Goal: Transaction & Acquisition: Purchase product/service

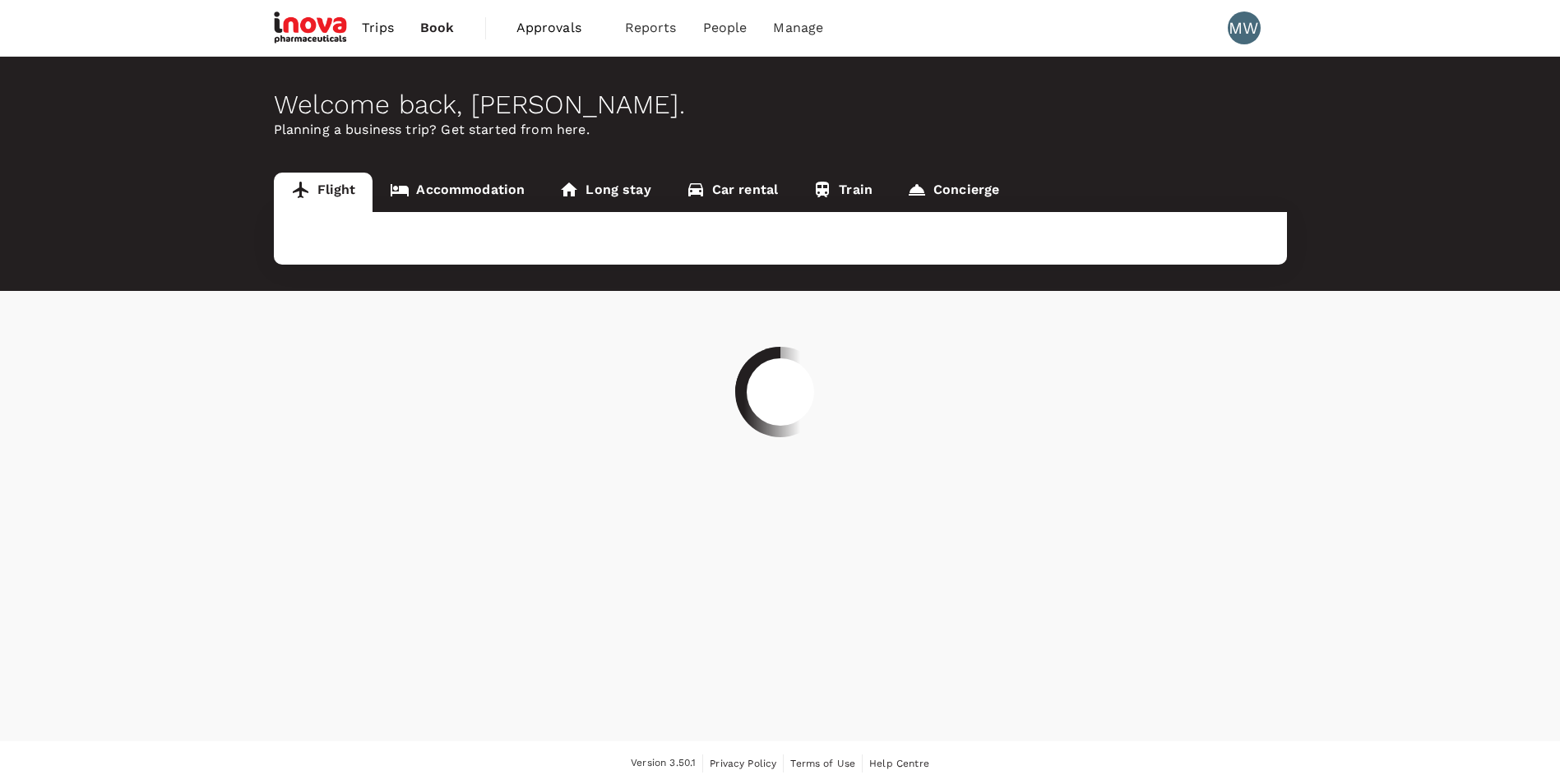
click at [473, 191] on div at bounding box center [780, 392] width 1560 height 784
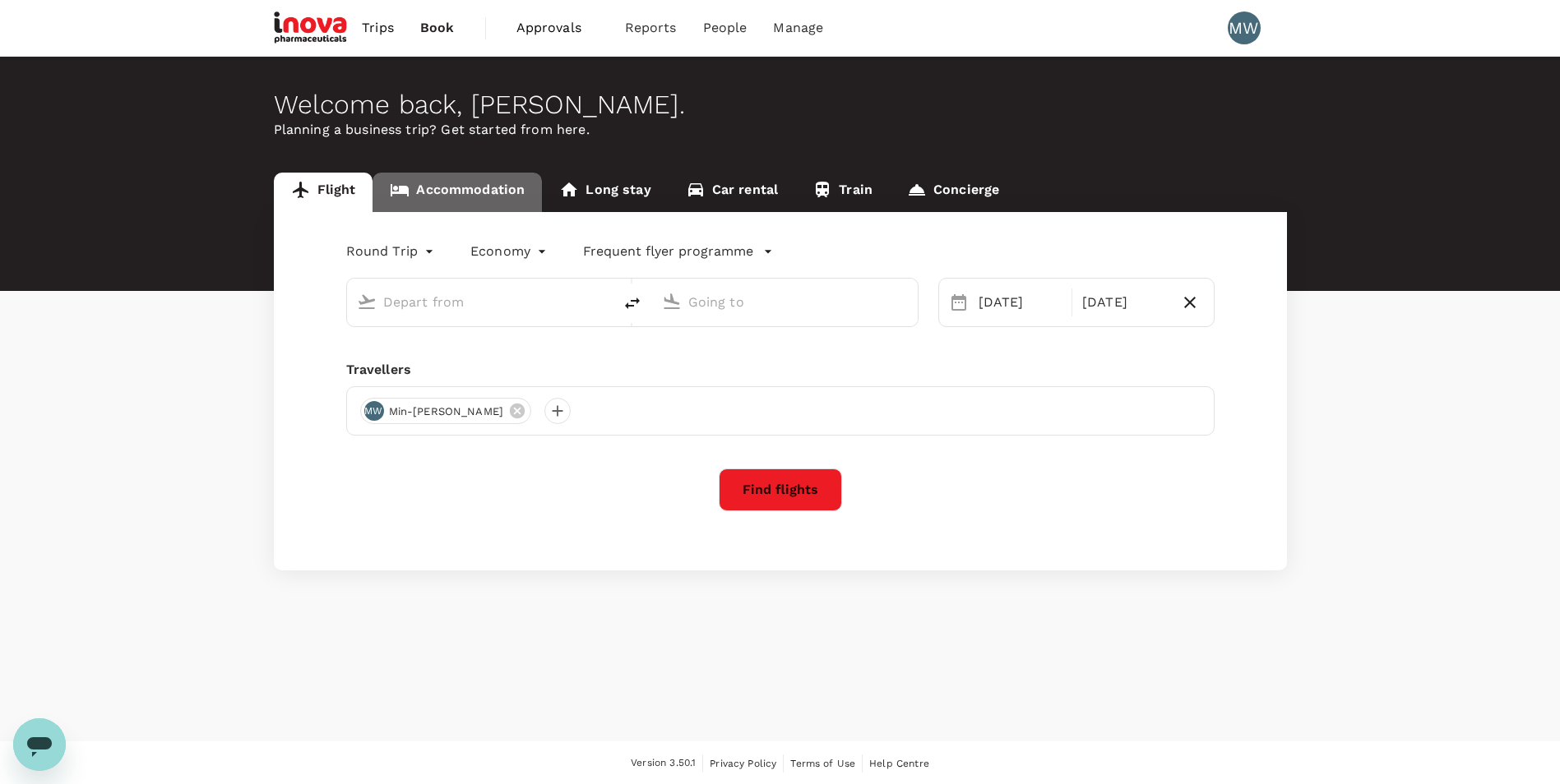
click at [473, 191] on link "Accommodation" at bounding box center [457, 192] width 169 height 40
type input "roundtrip"
type input "Basel-[GEOGRAPHIC_DATA]-[GEOGRAPHIC_DATA] (BSL)"
type input "[GEOGRAPHIC_DATA], [GEOGRAPHIC_DATA] (any)"
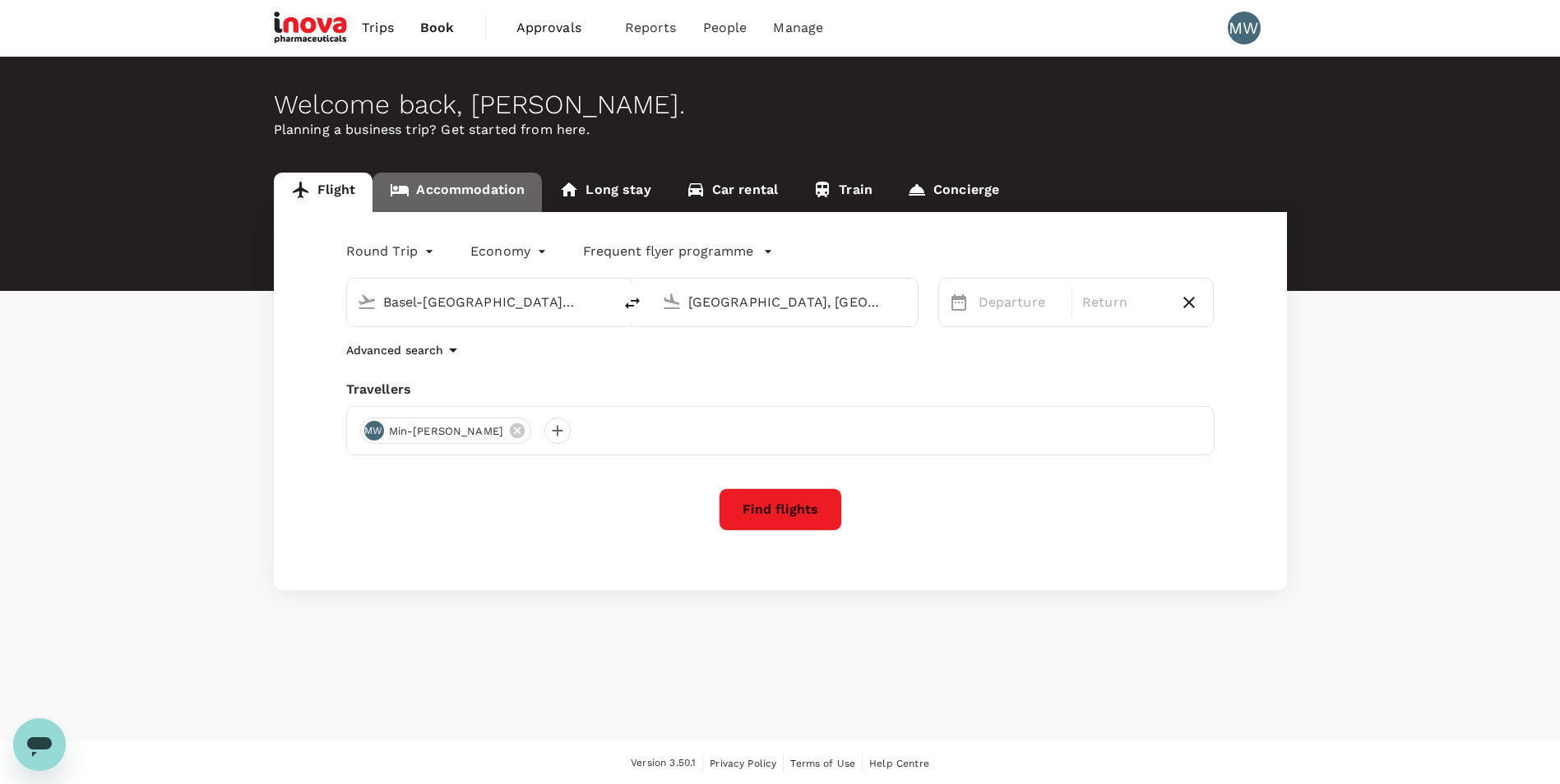
click at [499, 184] on link "Accommodation" at bounding box center [457, 192] width 169 height 40
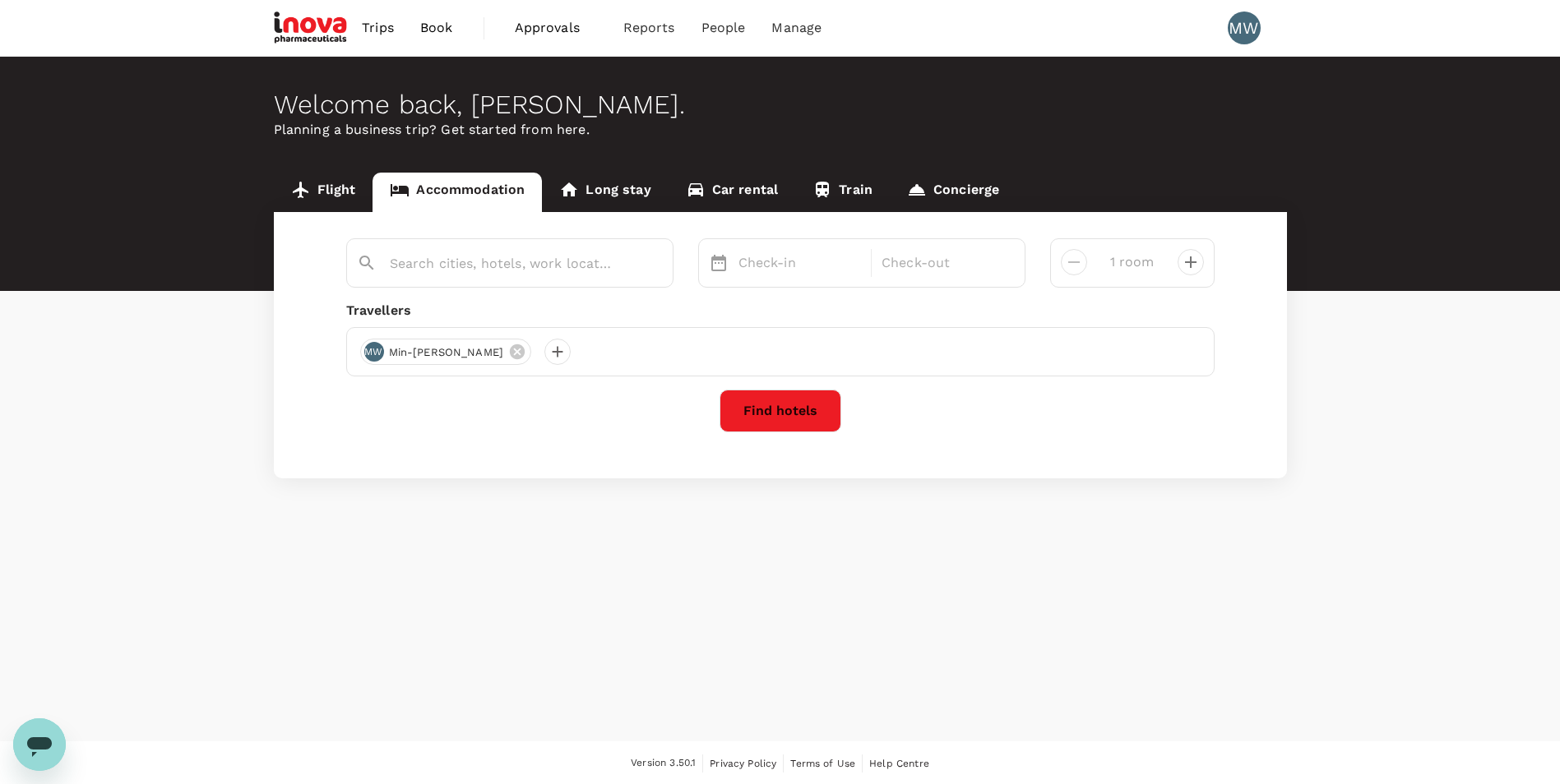
click at [344, 193] on link "Flight" at bounding box center [323, 192] width 99 height 40
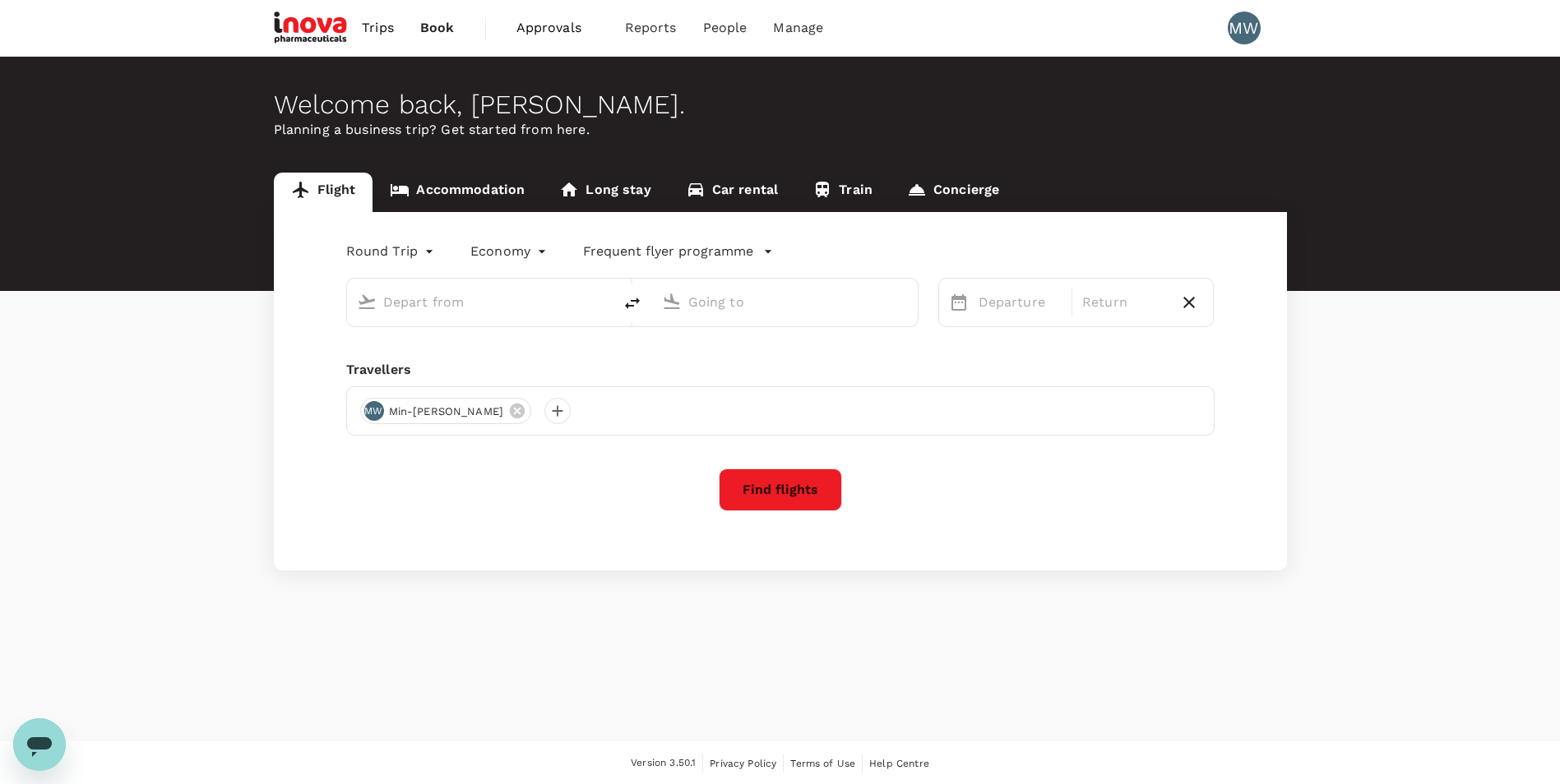
type input "Basel-[GEOGRAPHIC_DATA]-[GEOGRAPHIC_DATA] (BSL)"
type input "[GEOGRAPHIC_DATA], [GEOGRAPHIC_DATA] (any)"
click at [433, 179] on link "Accommodation" at bounding box center [457, 192] width 169 height 40
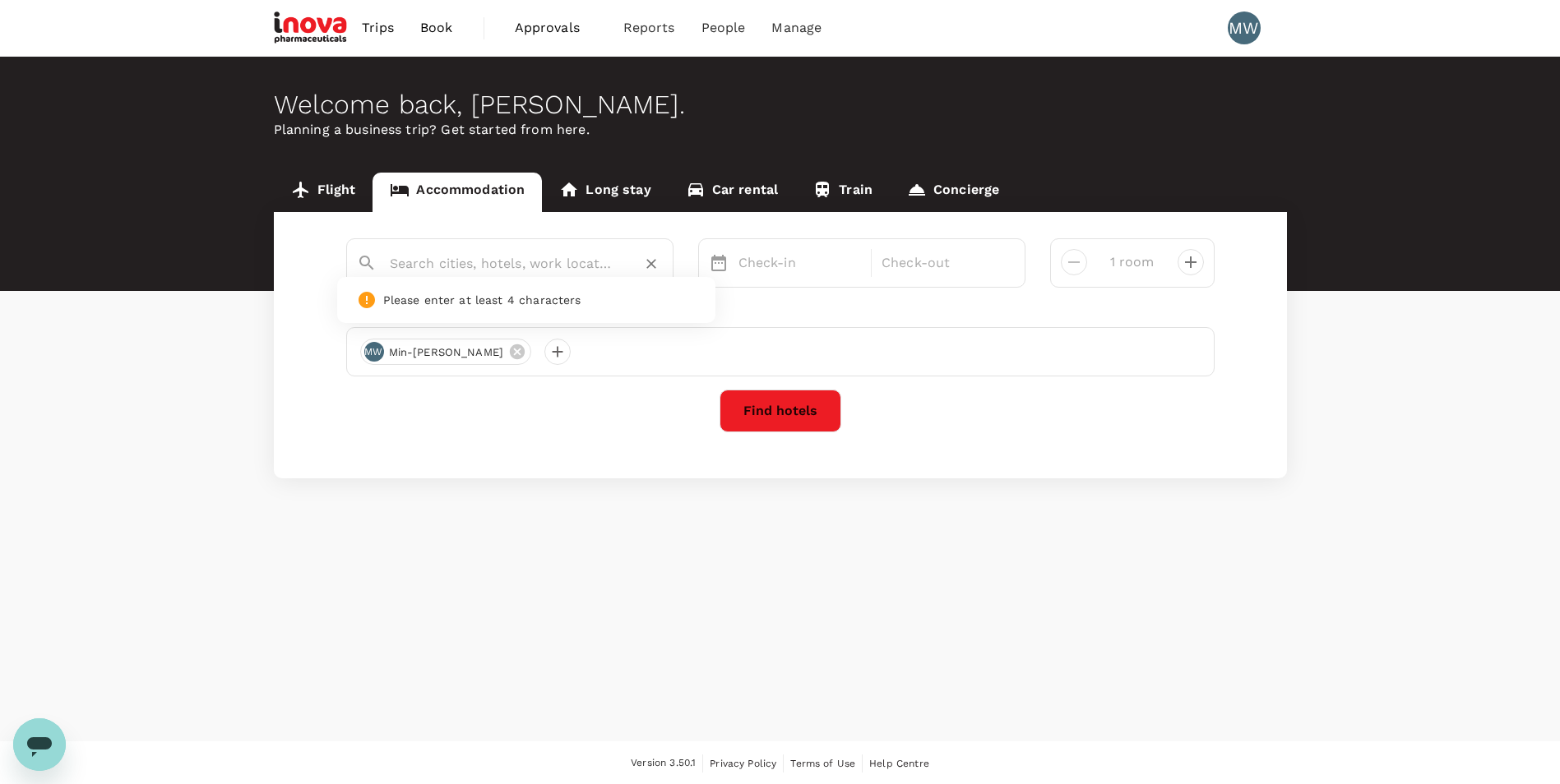
click at [558, 255] on input "text" at bounding box center [503, 264] width 227 height 25
type input "h"
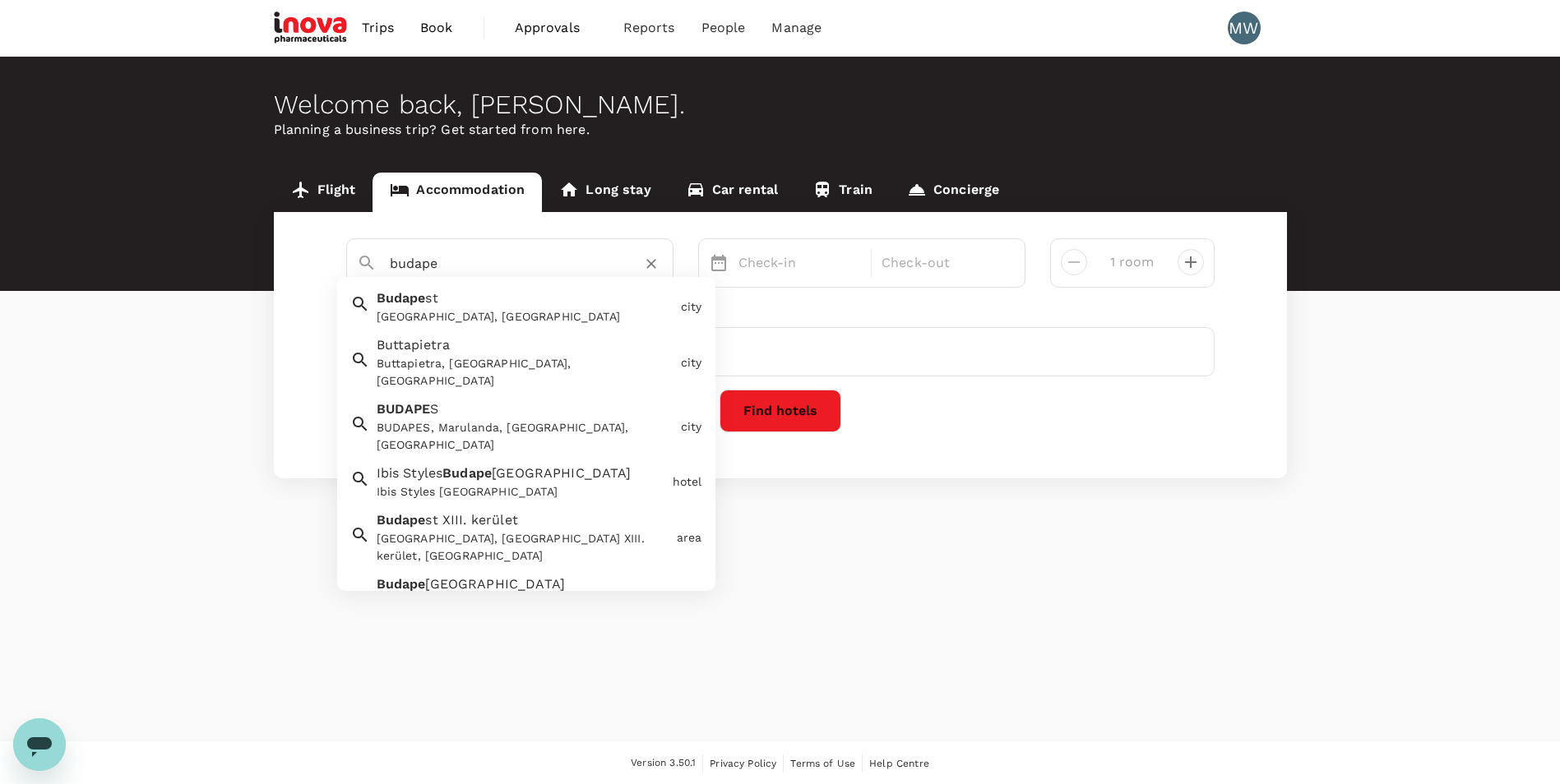
click at [468, 302] on div "[GEOGRAPHIC_DATA], [GEOGRAPHIC_DATA]" at bounding box center [521, 304] width 304 height 44
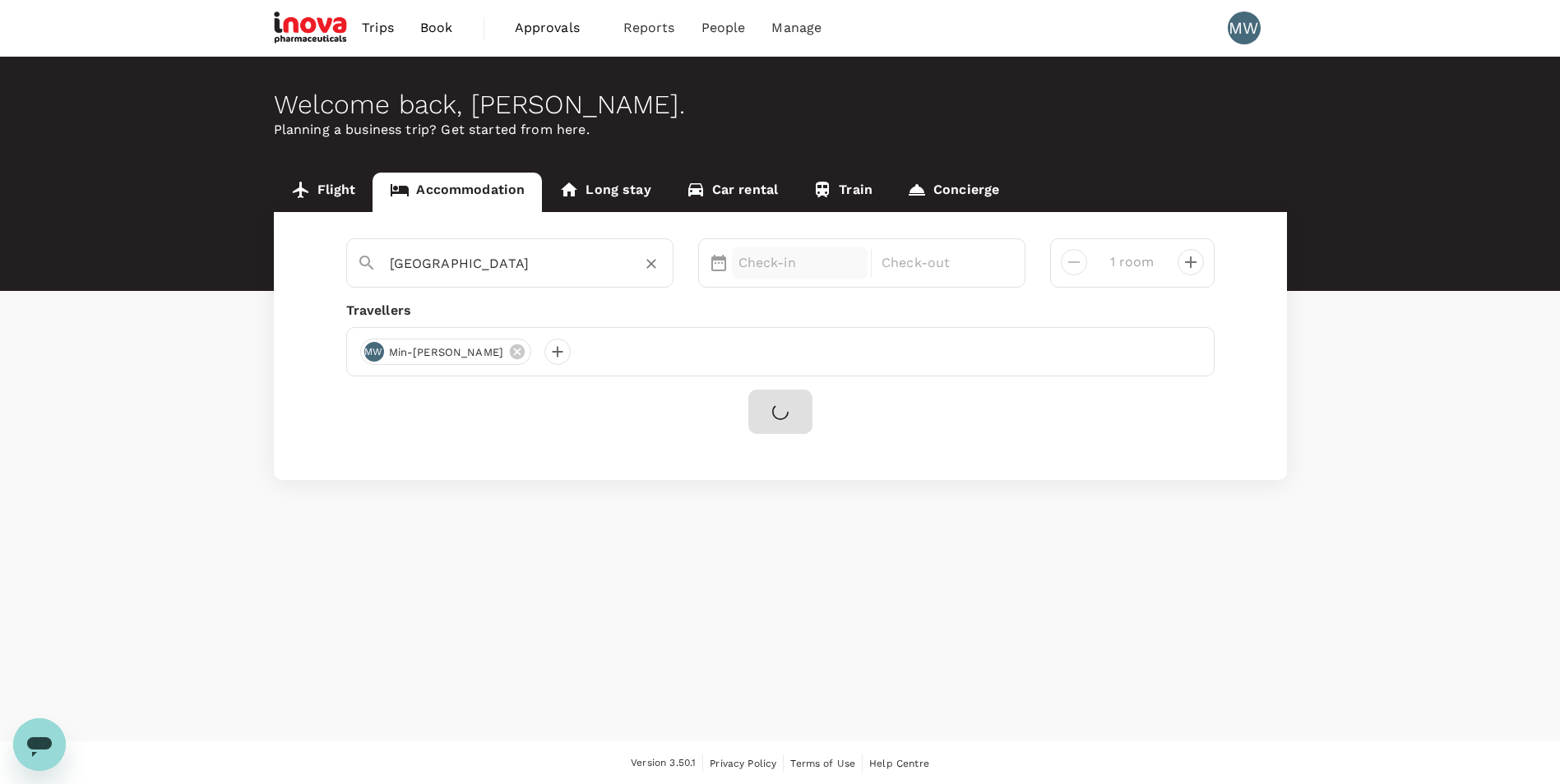
type input "[GEOGRAPHIC_DATA]"
click at [758, 269] on p "Check-in" at bounding box center [800, 263] width 123 height 19
click at [1087, 405] on div "11" at bounding box center [1086, 406] width 31 height 31
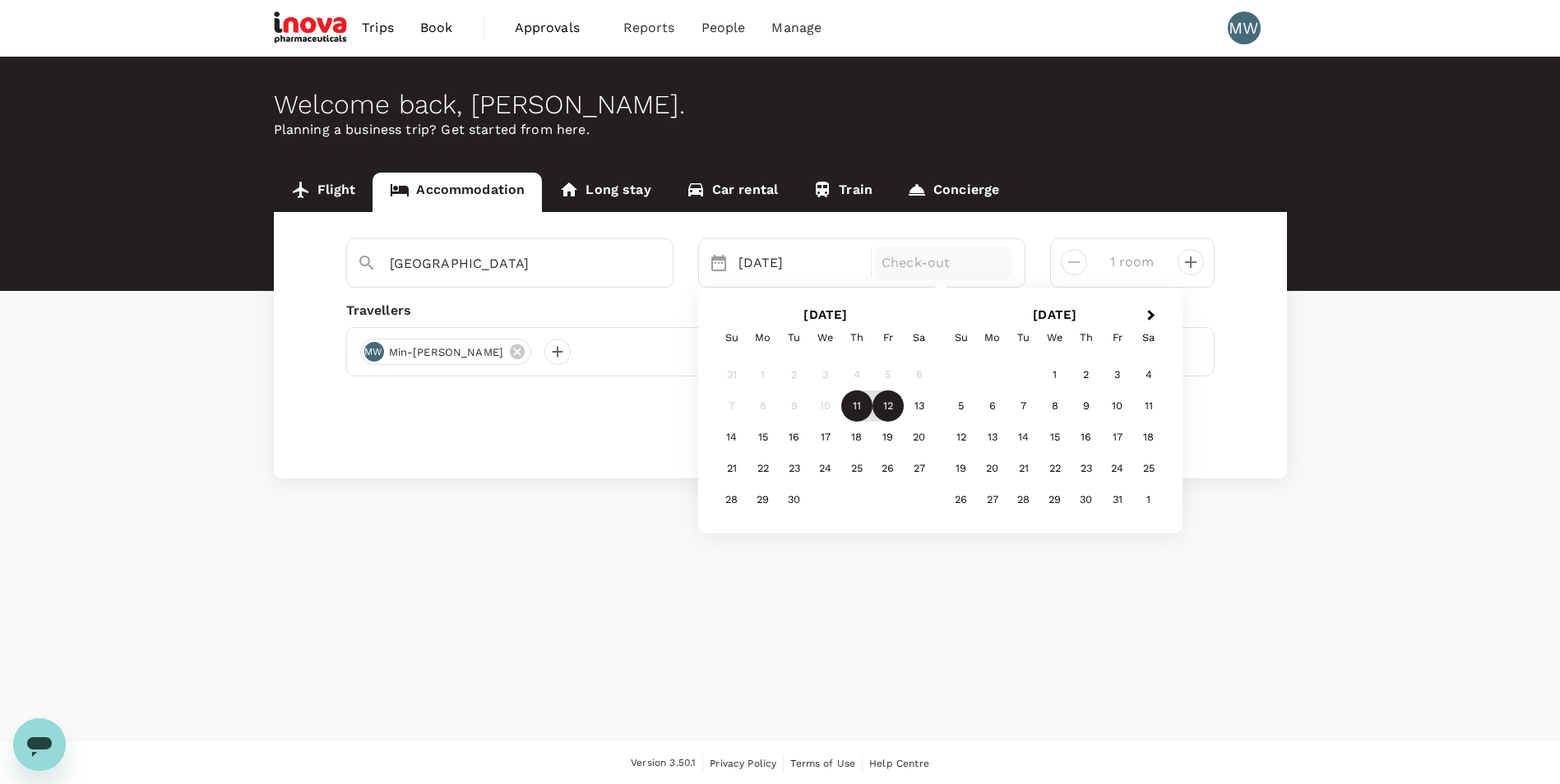
click at [862, 414] on div "11" at bounding box center [857, 406] width 31 height 31
click at [879, 409] on div "12" at bounding box center [888, 406] width 31 height 31
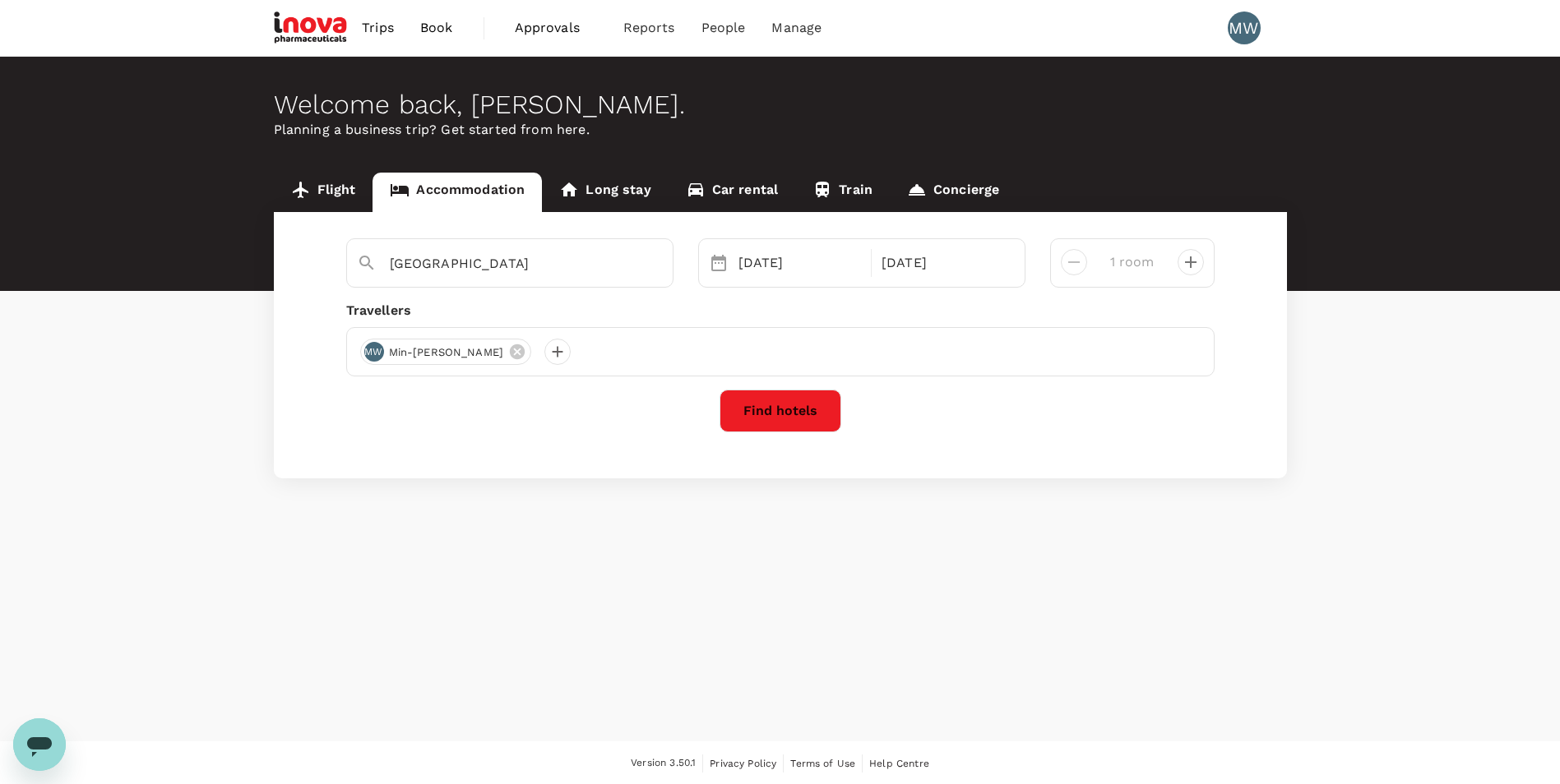
click at [824, 404] on button "Find hotels" at bounding box center [780, 411] width 122 height 43
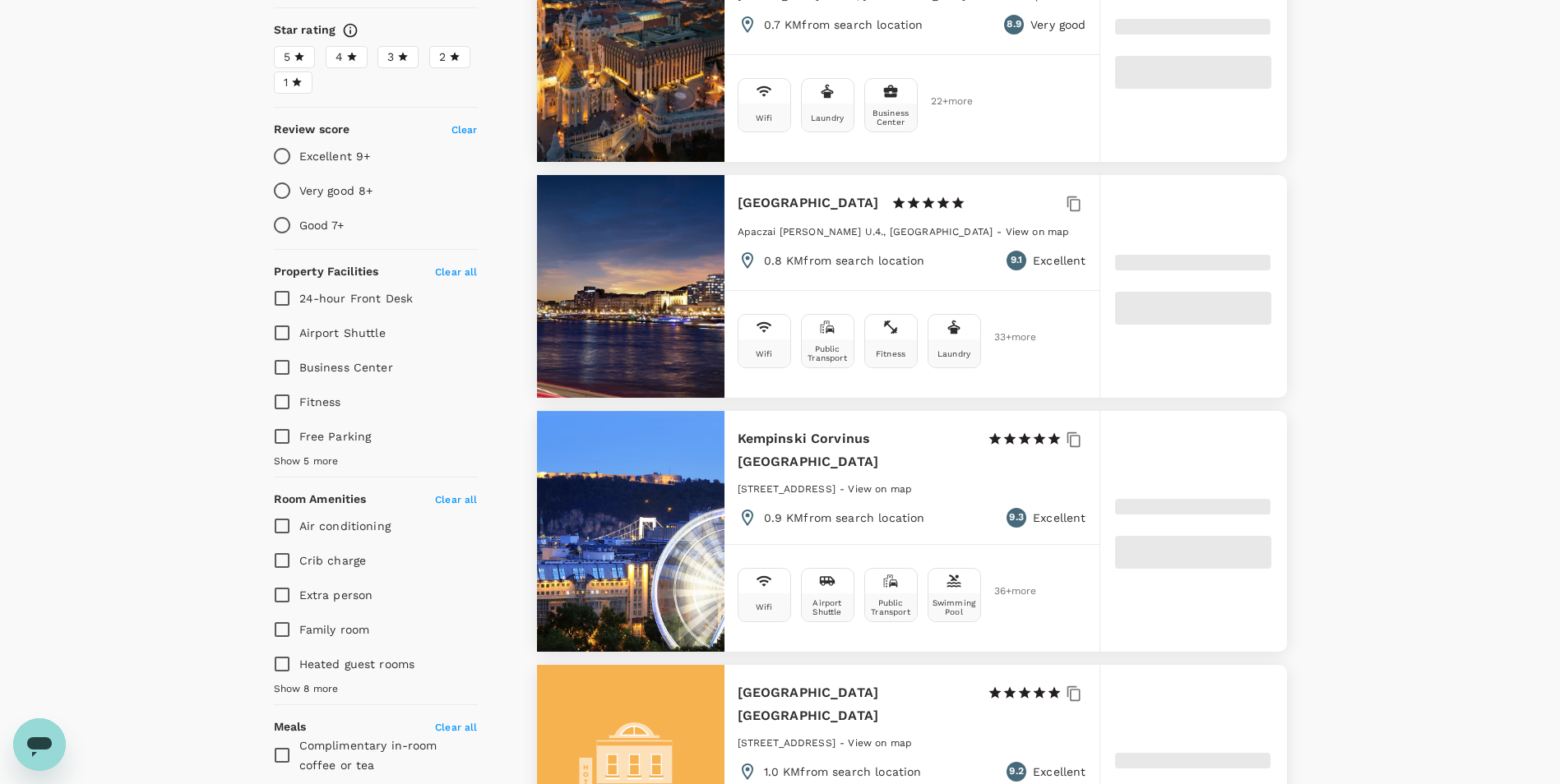
scroll to position [411, 0]
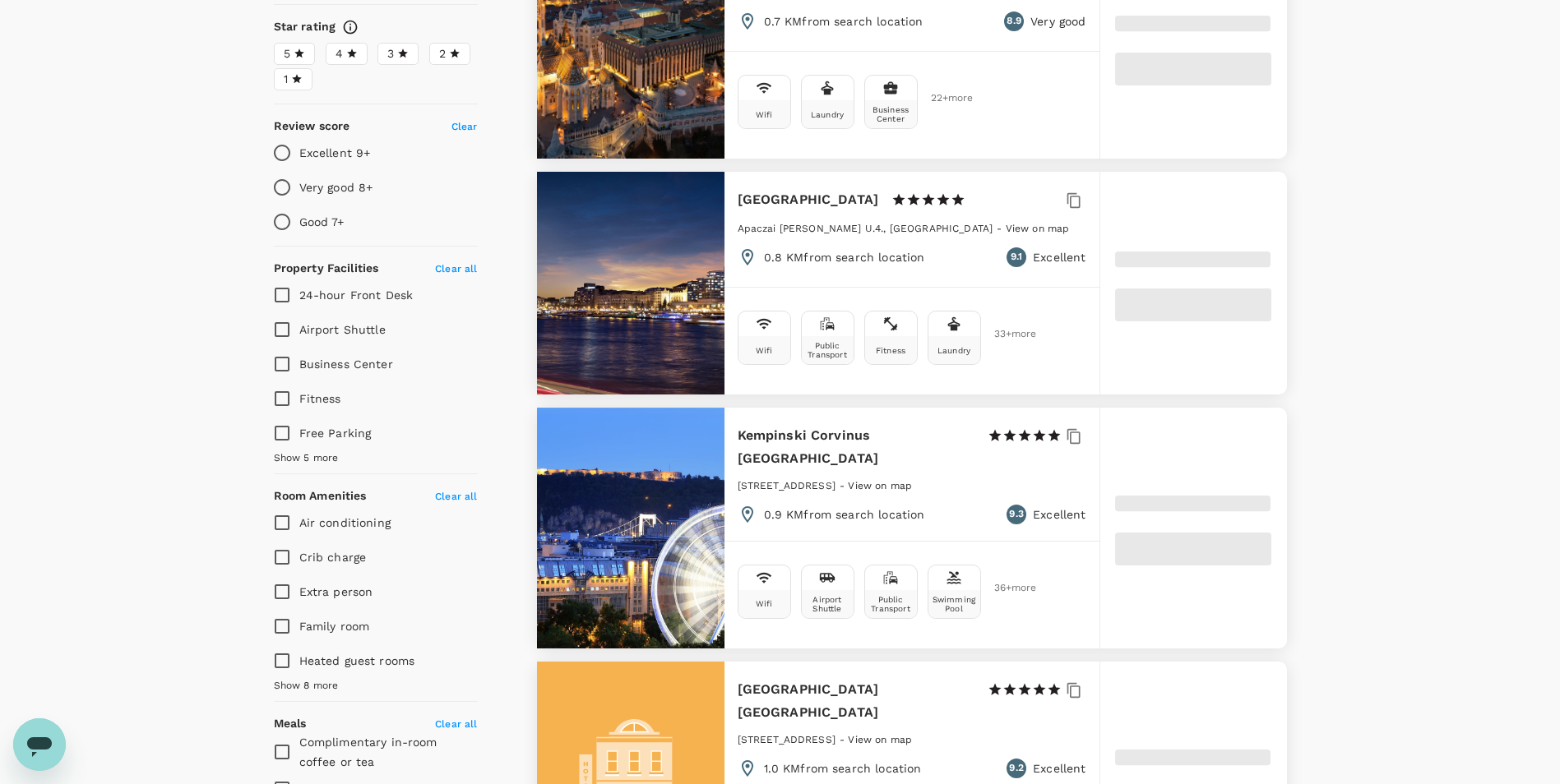
type input "316.38"
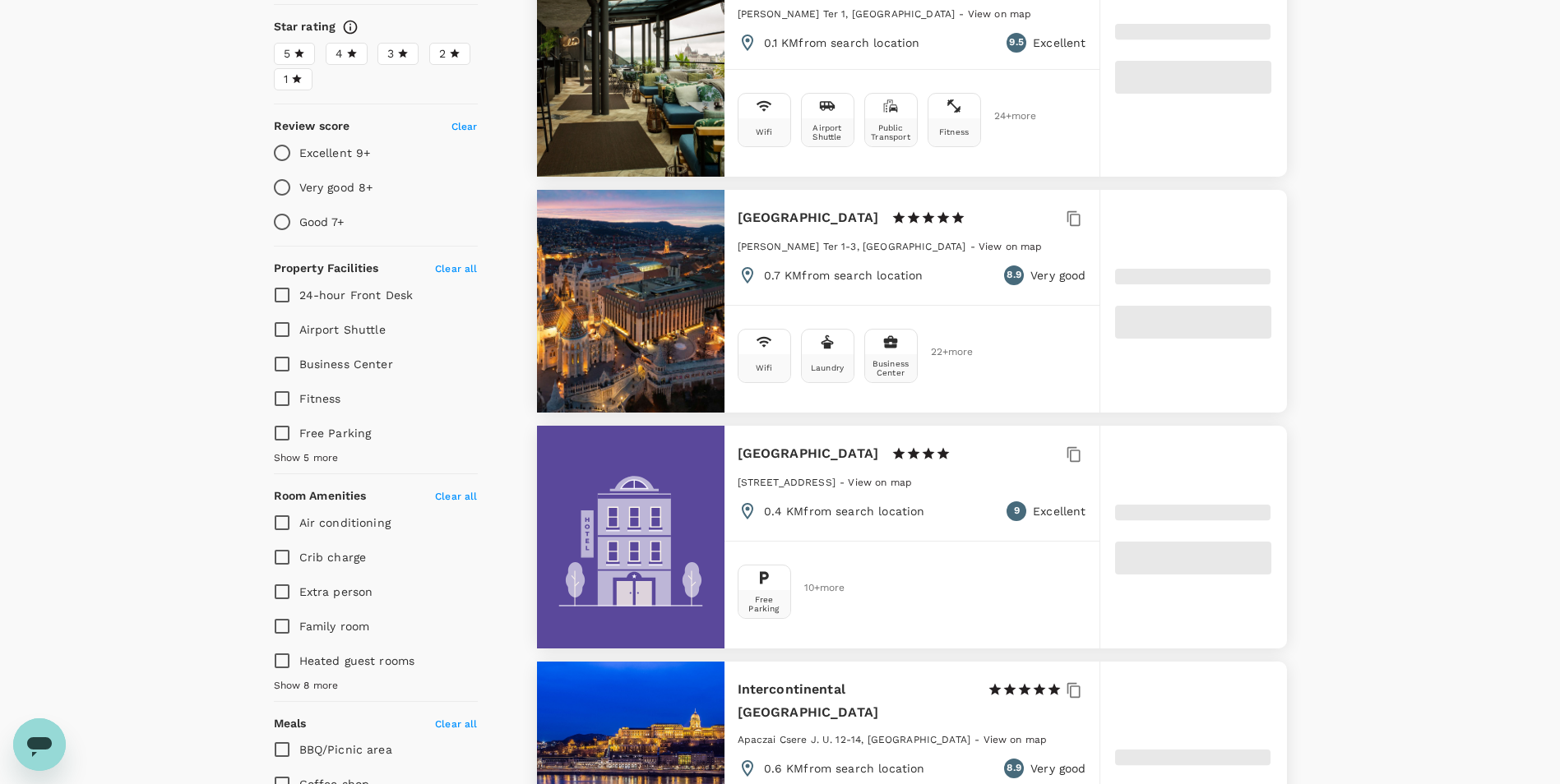
type input "14.38"
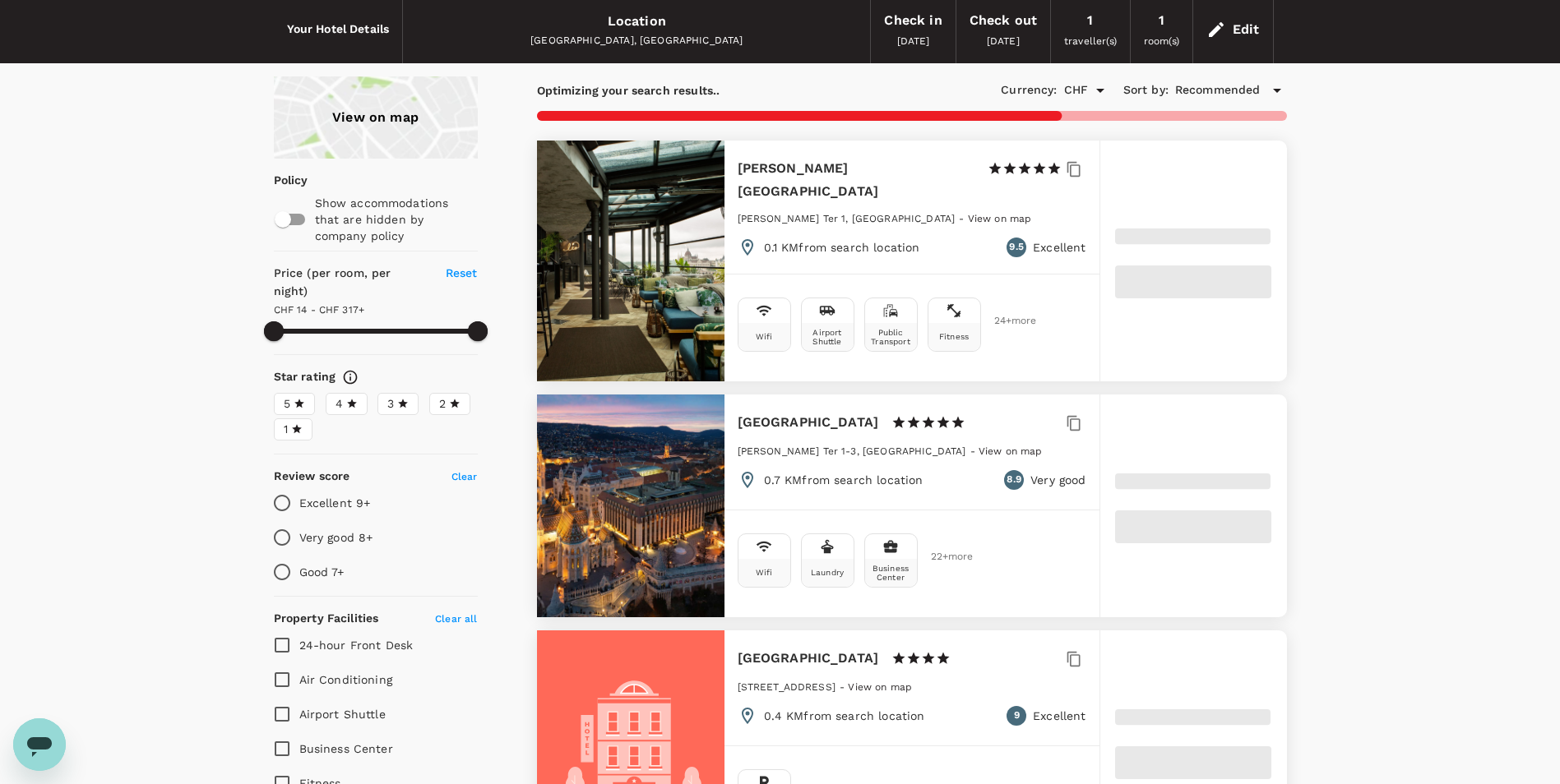
scroll to position [0, 0]
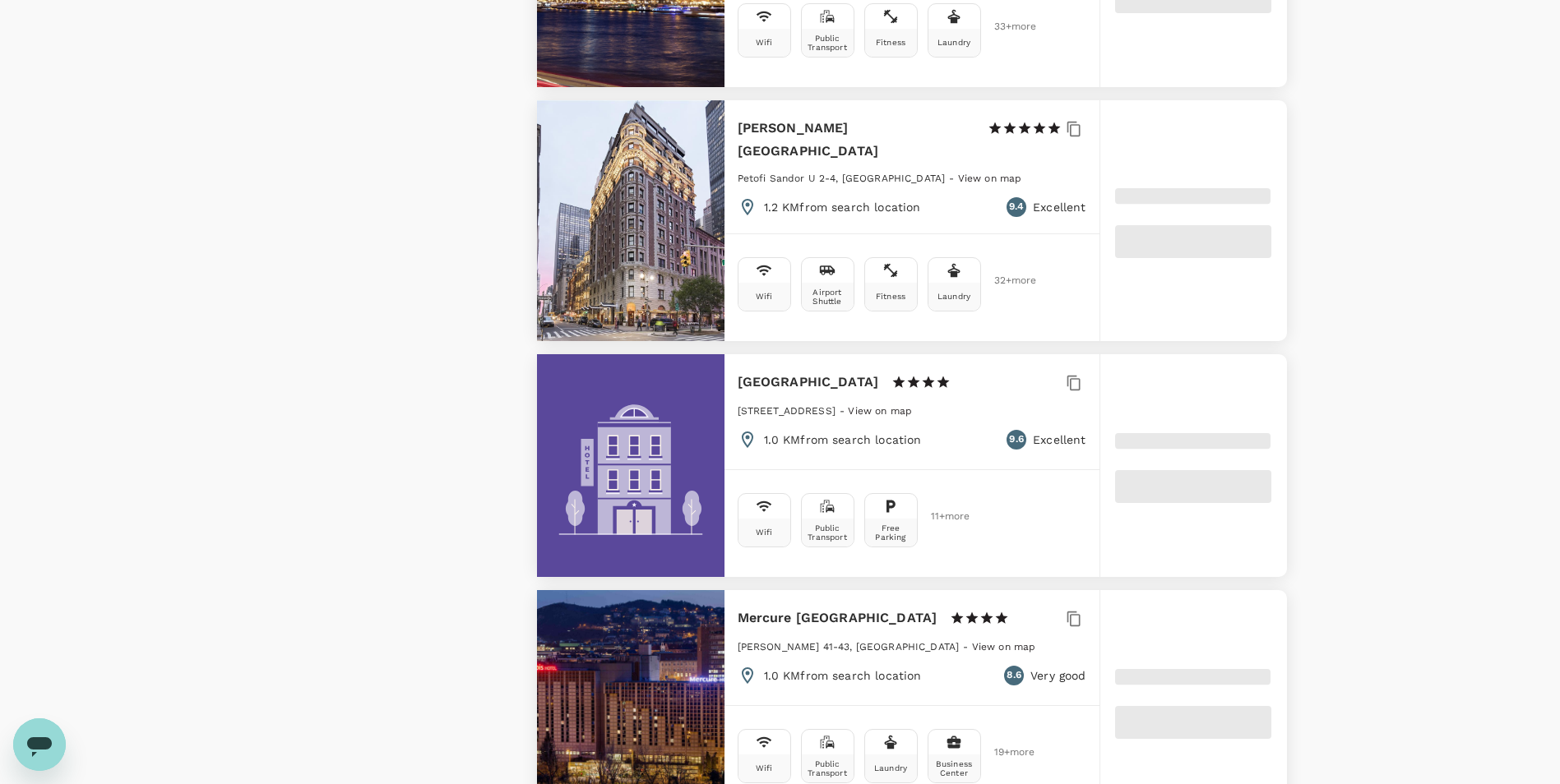
type input "315.85"
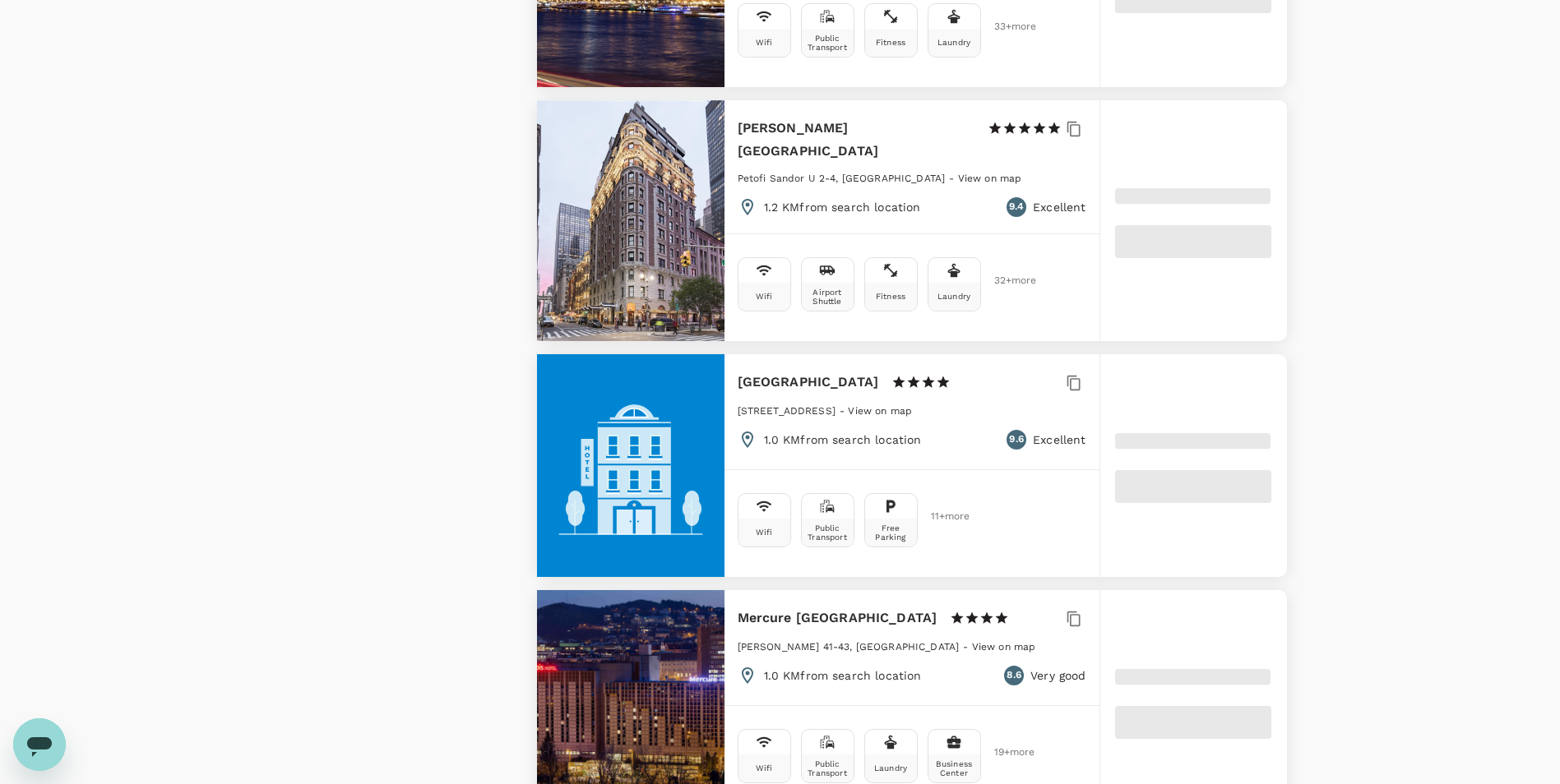
type input "12.85"
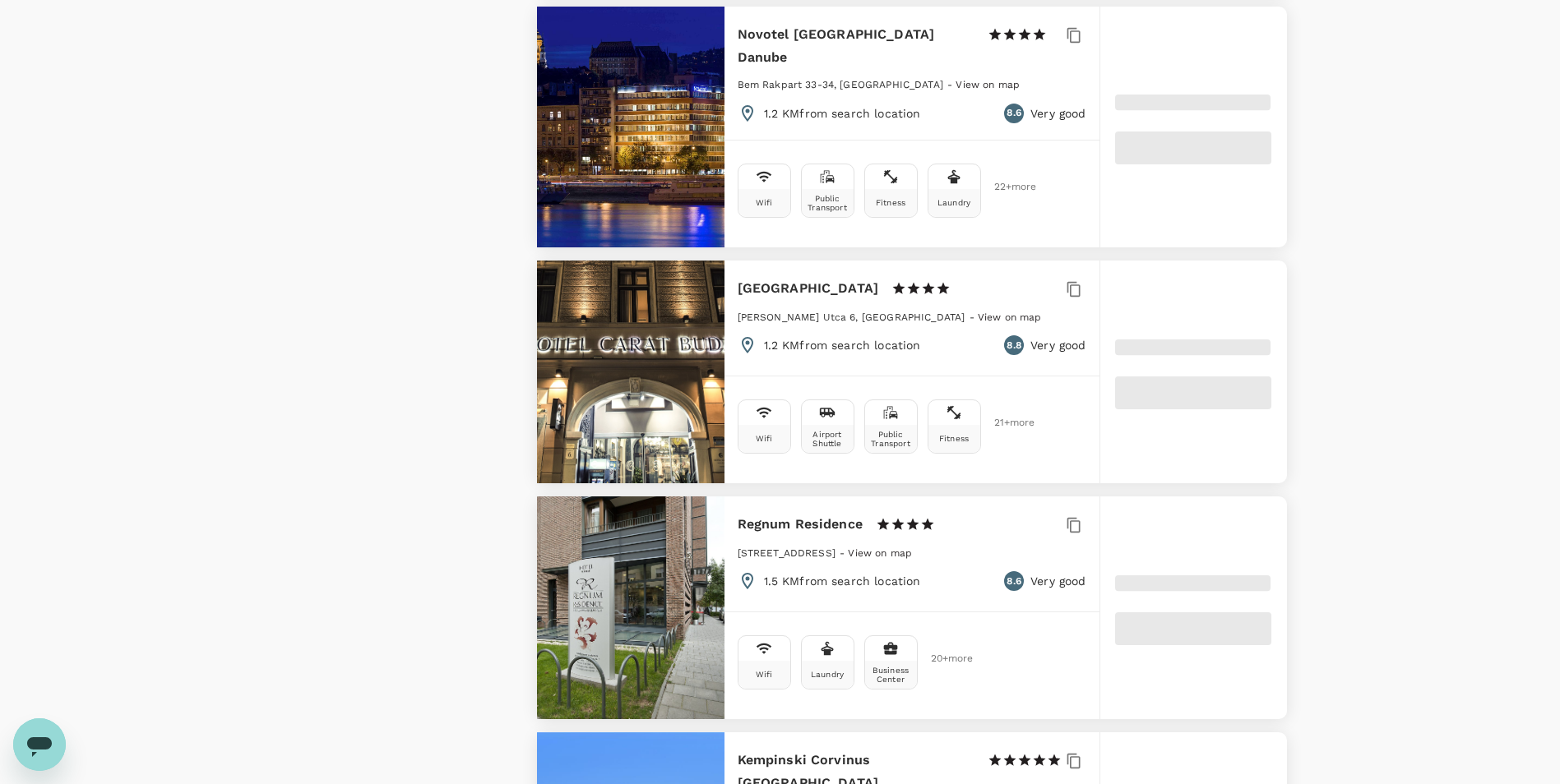
scroll to position [4111, 0]
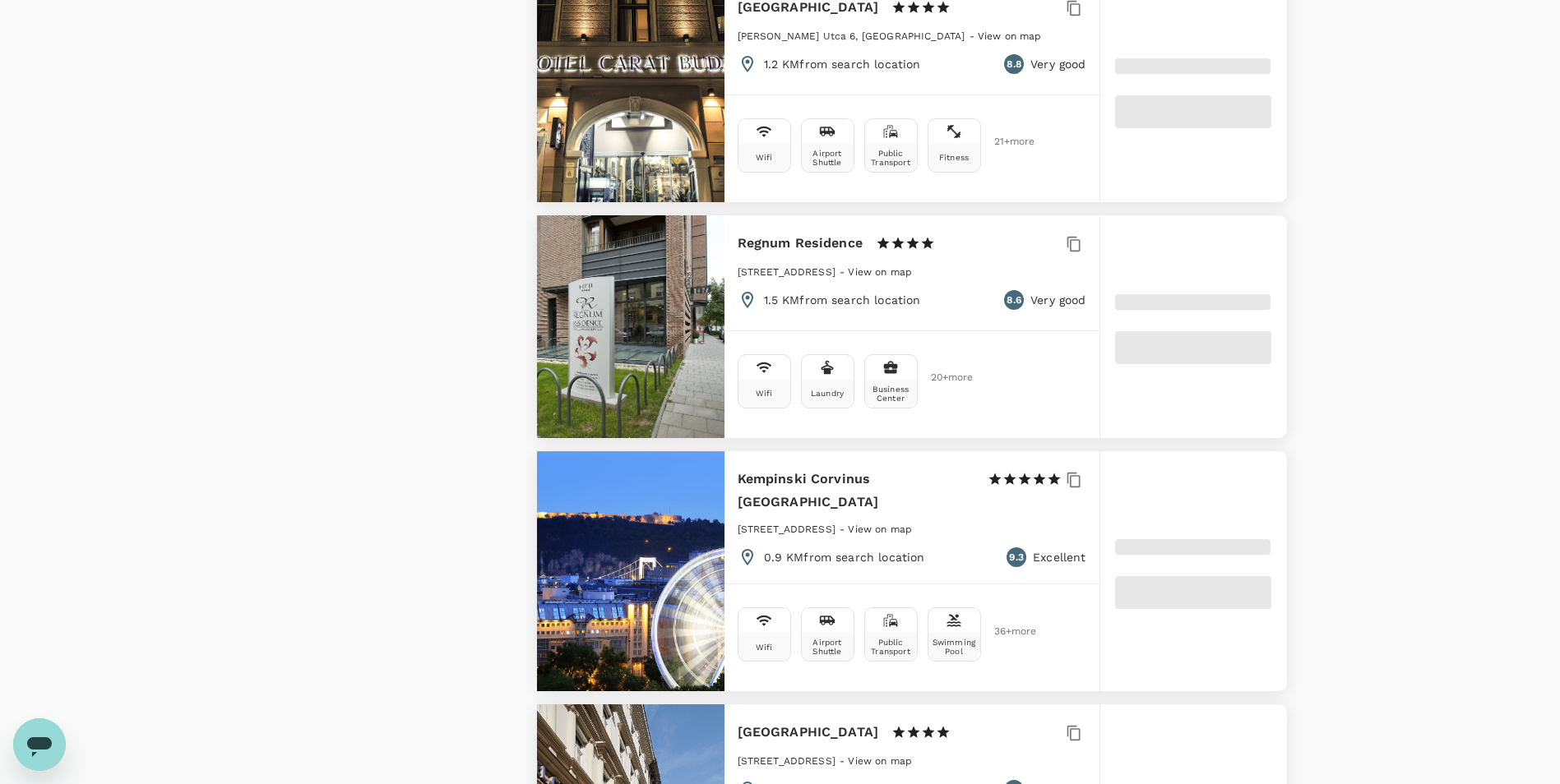
type input "315.85"
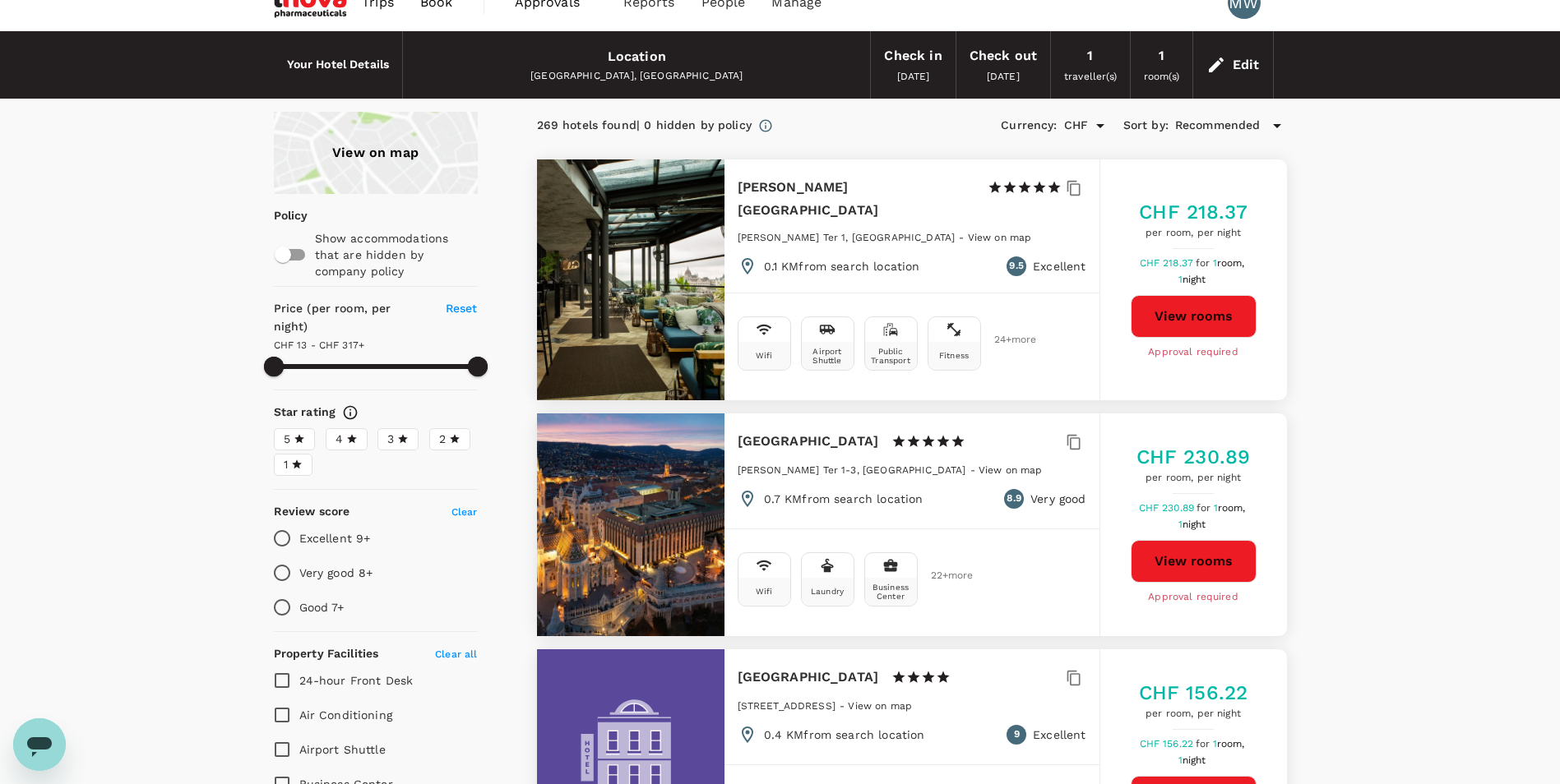
scroll to position [0, 0]
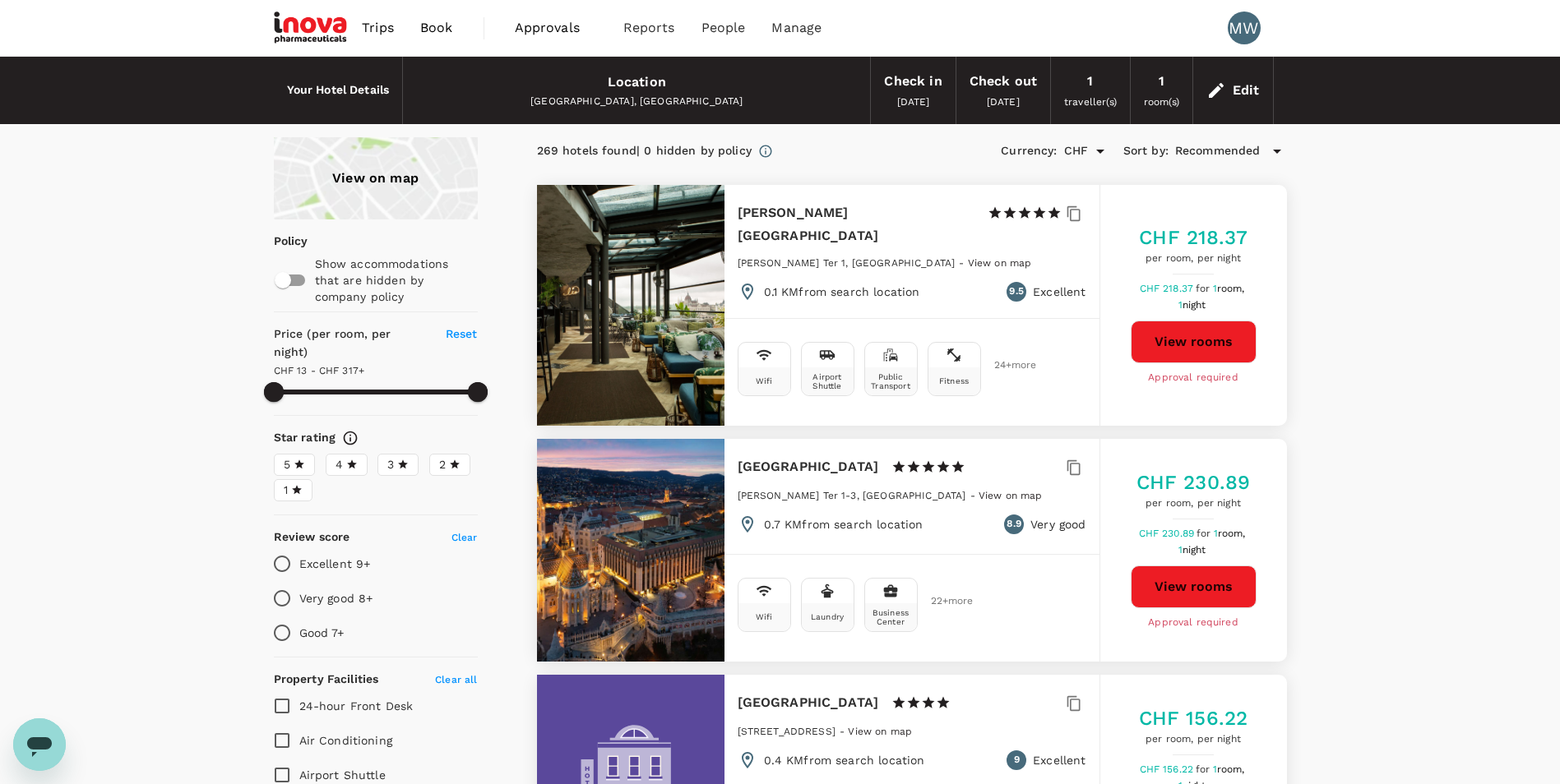
click at [1254, 93] on div "Edit" at bounding box center [1247, 90] width 27 height 23
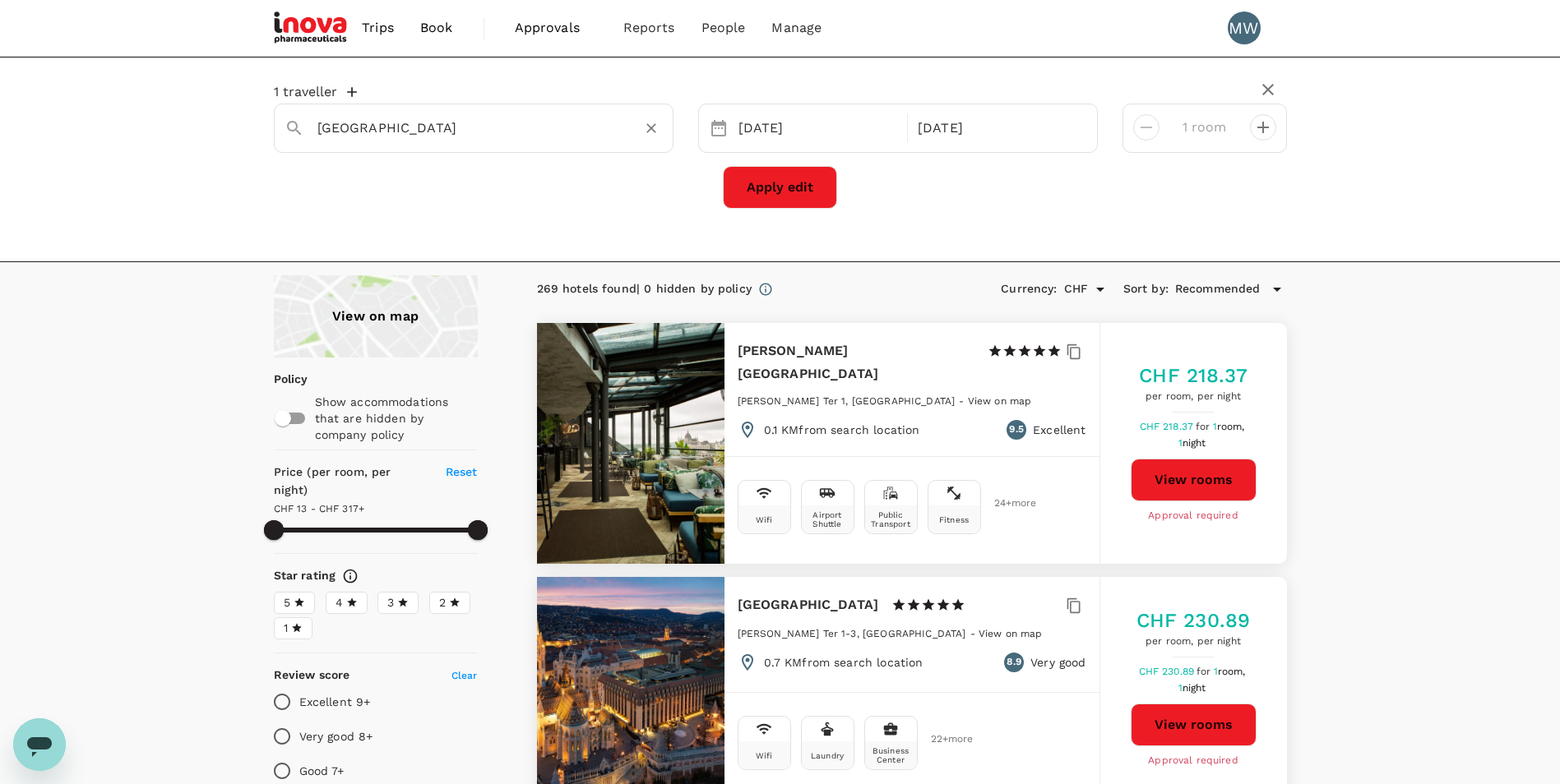
click at [557, 126] on input "[GEOGRAPHIC_DATA]" at bounding box center [467, 128] width 299 height 25
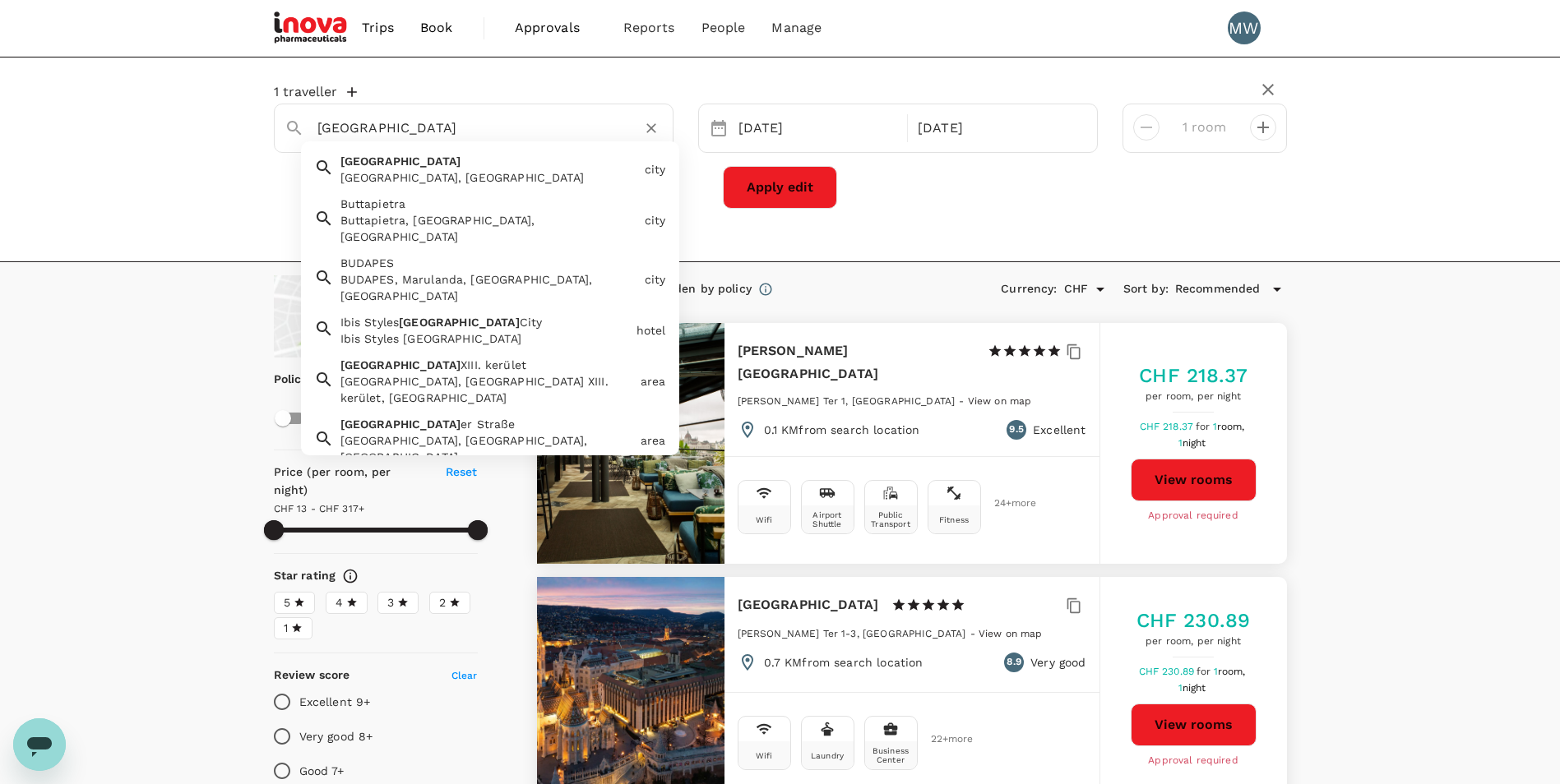
click at [557, 126] on input "[GEOGRAPHIC_DATA]" at bounding box center [467, 128] width 299 height 25
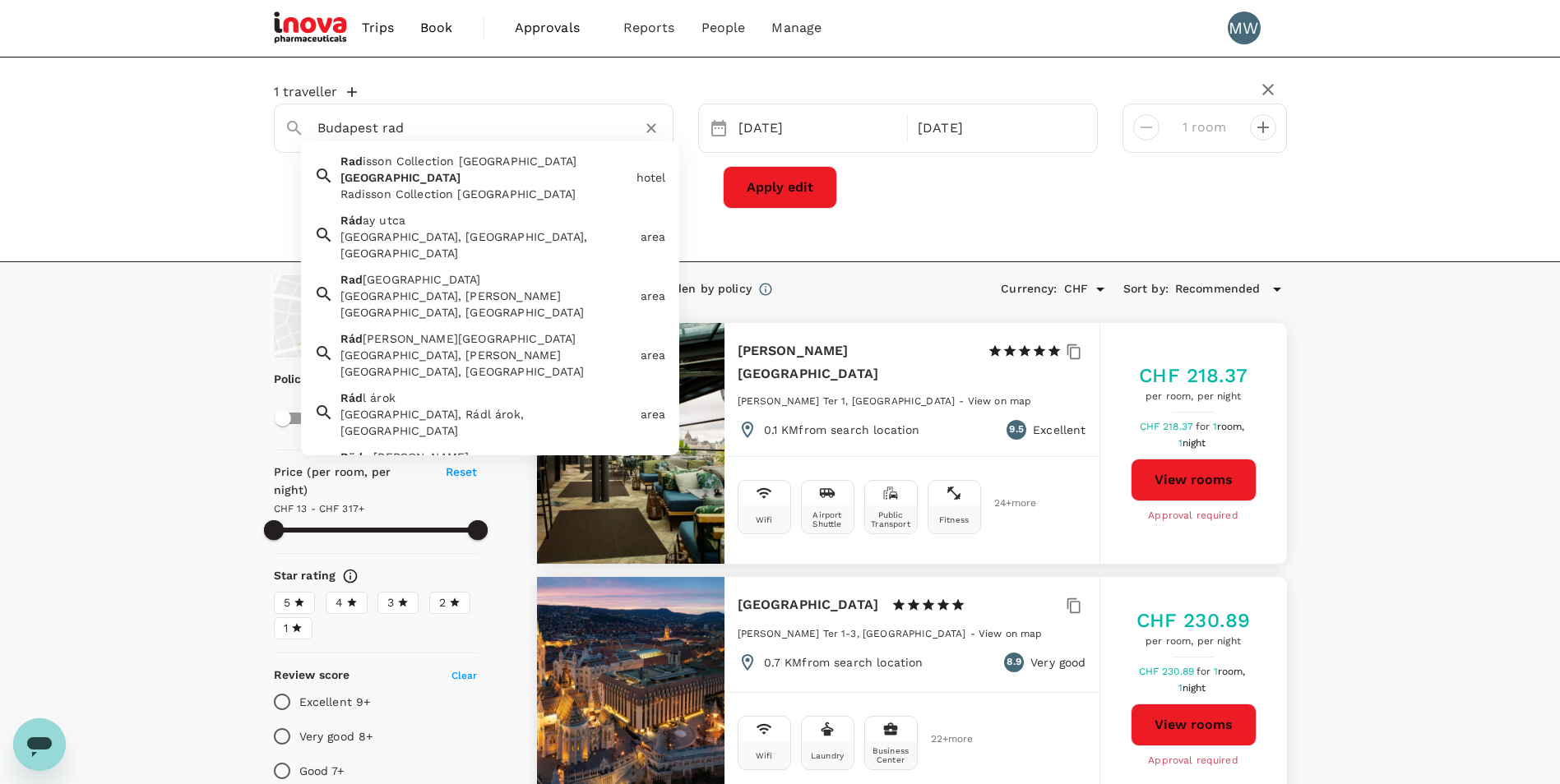
click at [507, 186] on div "Radisson Collection [GEOGRAPHIC_DATA]" at bounding box center [485, 195] width 290 height 17
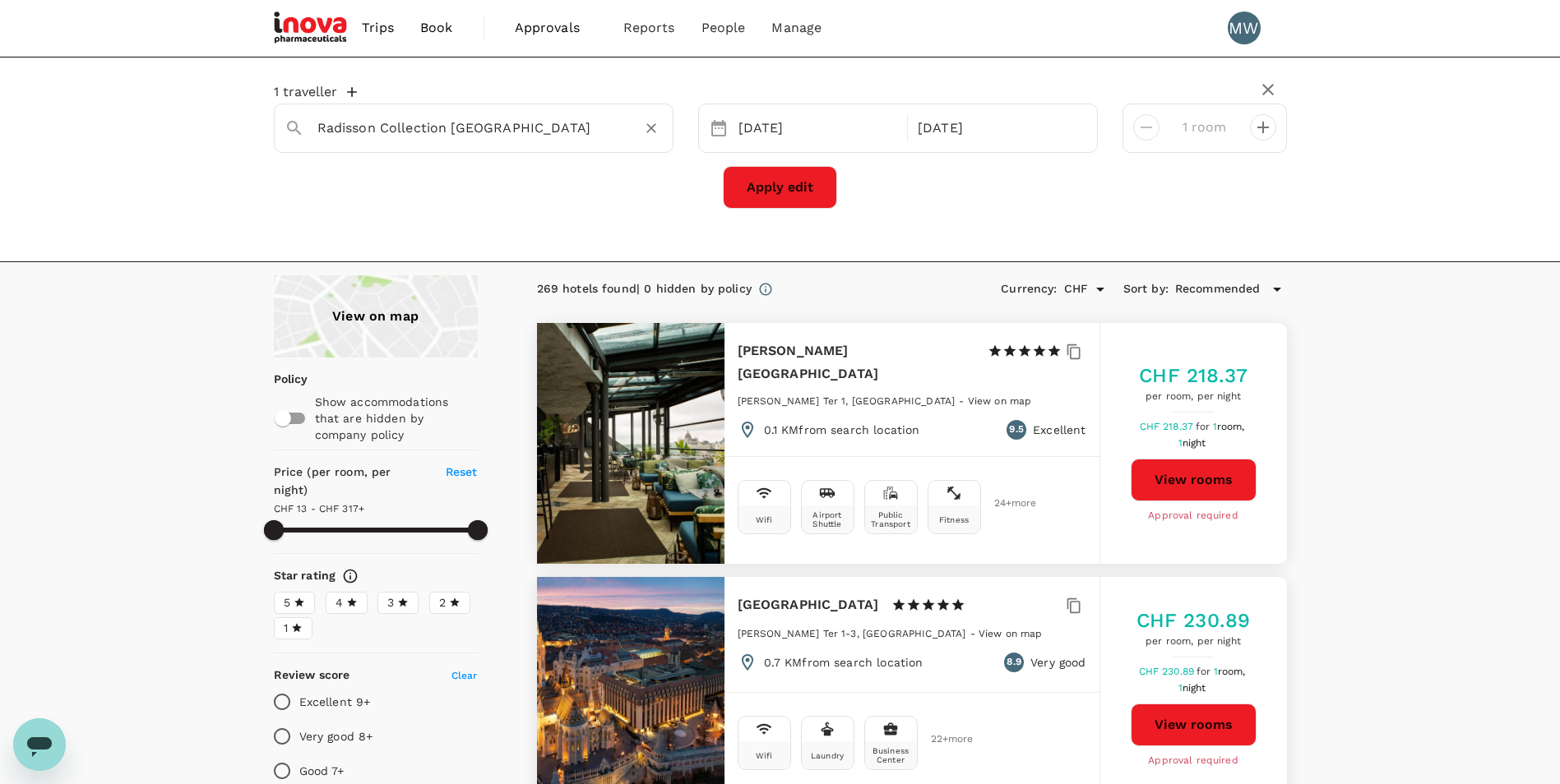
type input "Radisson Collection [GEOGRAPHIC_DATA]"
click at [772, 181] on button "Apply edit" at bounding box center [780, 187] width 115 height 43
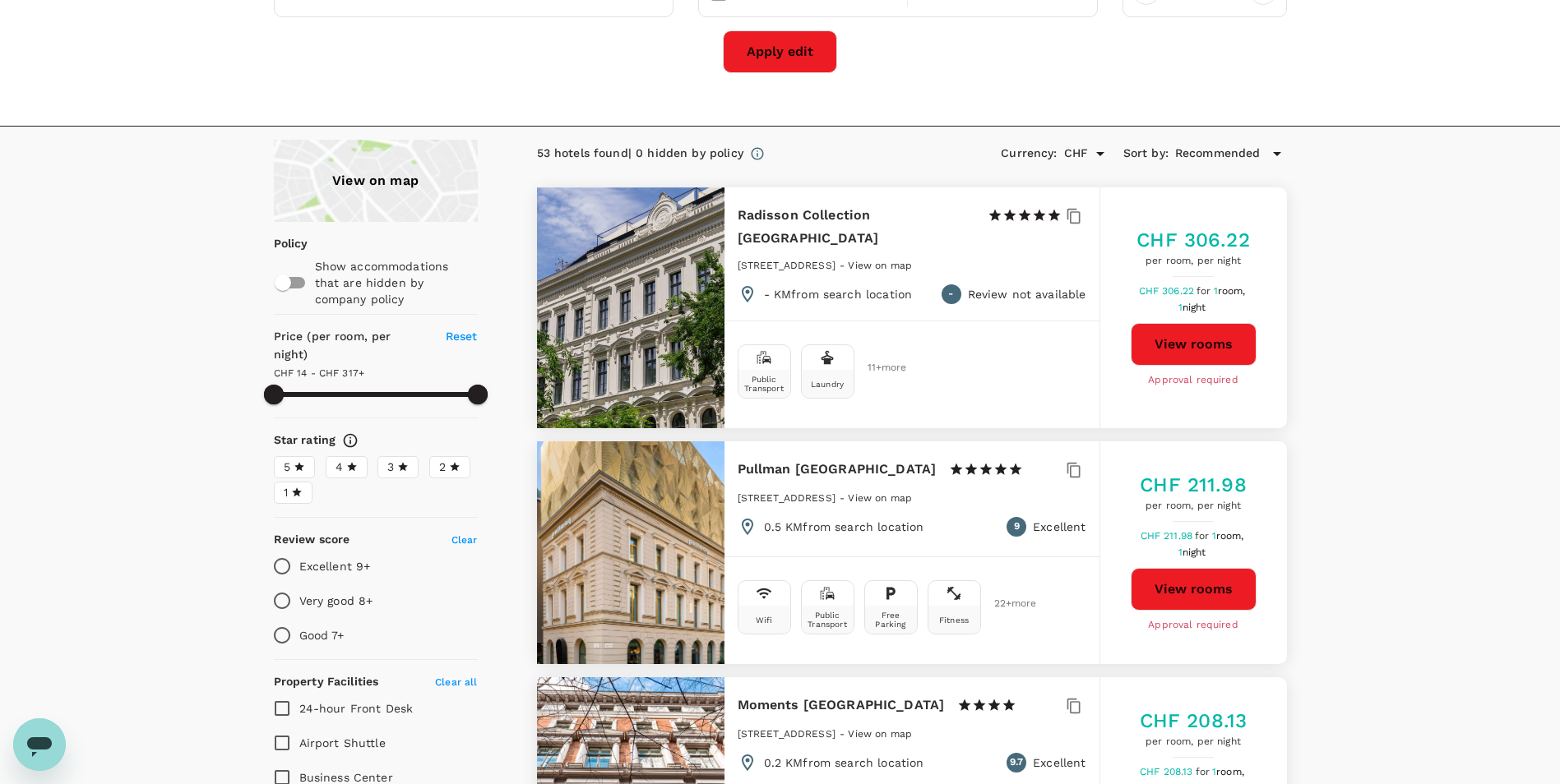
scroll to position [164, 0]
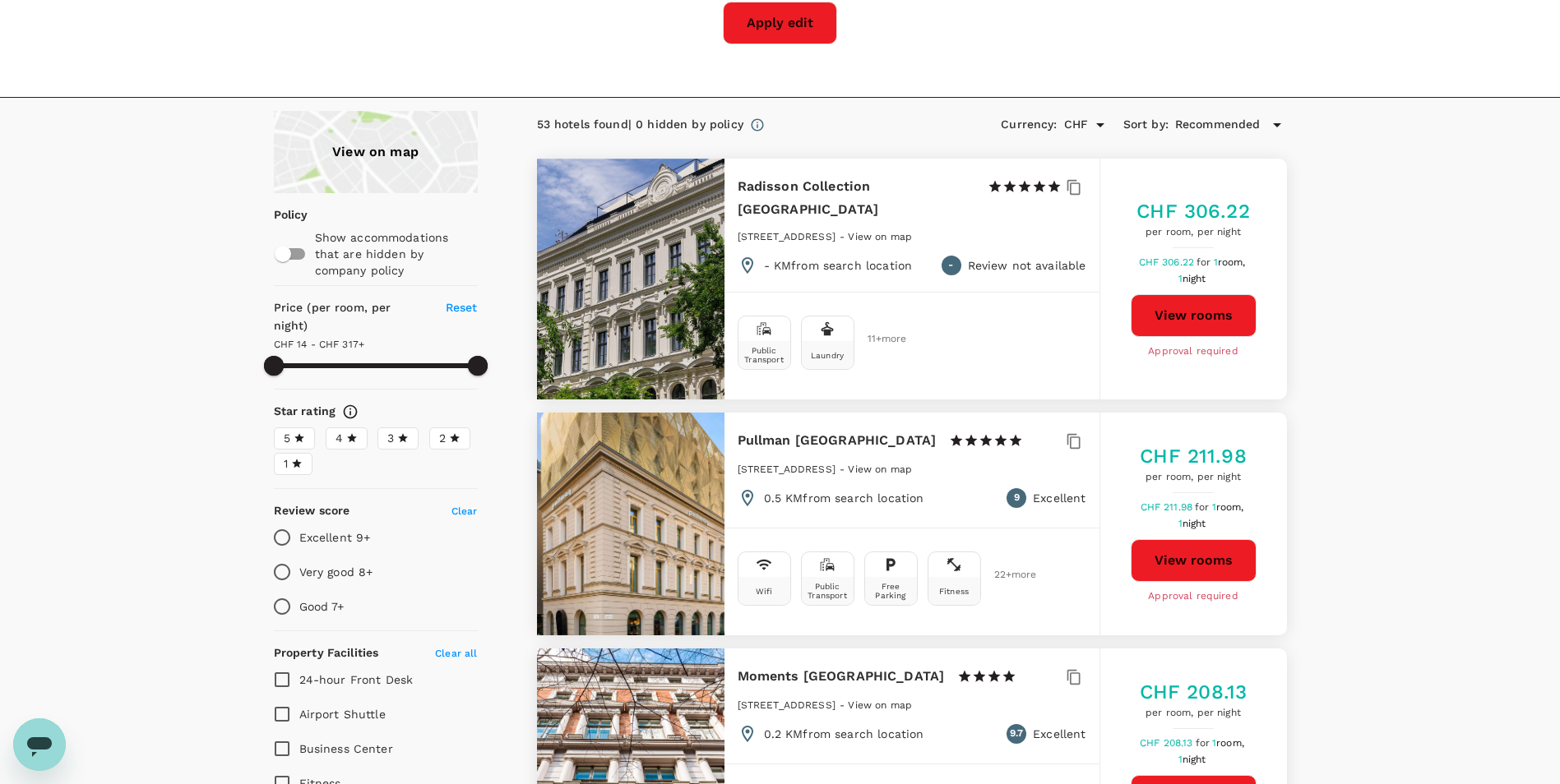
type input "315.96"
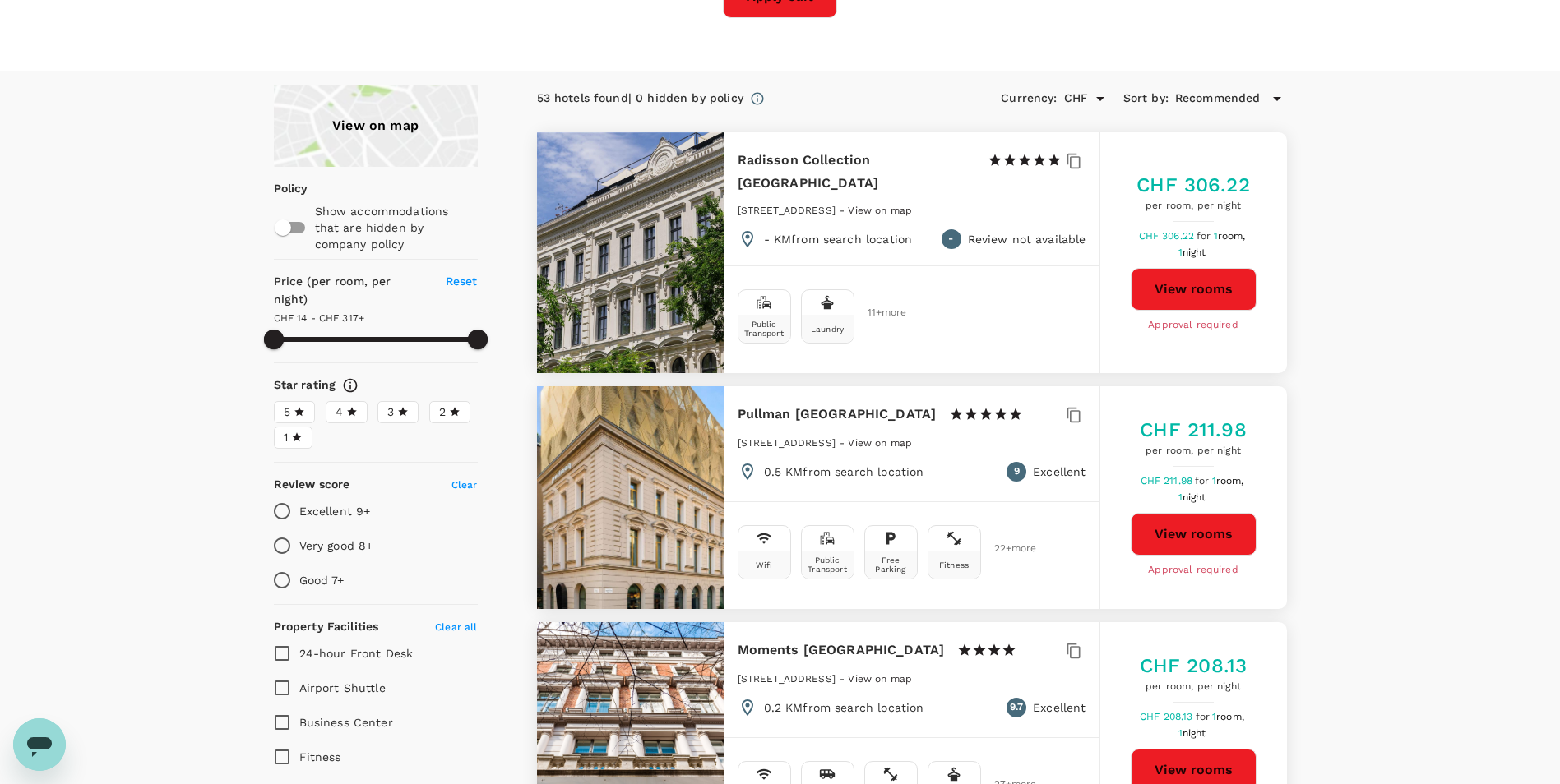
scroll to position [0, 0]
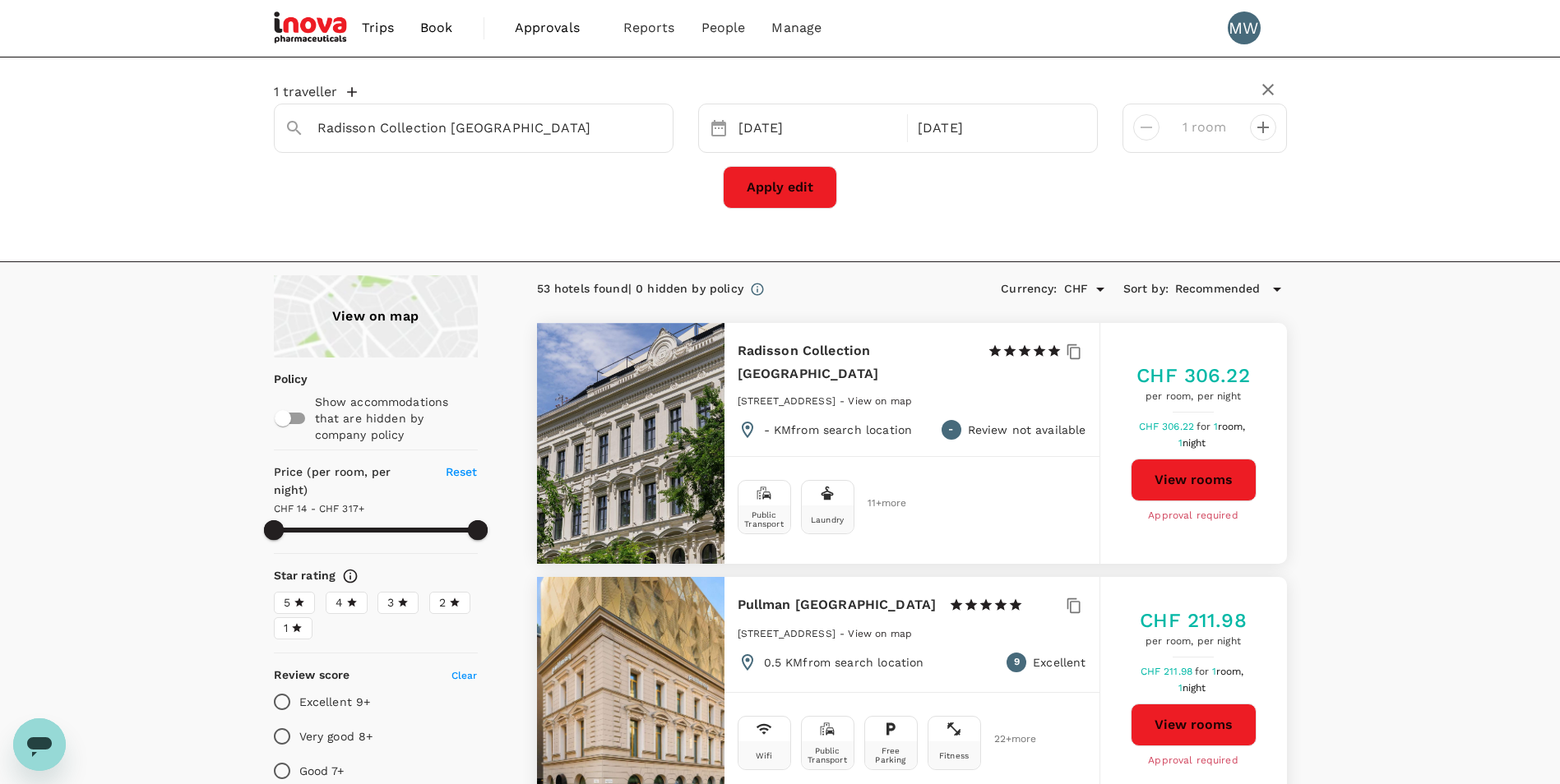
click at [438, 33] on span "Book" at bounding box center [436, 27] width 33 height 19
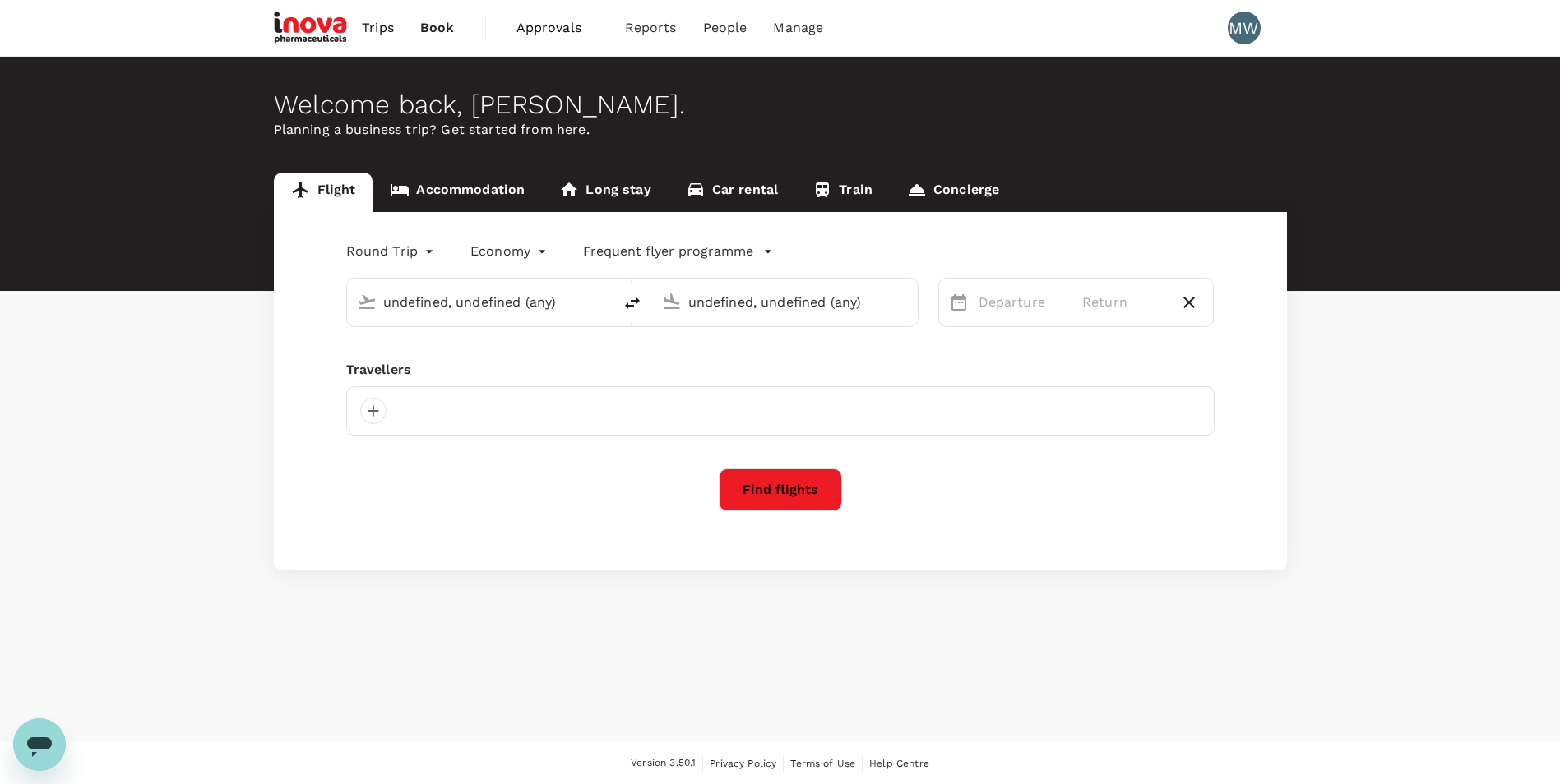
type input "Basel-[GEOGRAPHIC_DATA]-[GEOGRAPHIC_DATA] (BSL)"
type input "[GEOGRAPHIC_DATA], [GEOGRAPHIC_DATA] (any)"
type input "Basel-[GEOGRAPHIC_DATA]-[GEOGRAPHIC_DATA] (BSL)"
type input "[GEOGRAPHIC_DATA], [GEOGRAPHIC_DATA] (any)"
type input "Basel-[GEOGRAPHIC_DATA]-[GEOGRAPHIC_DATA] (BSL)"
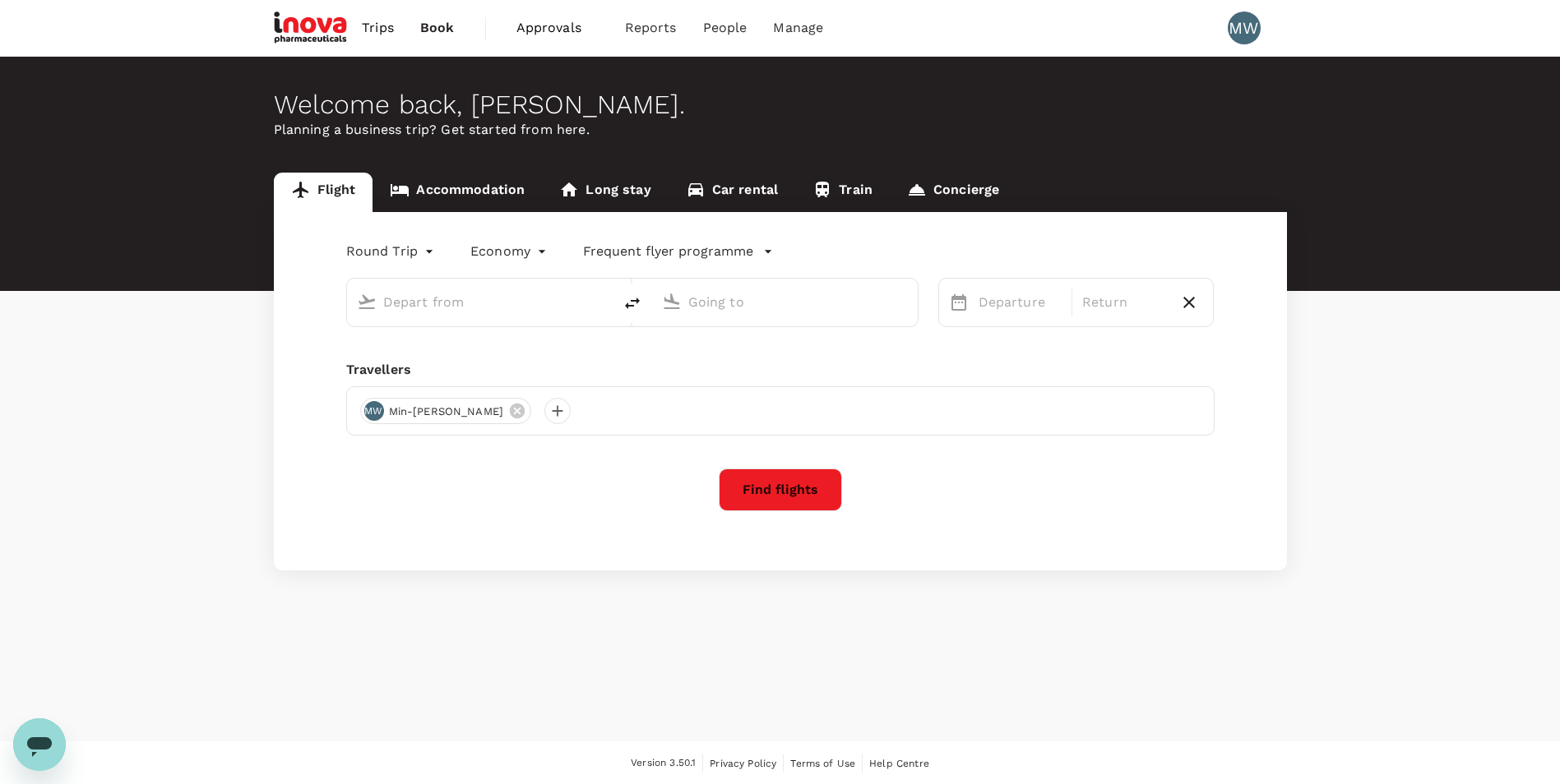
type input "[GEOGRAPHIC_DATA], [GEOGRAPHIC_DATA] (any)"
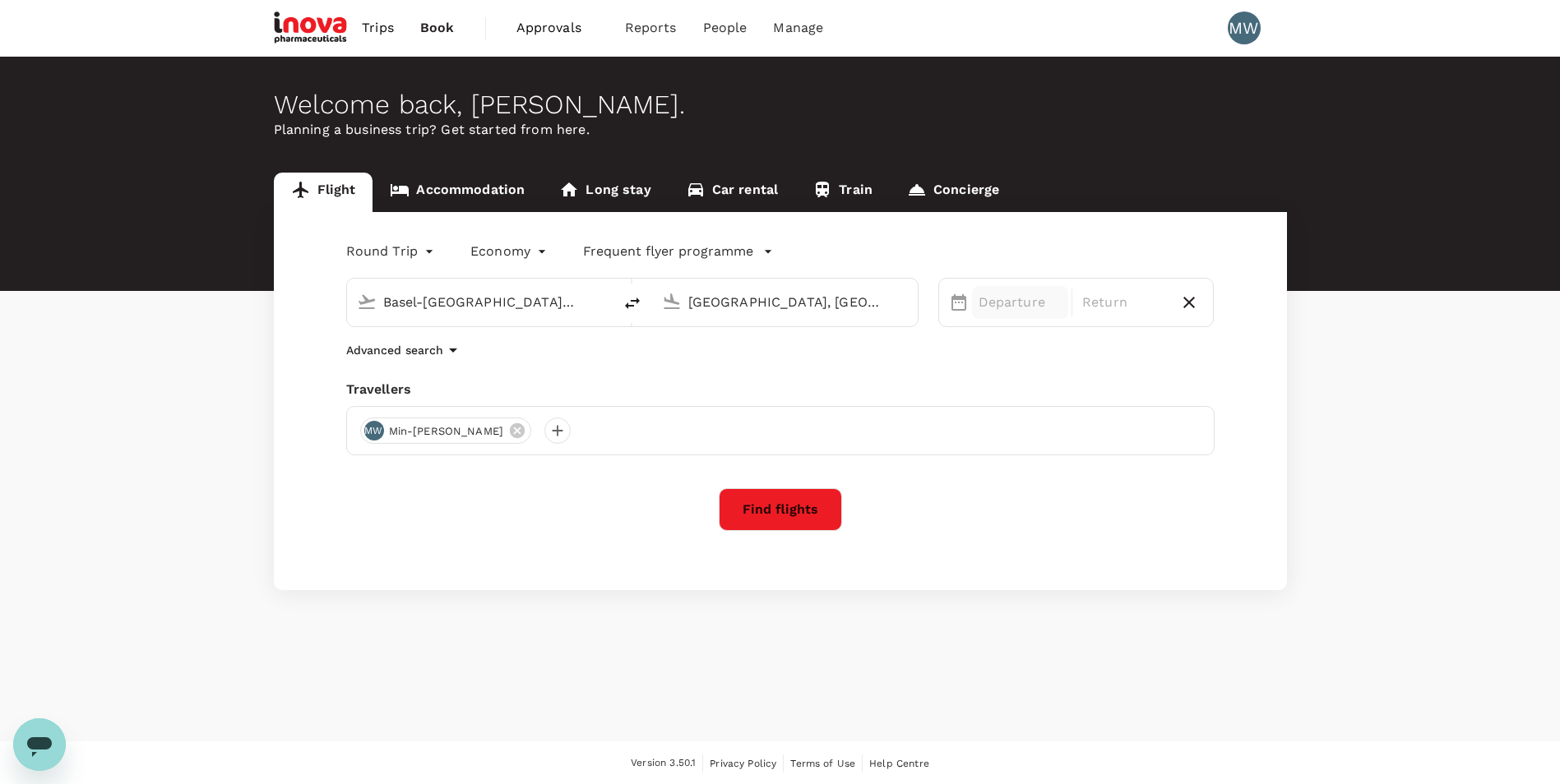
click at [1007, 303] on p "Departure" at bounding box center [1020, 302] width 83 height 19
click at [1338, 454] on div "11" at bounding box center [1326, 445] width 31 height 31
click at [1093, 444] on div "11" at bounding box center [1097, 445] width 31 height 31
click at [780, 530] on button "Find flights" at bounding box center [780, 509] width 123 height 43
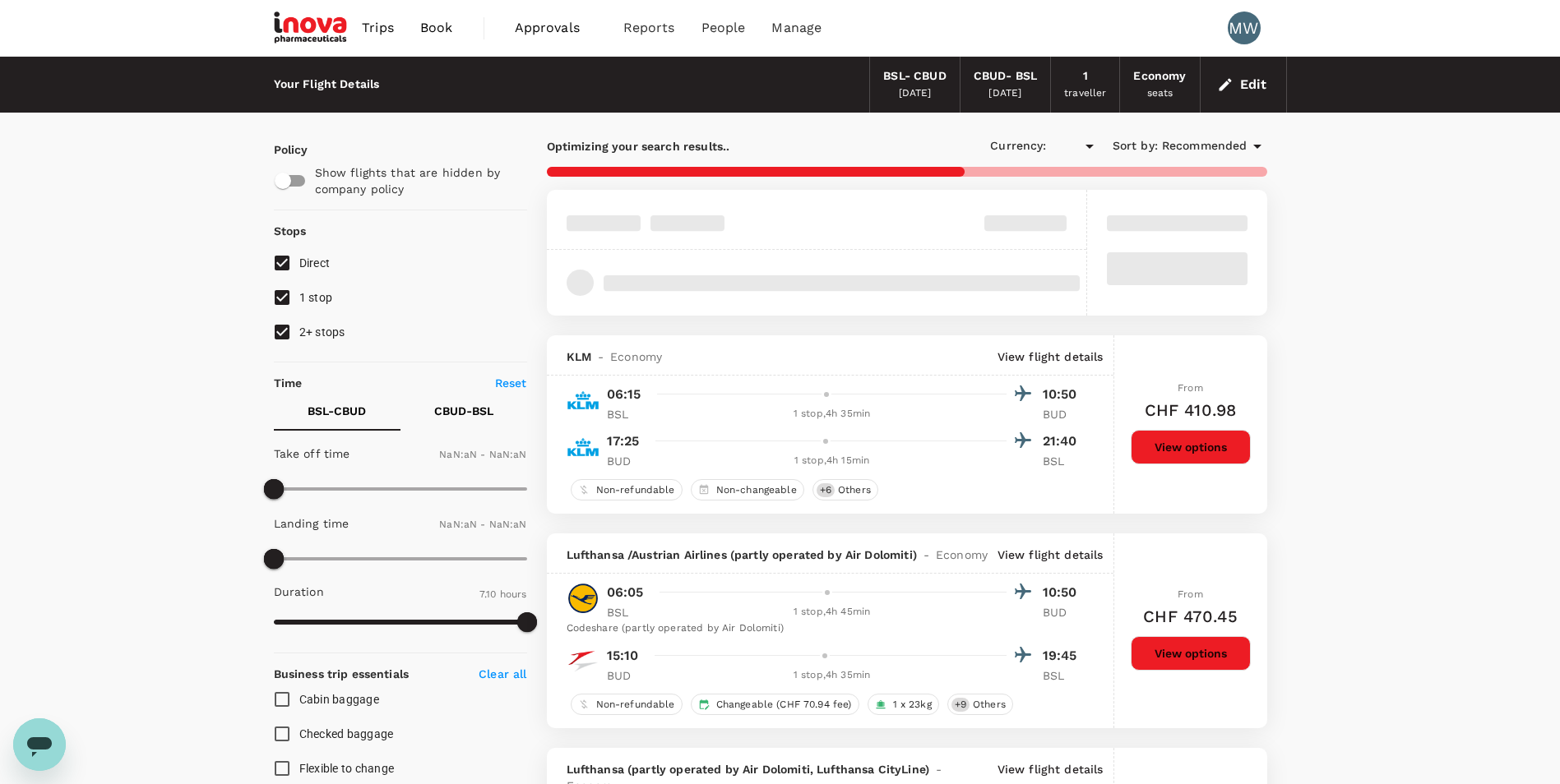
type input "CHF"
type input "1440"
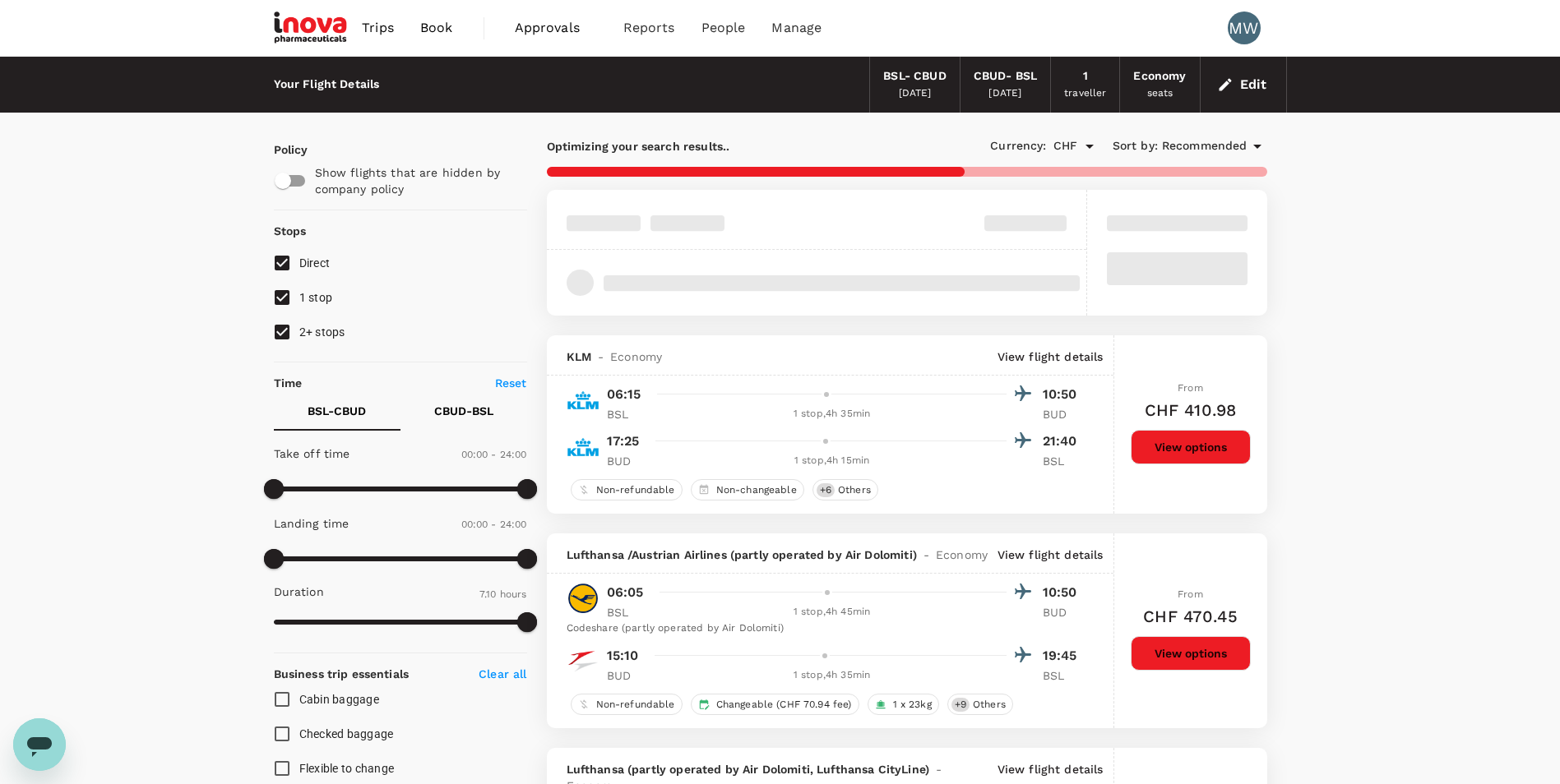
type input "615"
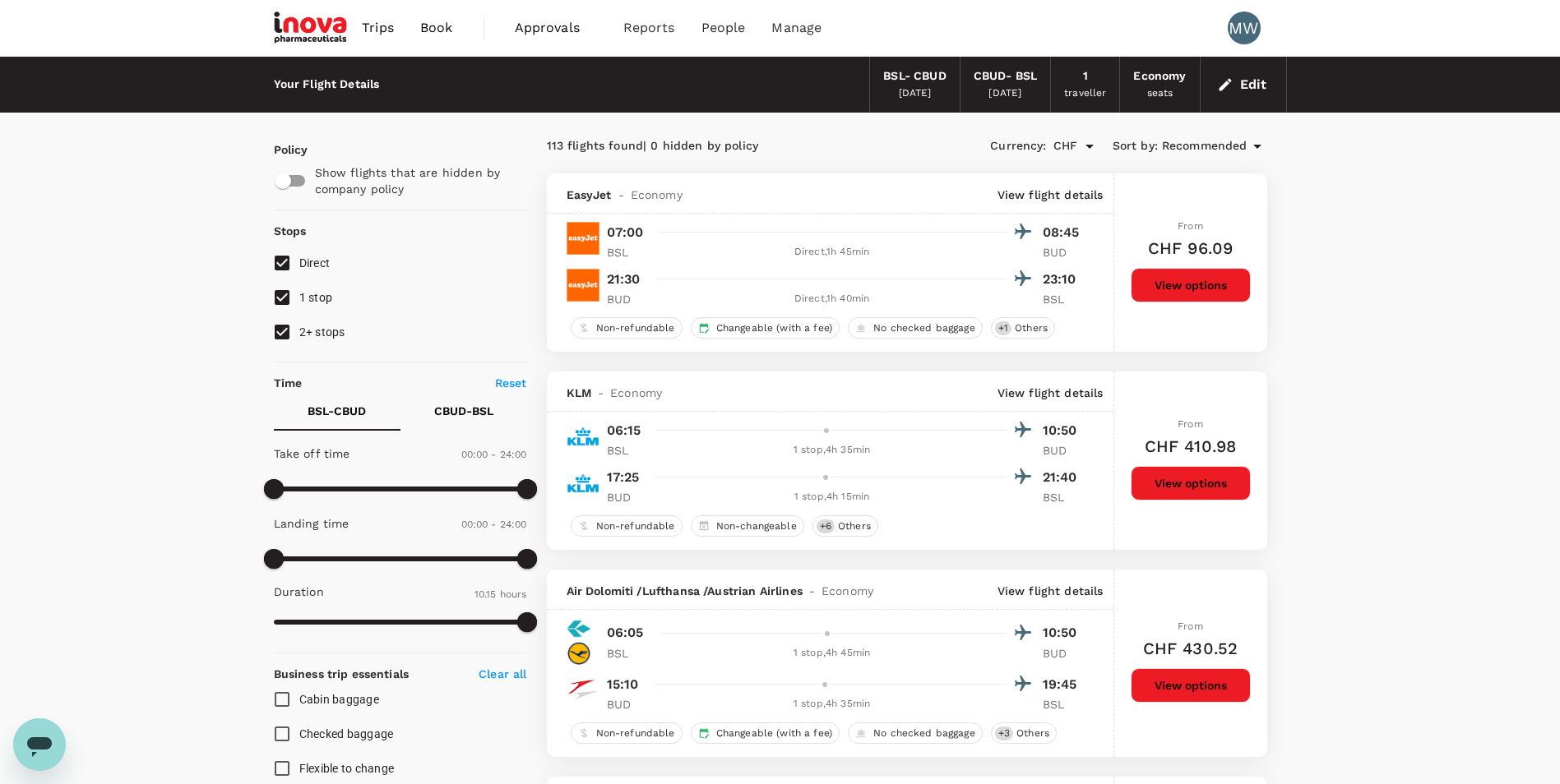
click at [1257, 80] on button "Edit" at bounding box center [1243, 84] width 59 height 26
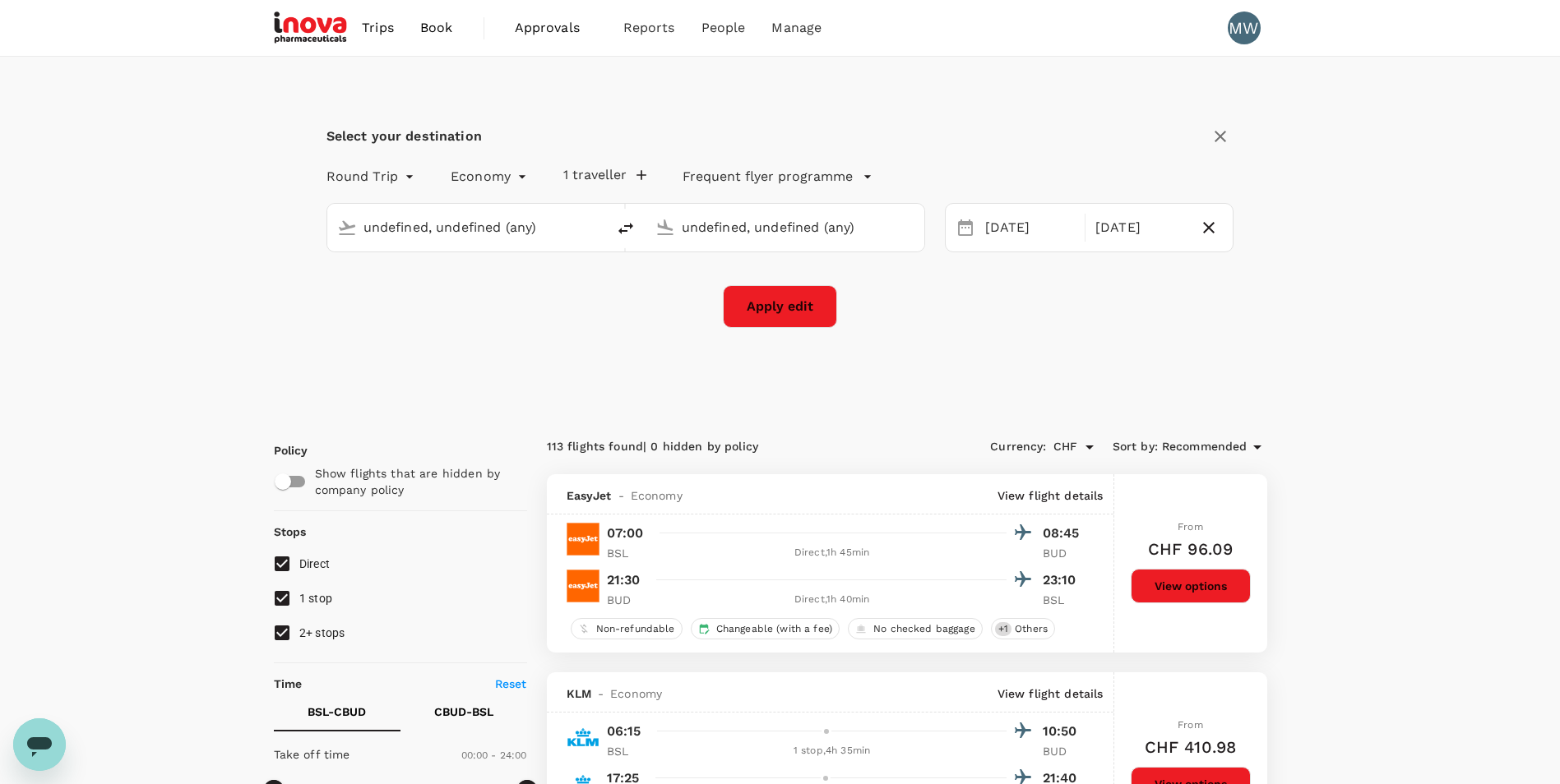
type input "Basel-[GEOGRAPHIC_DATA]-[GEOGRAPHIC_DATA] (BSL)"
type input "[GEOGRAPHIC_DATA], [GEOGRAPHIC_DATA] (any)"
type input "Basel-[GEOGRAPHIC_DATA]-[GEOGRAPHIC_DATA] (BSL)"
type input "[GEOGRAPHIC_DATA], [GEOGRAPHIC_DATA] (any)"
click at [1112, 226] on div "[DATE]" at bounding box center [1141, 228] width 103 height 32
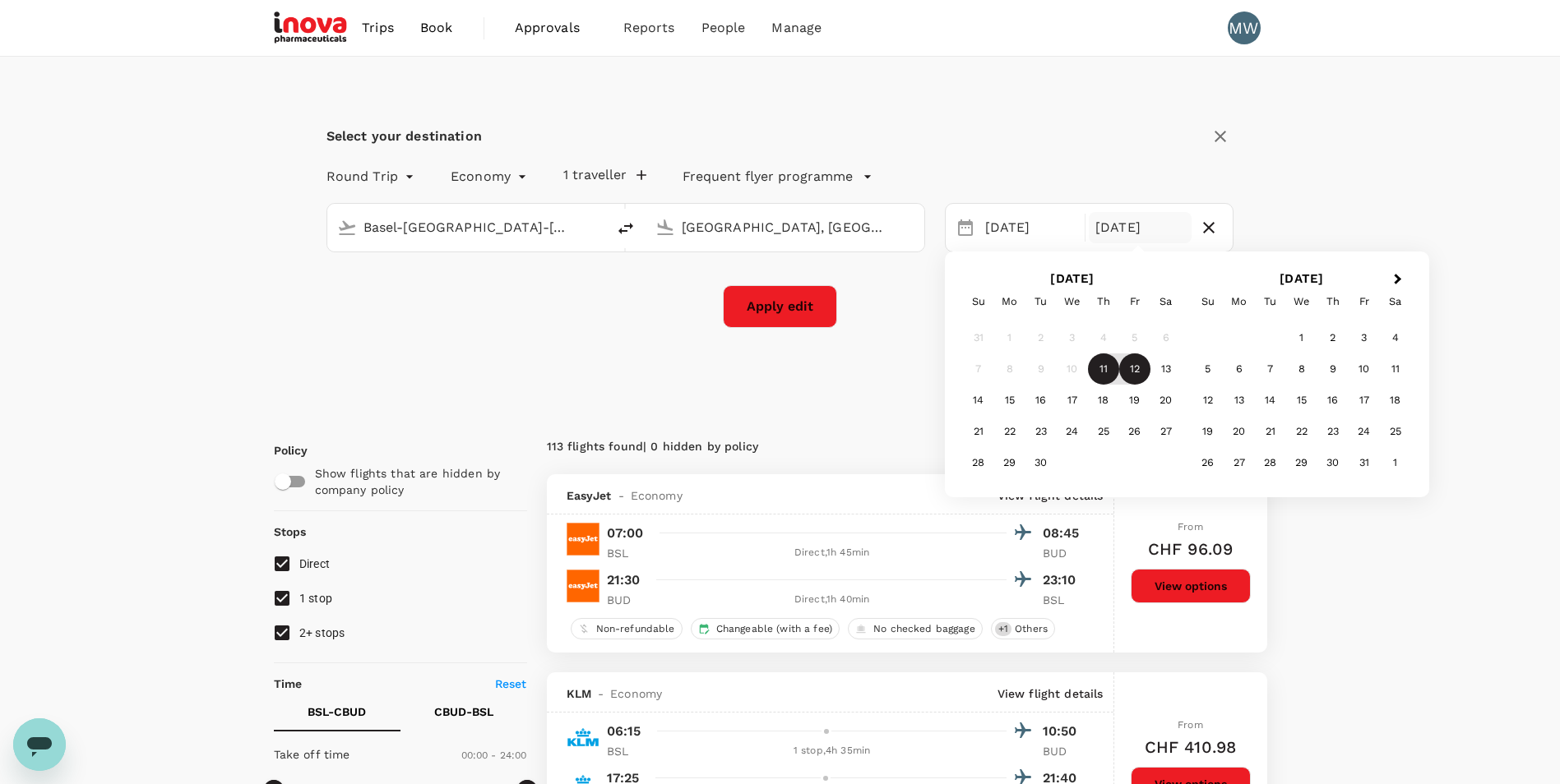
click at [1135, 368] on div "12" at bounding box center [1135, 369] width 31 height 31
click at [761, 299] on button "Apply edit" at bounding box center [780, 307] width 115 height 43
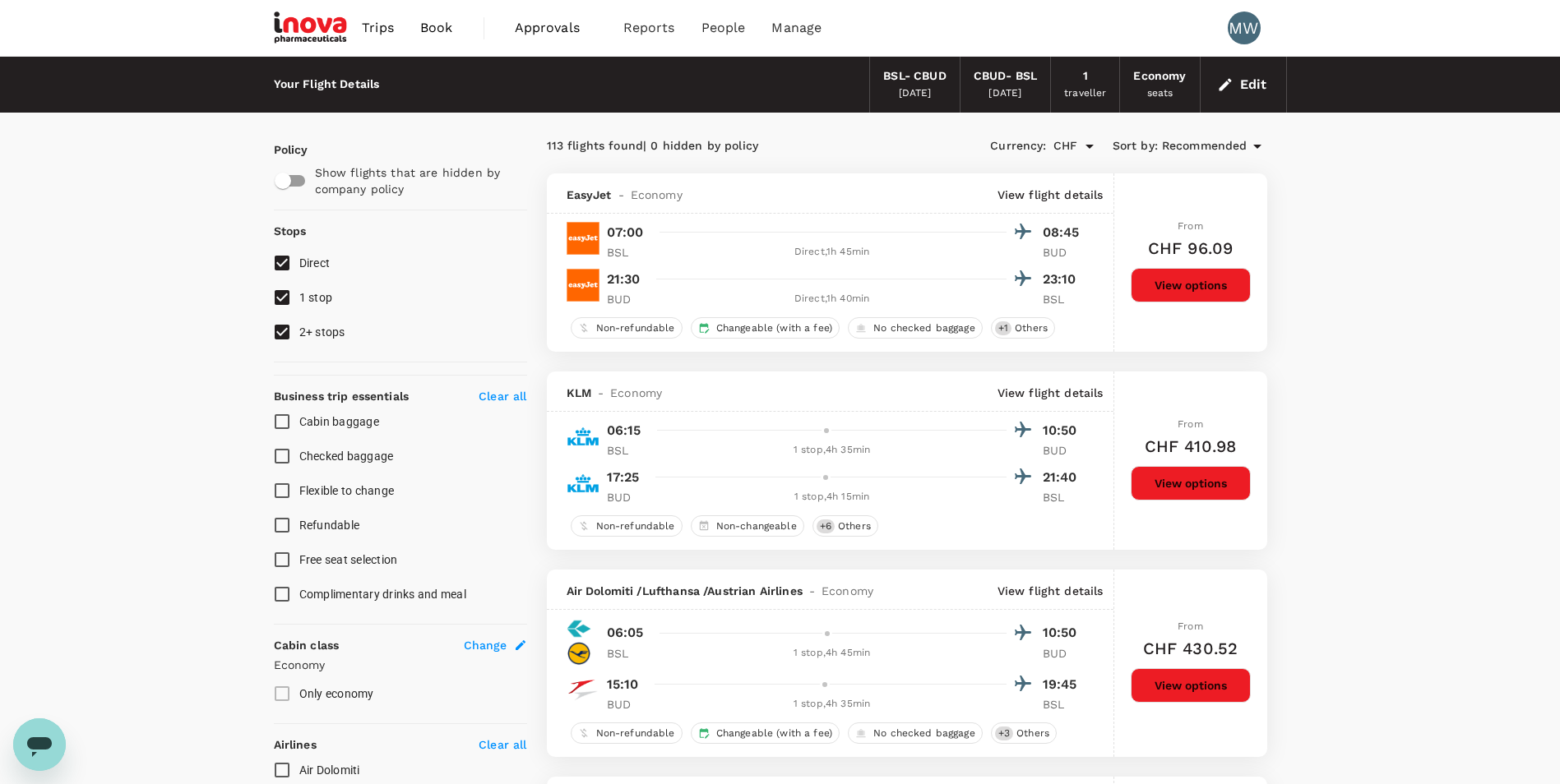
checkbox input "false"
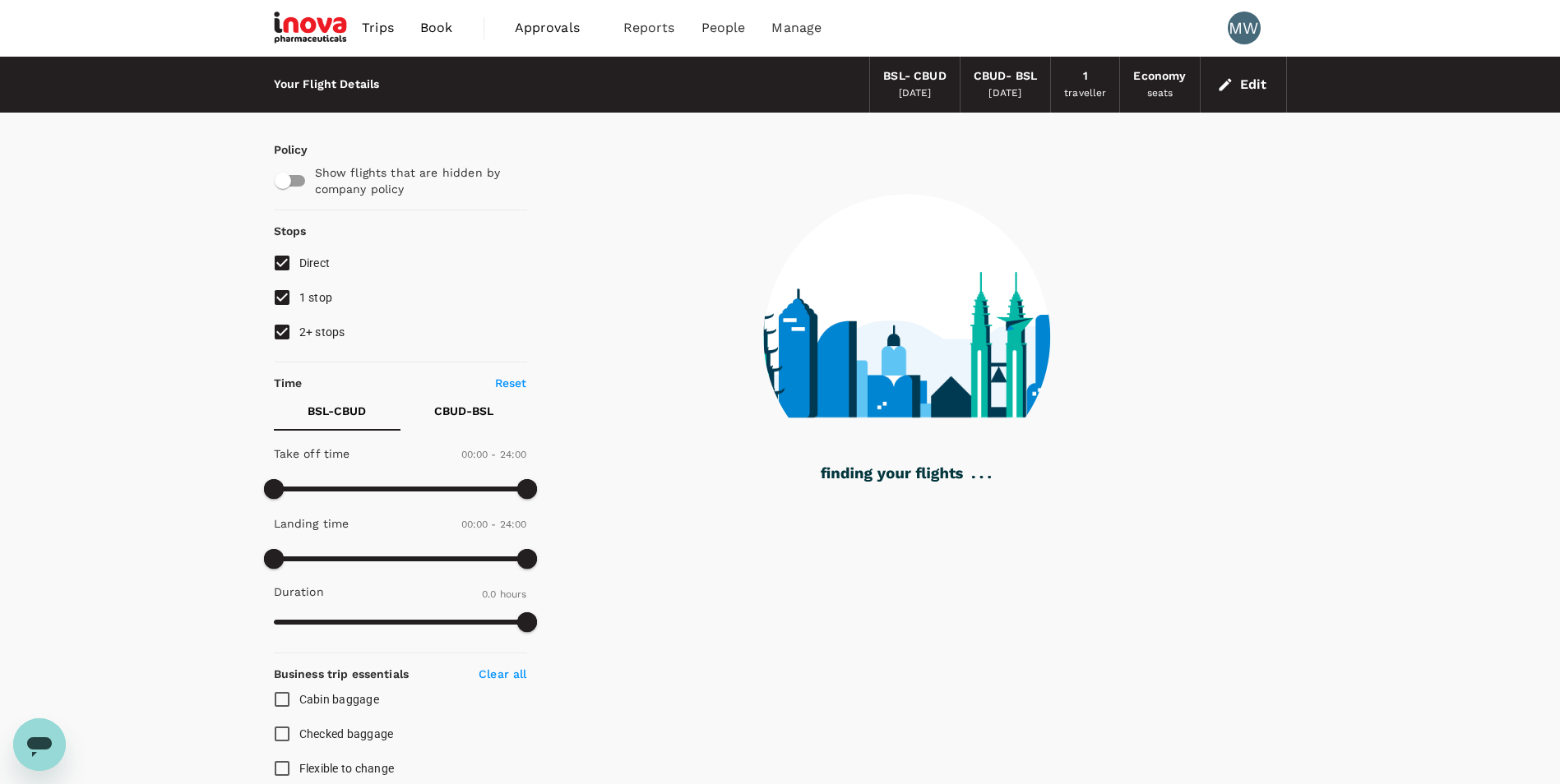
type input "1155"
checkbox input "true"
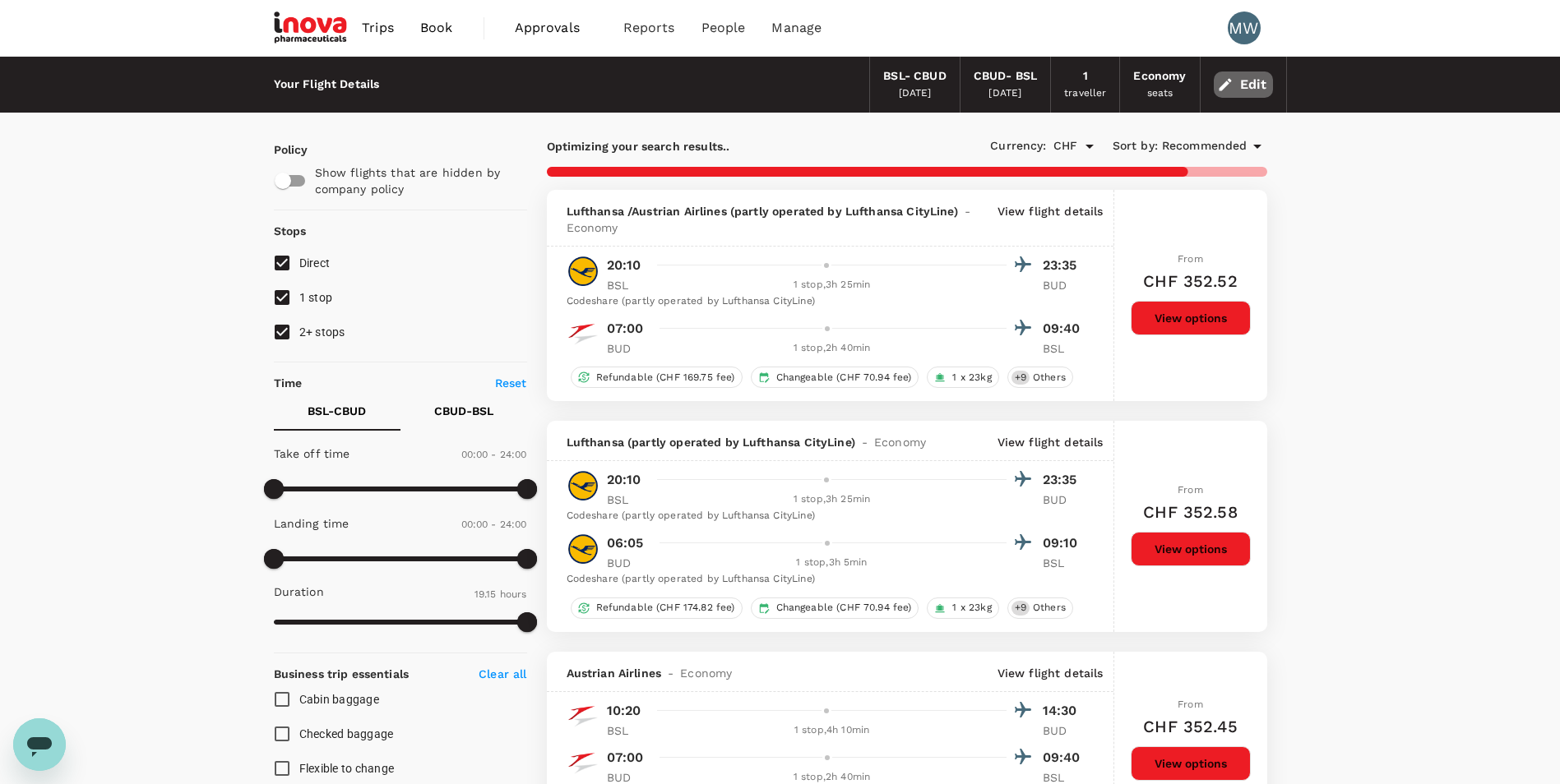
click at [1235, 93] on button "Edit" at bounding box center [1243, 84] width 59 height 26
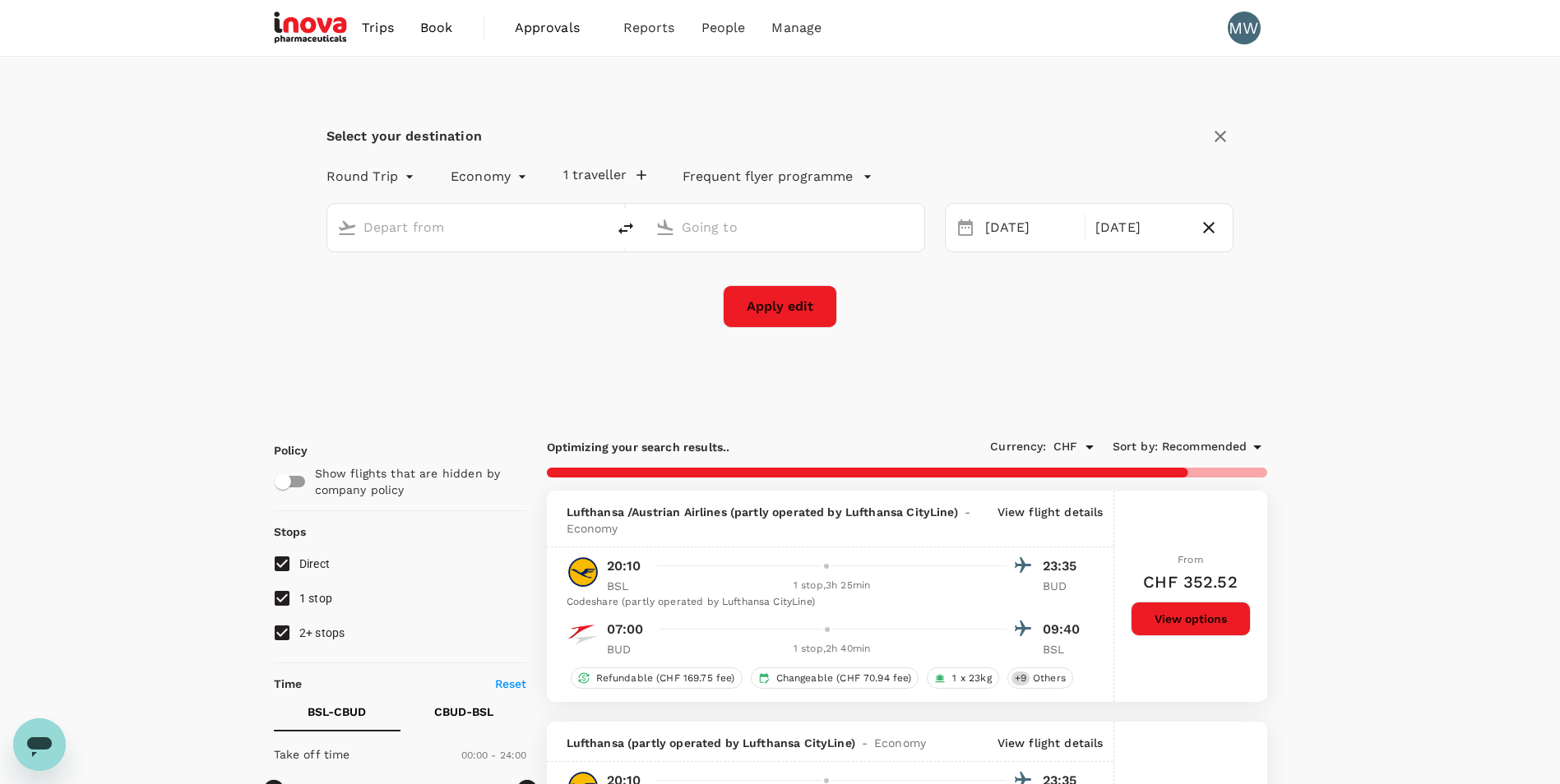
type input "Basel-[GEOGRAPHIC_DATA]-[GEOGRAPHIC_DATA] (BSL)"
type input "[GEOGRAPHIC_DATA], [GEOGRAPHIC_DATA] (any)"
click at [1098, 234] on div "[DATE]" at bounding box center [1141, 228] width 103 height 32
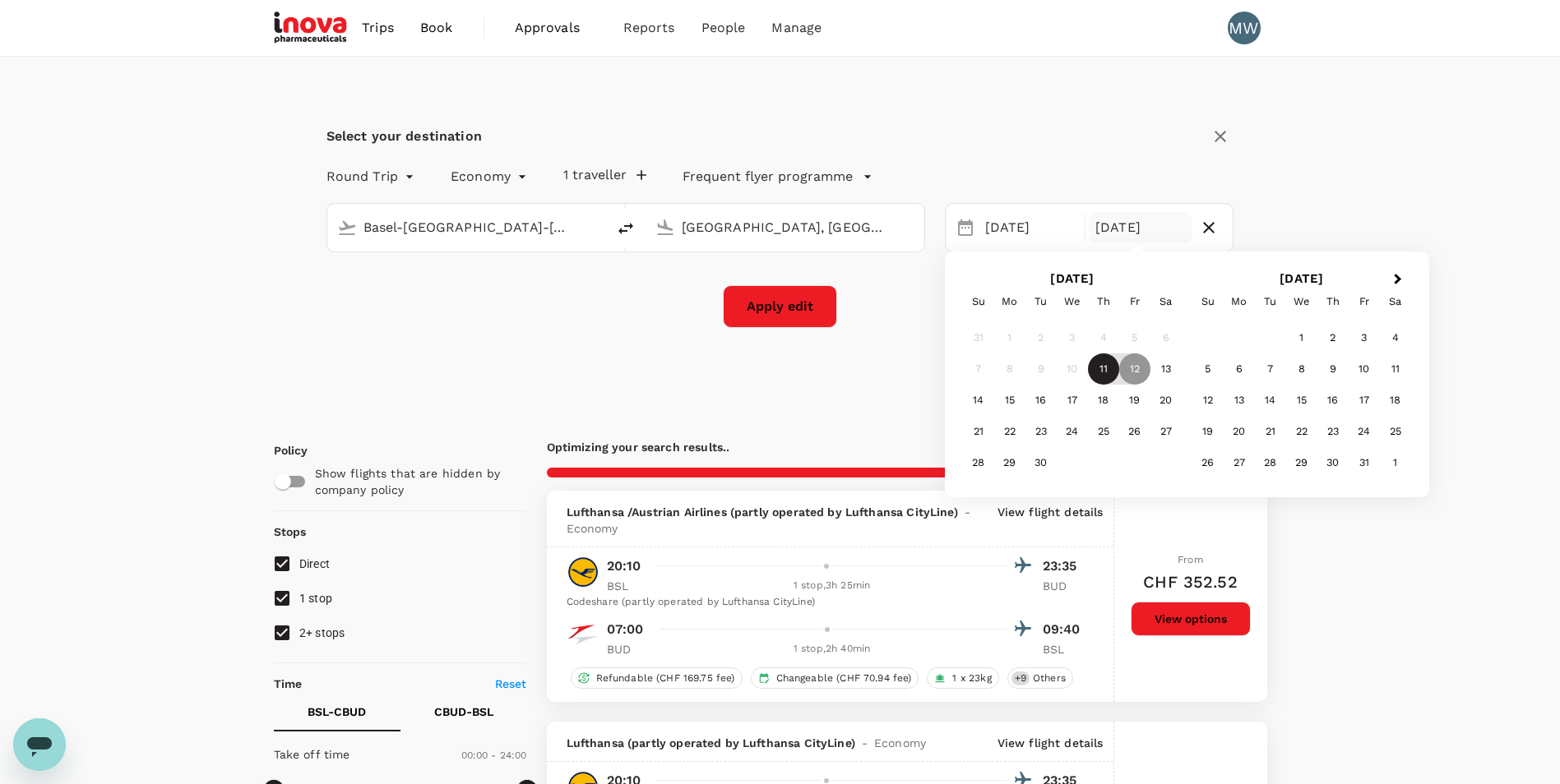
click at [1104, 373] on div "11" at bounding box center [1103, 369] width 31 height 31
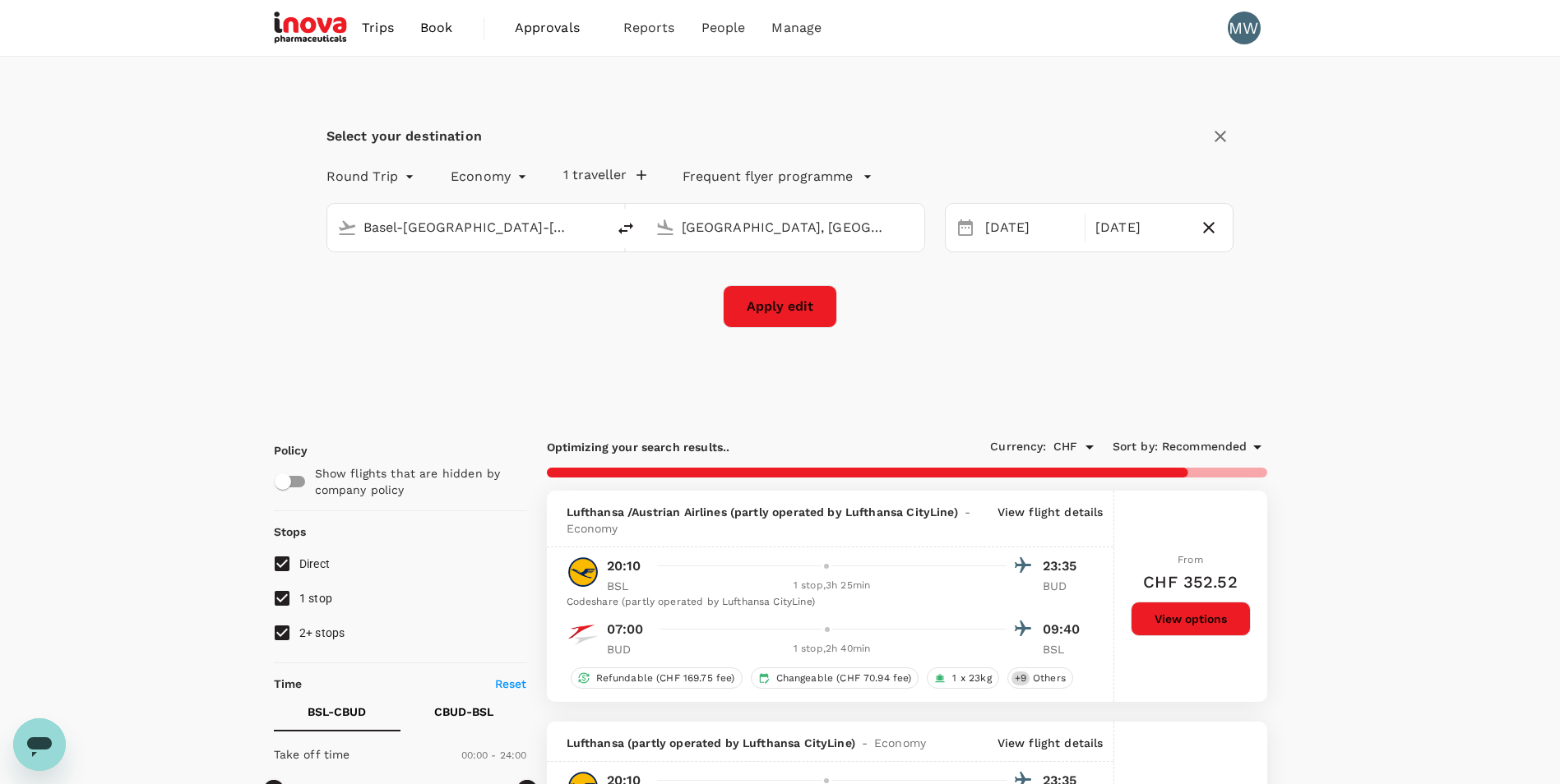
click at [841, 324] on div "Apply edit" at bounding box center [781, 307] width 908 height 43
click at [809, 312] on button "Apply edit" at bounding box center [780, 307] width 115 height 43
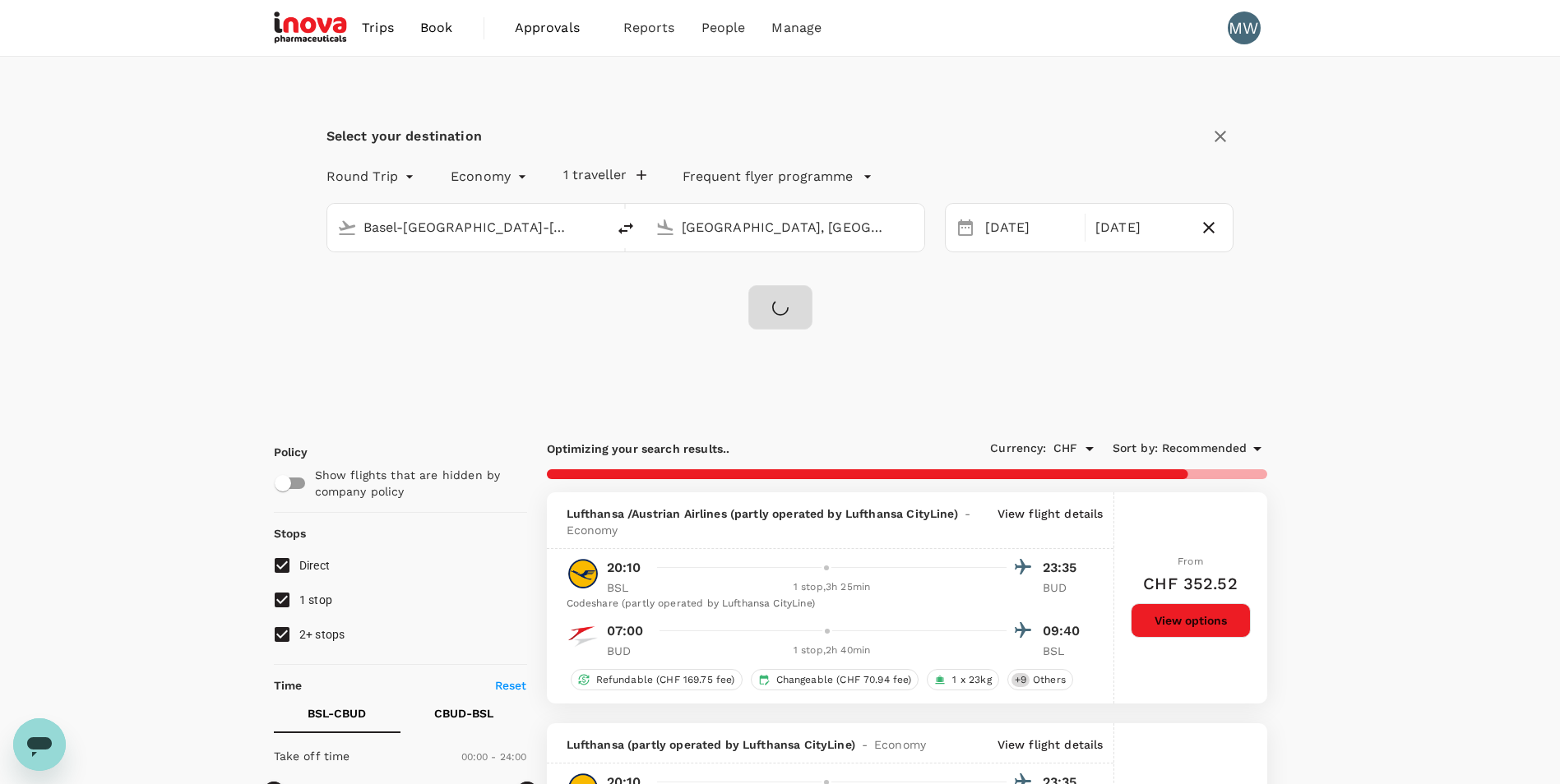
checkbox input "false"
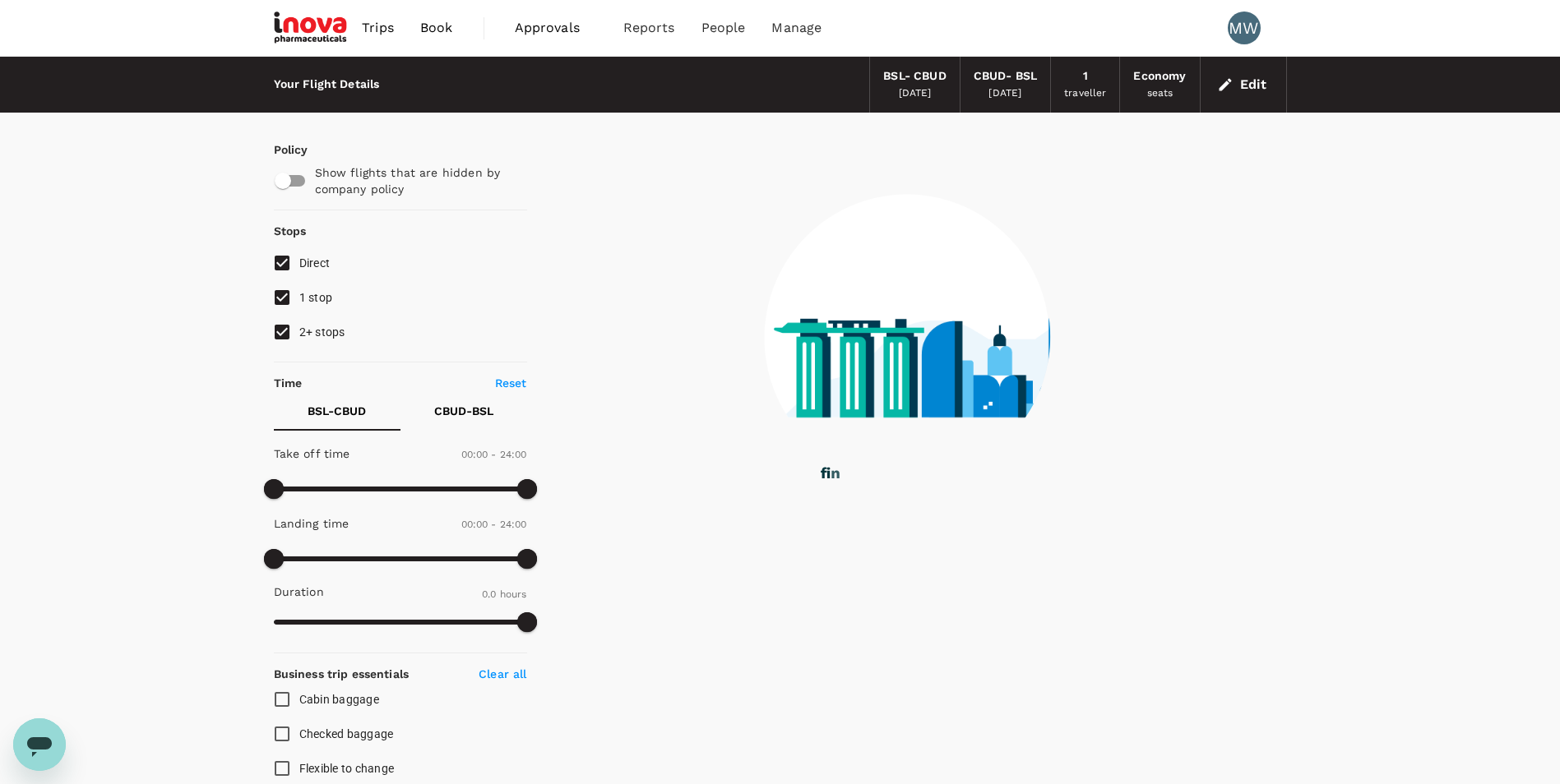
type input "430"
checkbox input "true"
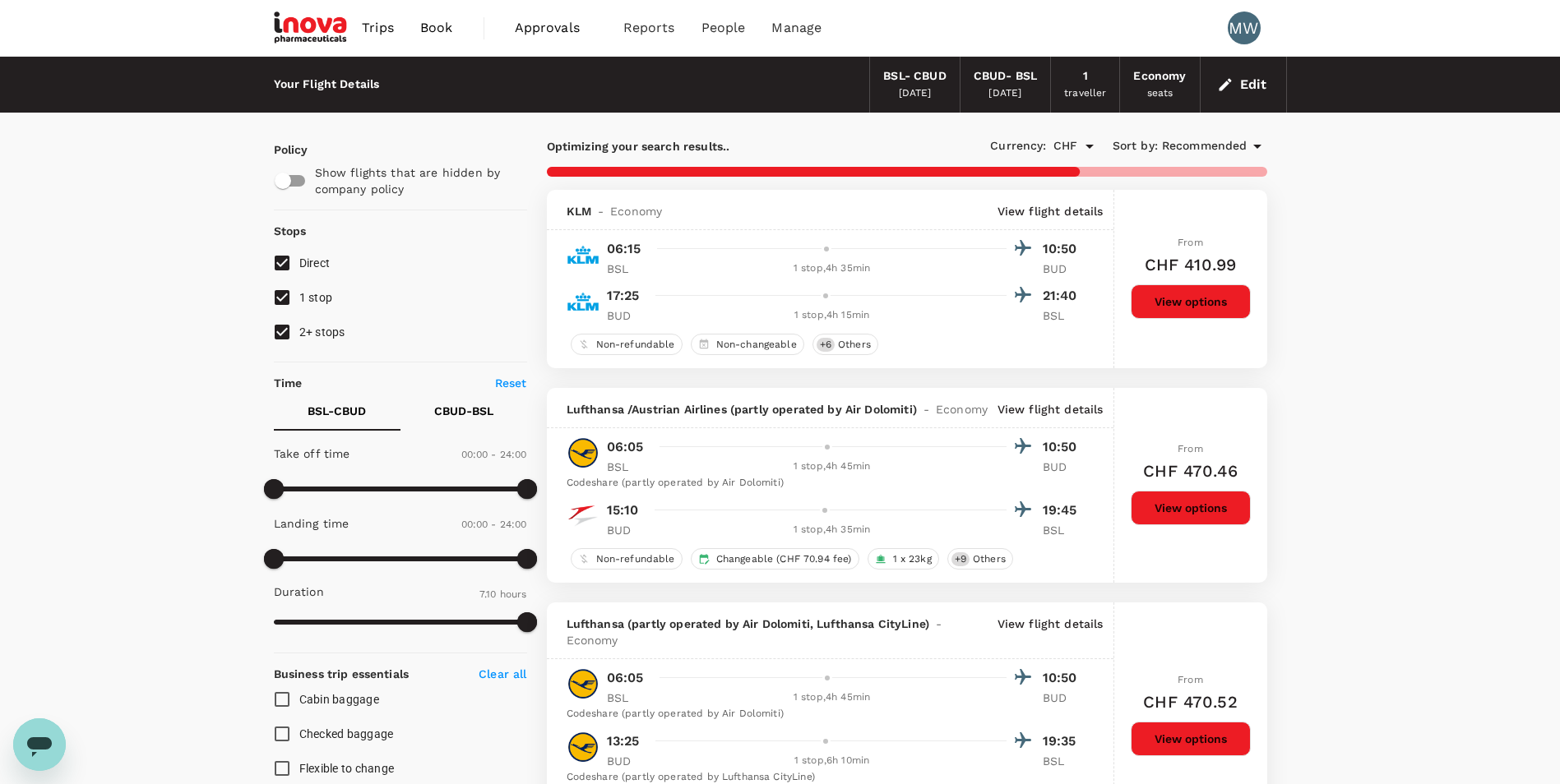
type input "615"
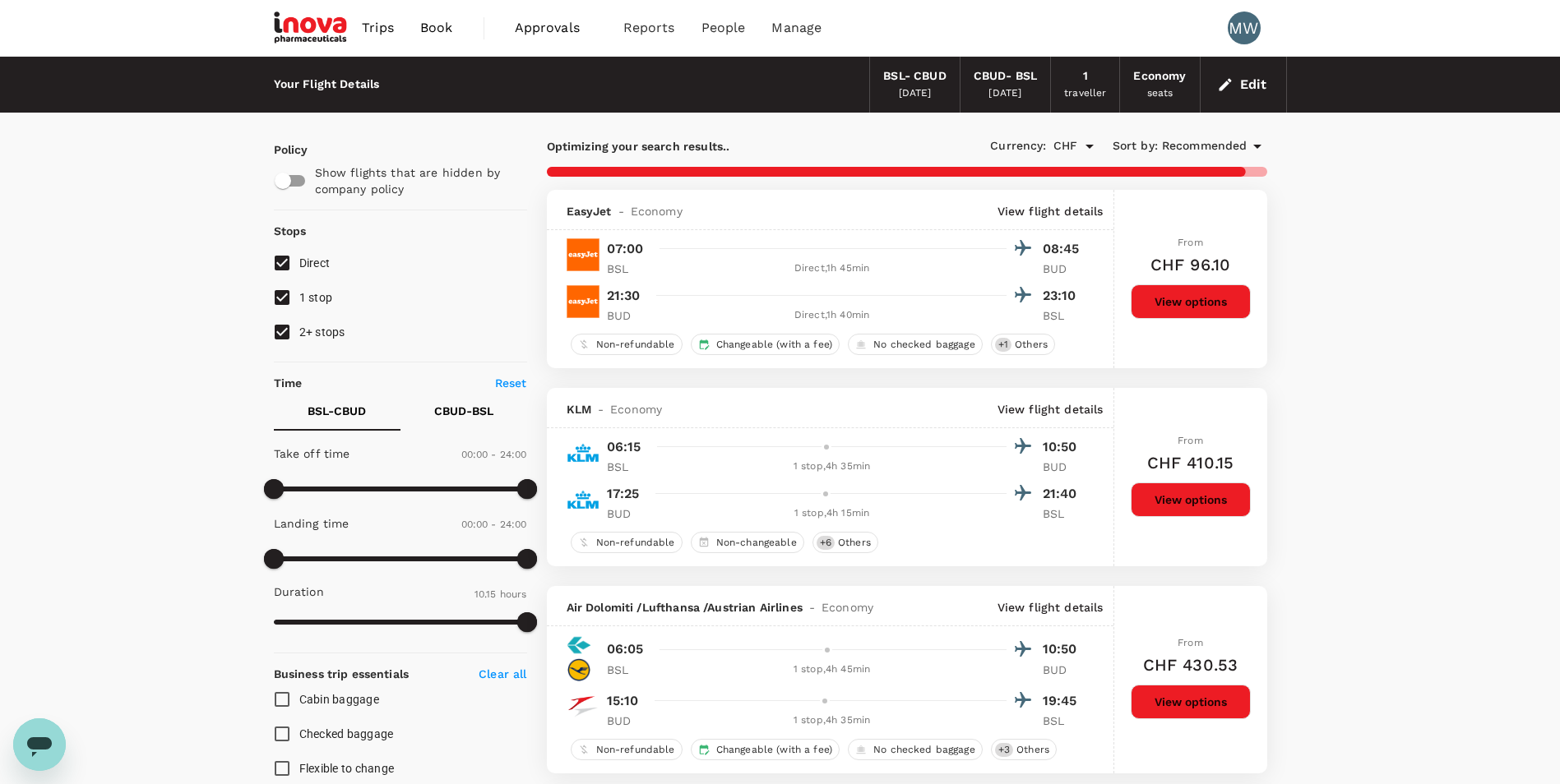
click at [1203, 311] on button "View options" at bounding box center [1191, 301] width 120 height 35
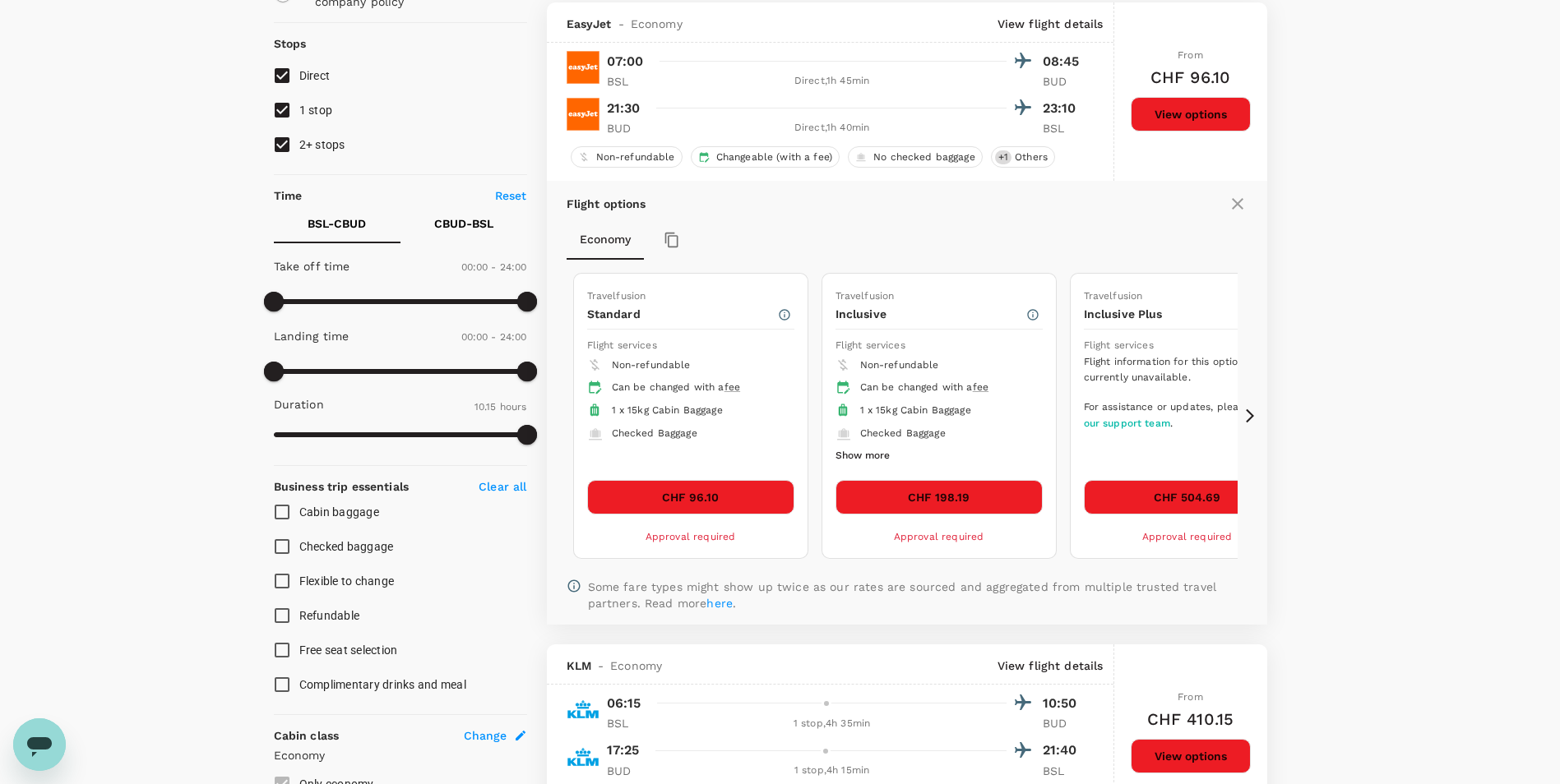
scroll to position [190, 0]
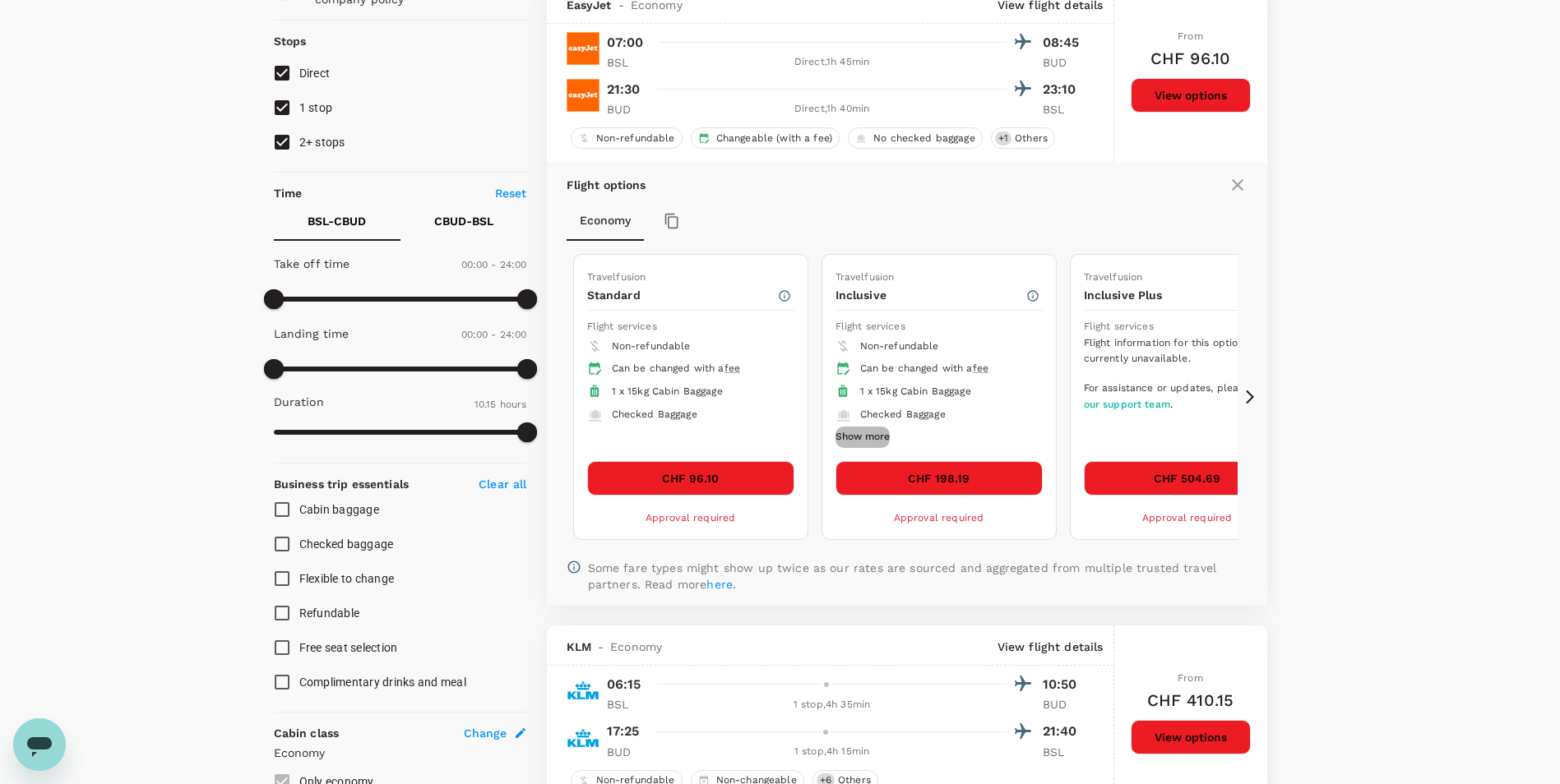
click at [884, 439] on button "Show more" at bounding box center [863, 437] width 54 height 21
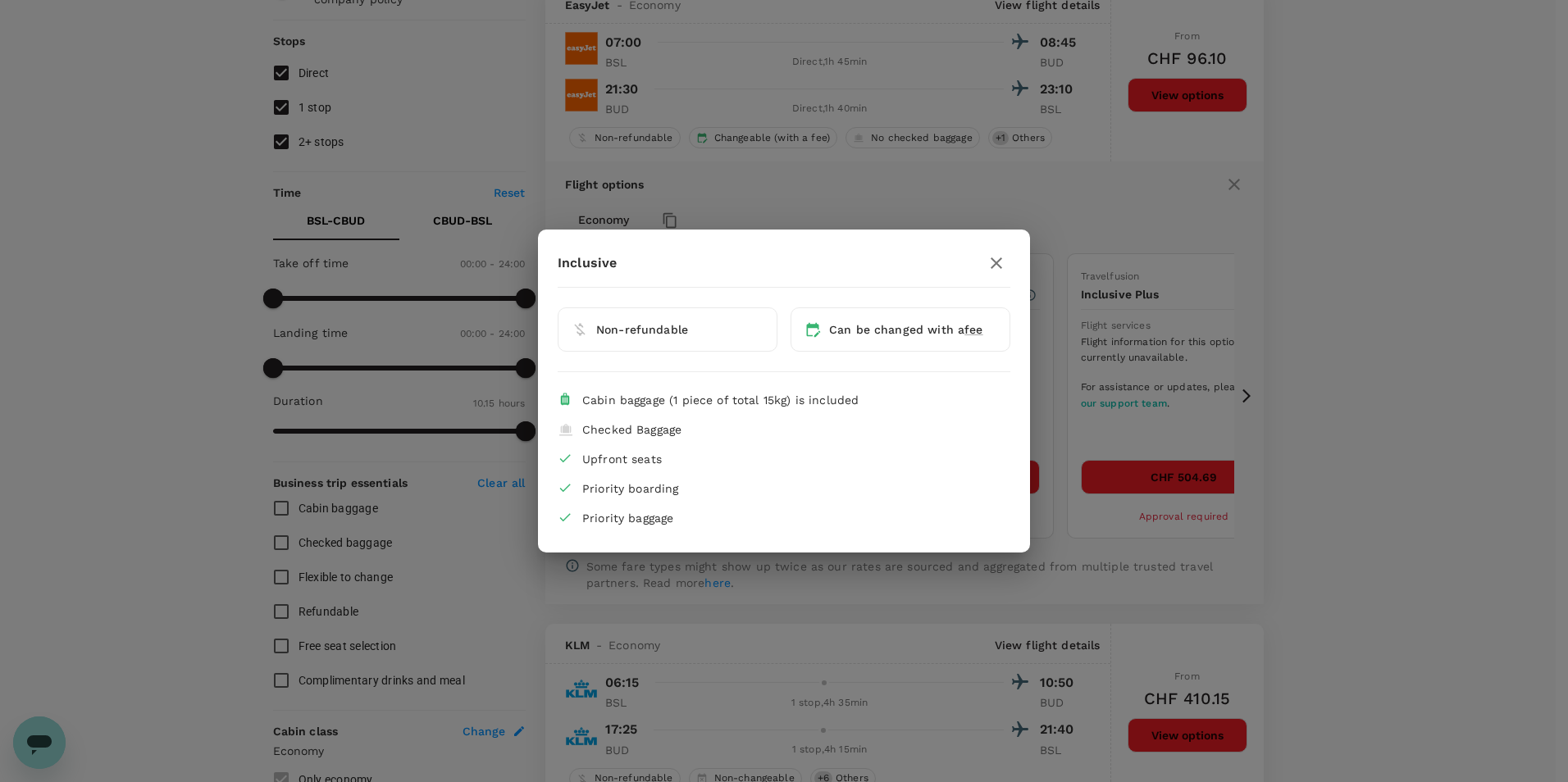
click at [993, 258] on icon "button" at bounding box center [996, 263] width 19 height 19
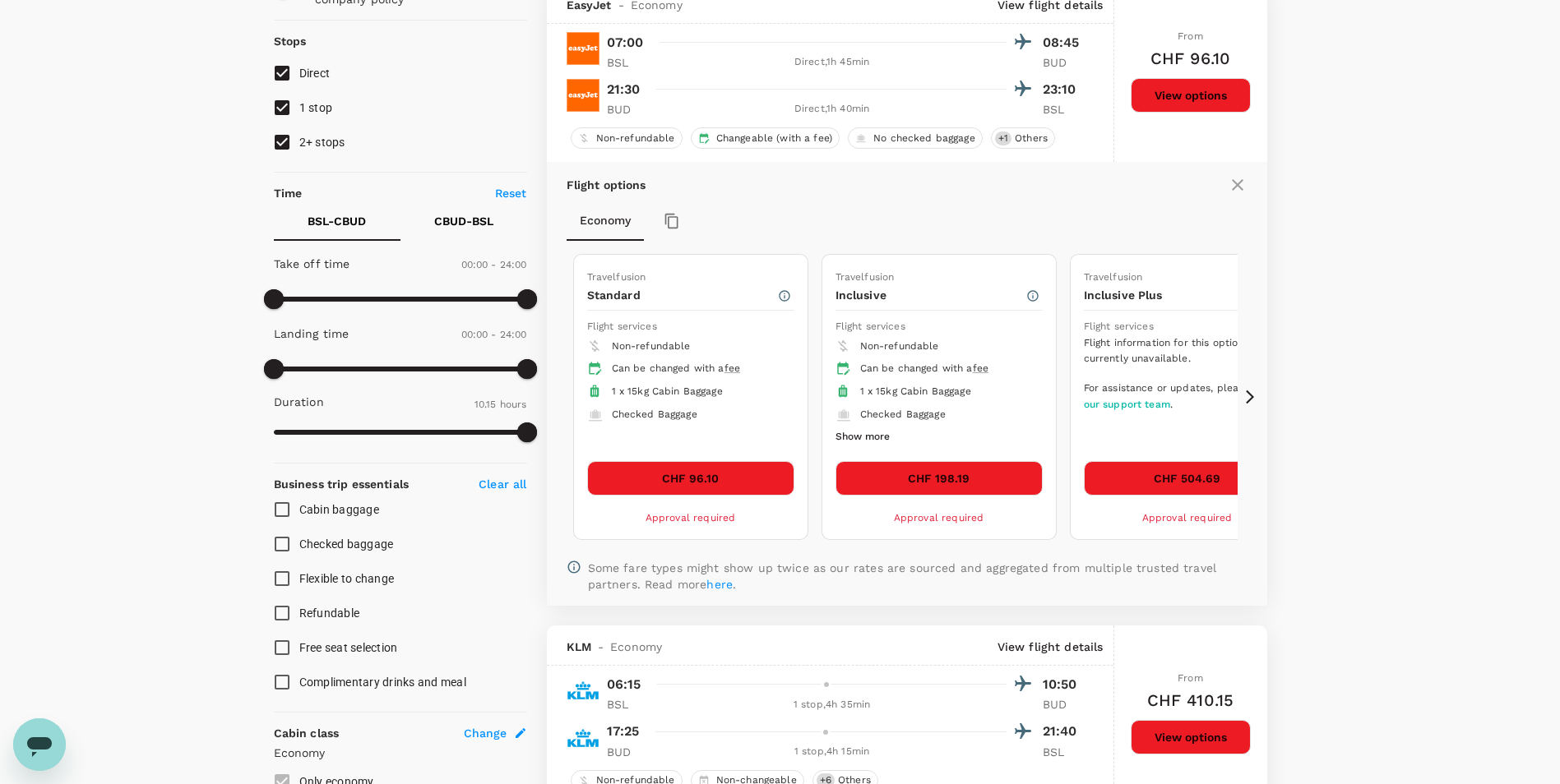
click at [937, 470] on button "CHF 198.19" at bounding box center [939, 478] width 207 height 35
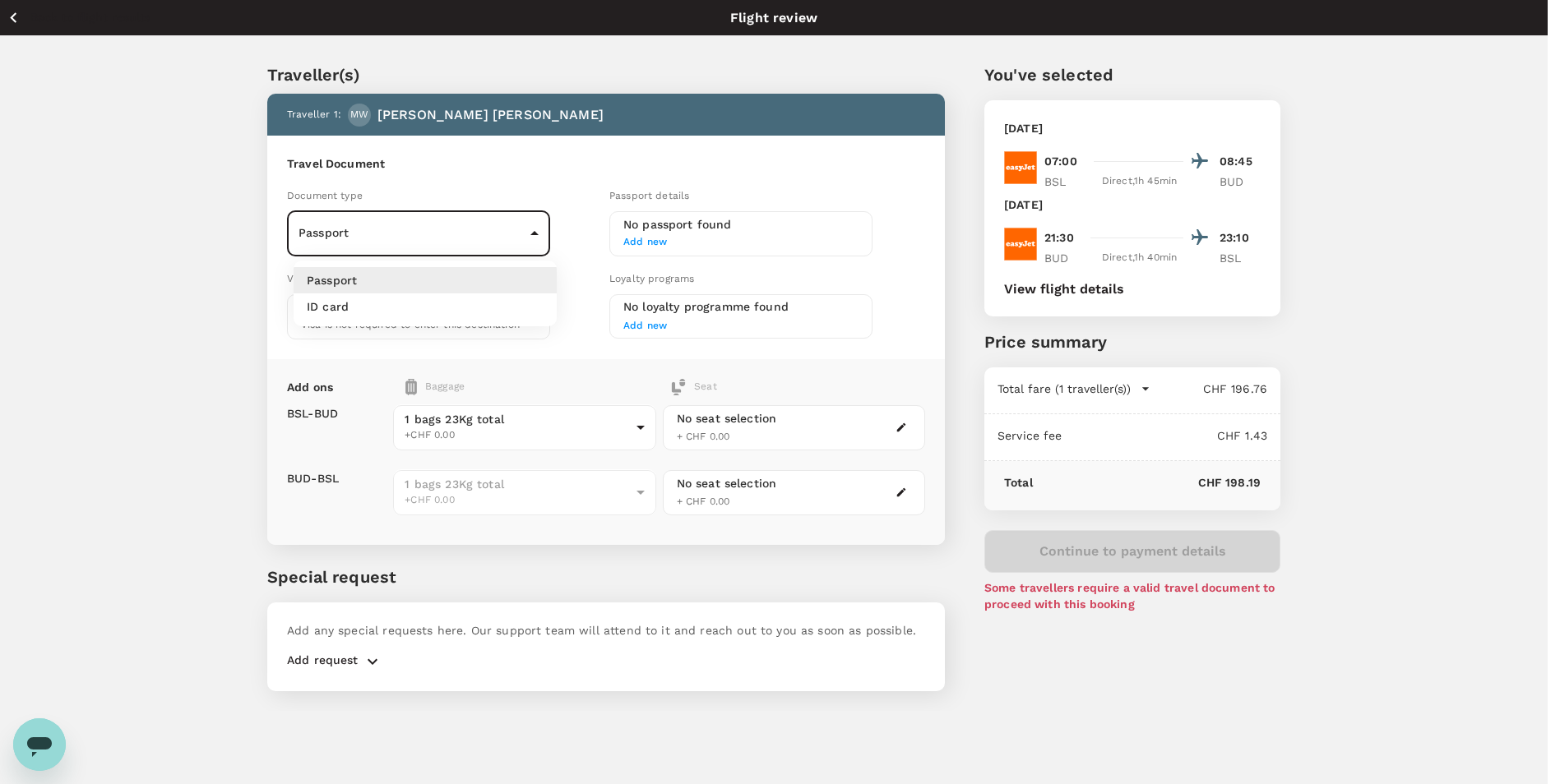
click at [369, 243] on body "Back to flight results Flight review Traveller(s) Traveller 1 : MW Min-Ling [PE…" at bounding box center [780, 414] width 1560 height 829
click at [372, 308] on li "ID card" at bounding box center [425, 307] width 263 height 26
type input "Id card"
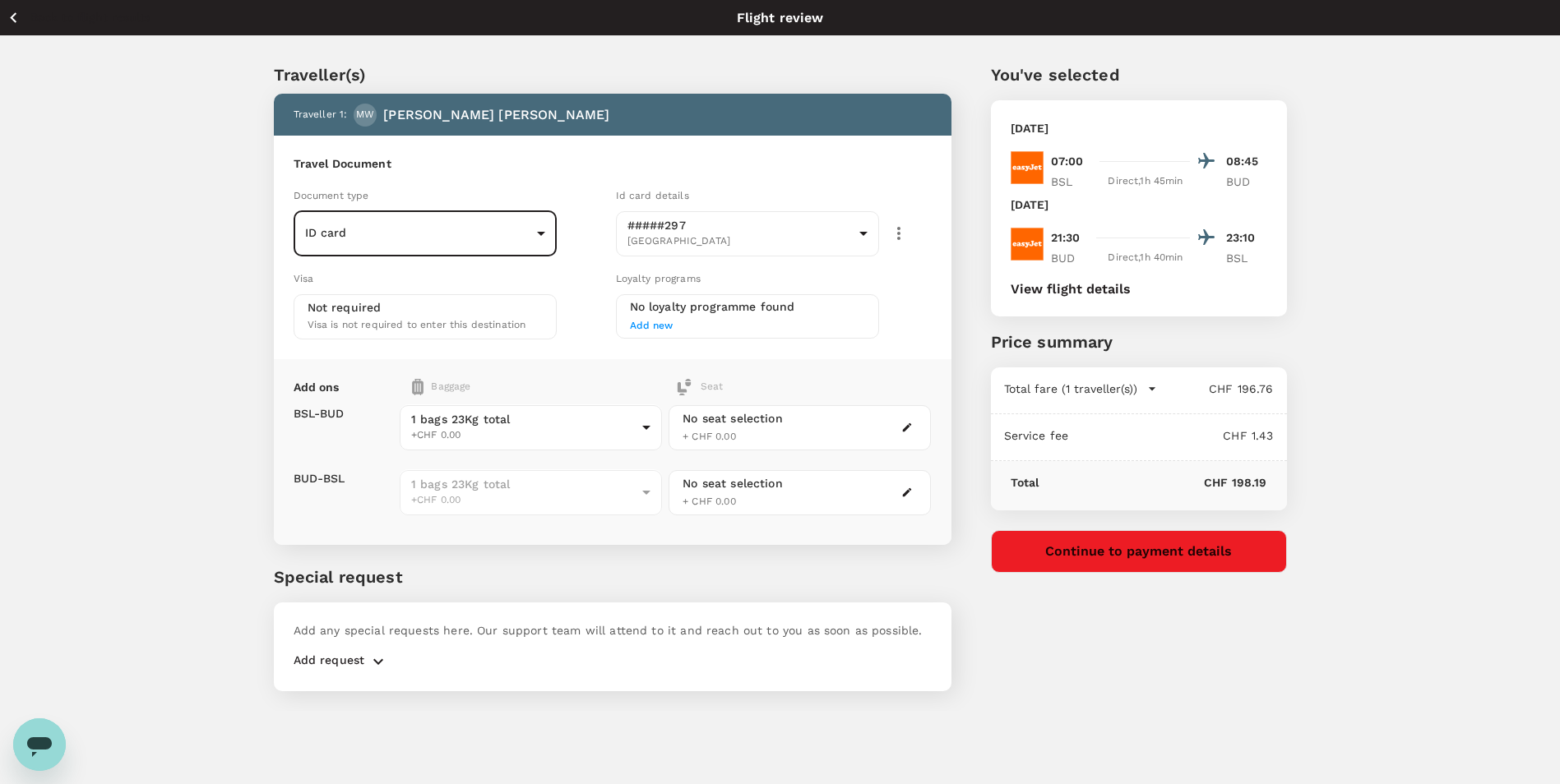
click at [372, 308] on p "Not required" at bounding box center [345, 307] width 74 height 17
click at [1096, 731] on div "Back to flight results Flight review Traveller(s) Traveller 1 : MW Min-Ling [PE…" at bounding box center [780, 392] width 1560 height 784
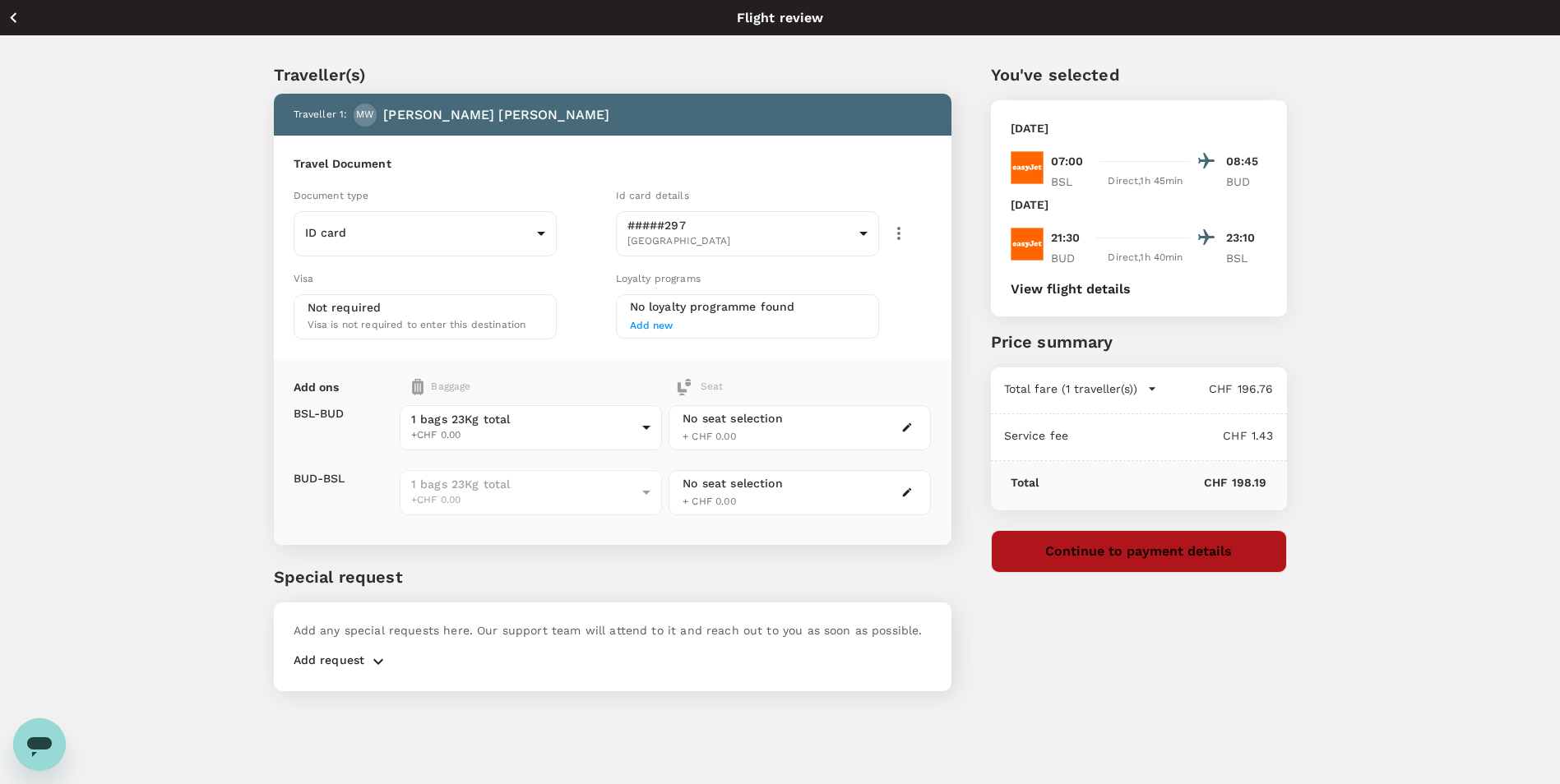
click at [1105, 546] on button "Continue to payment details" at bounding box center [1139, 552] width 296 height 43
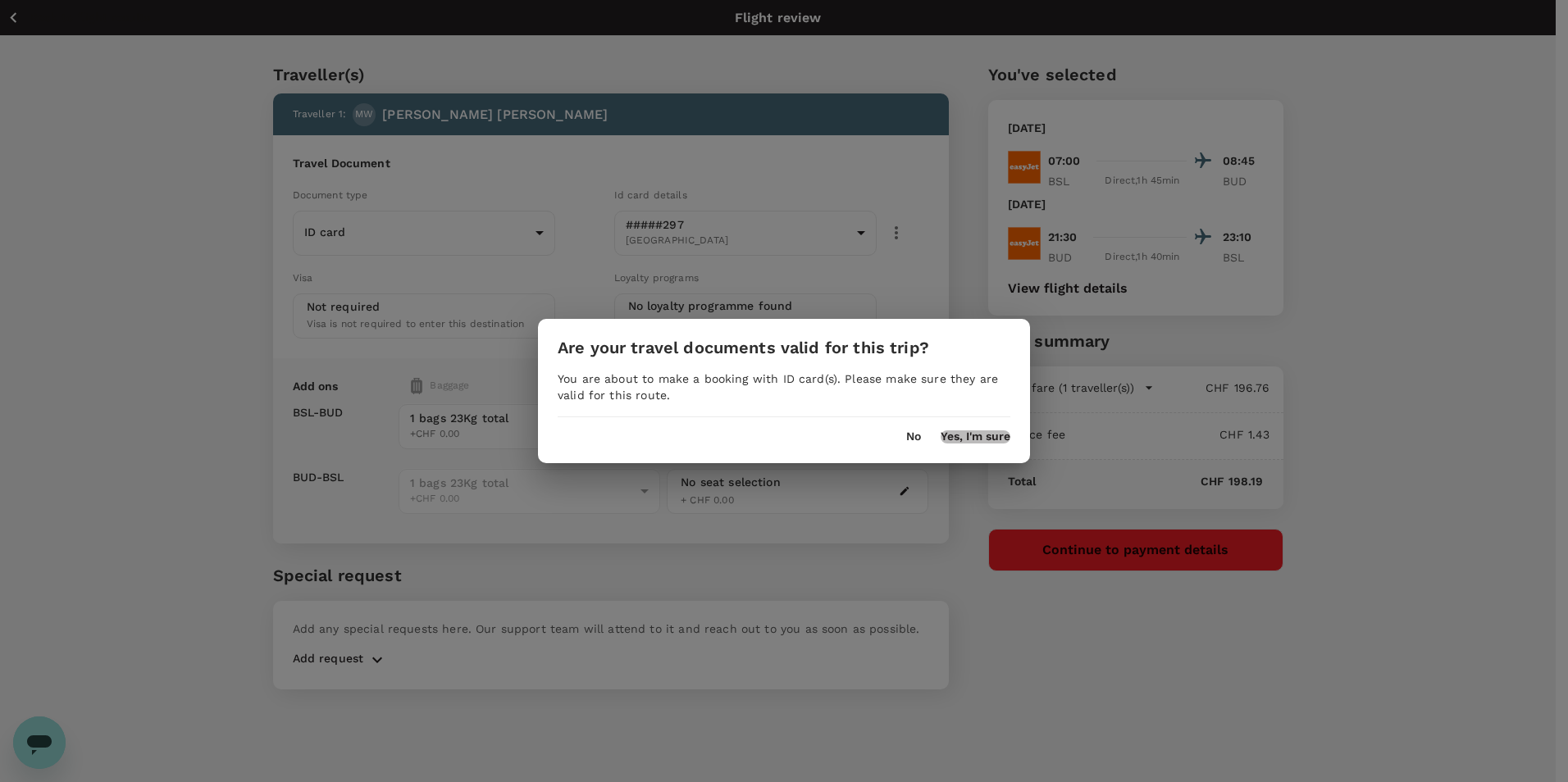
click at [960, 435] on button "Yes, I'm sure" at bounding box center [975, 438] width 70 height 13
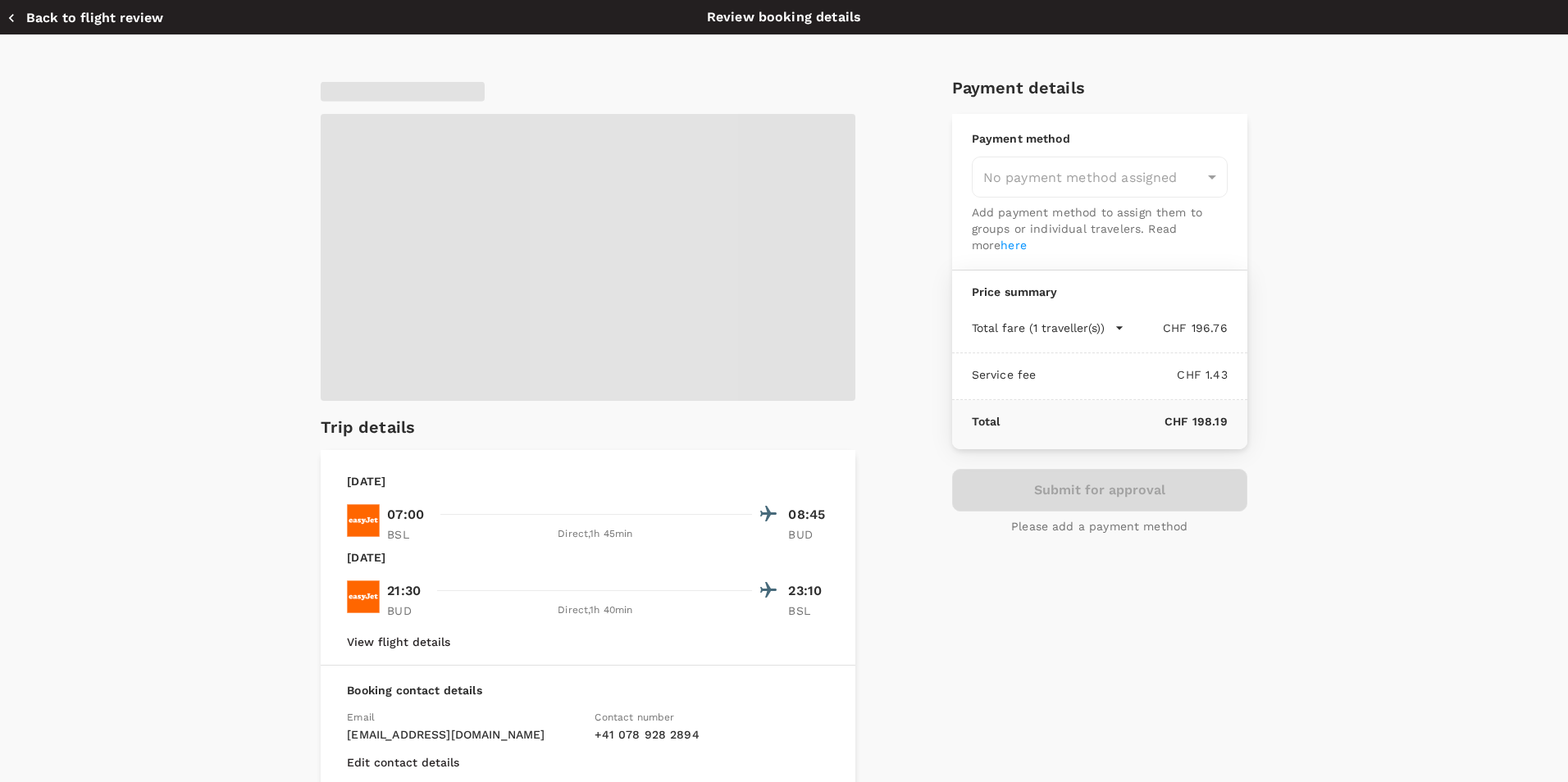
type input "9dfc1af6-dbf9-40bc-86df-2ccd7e514b77"
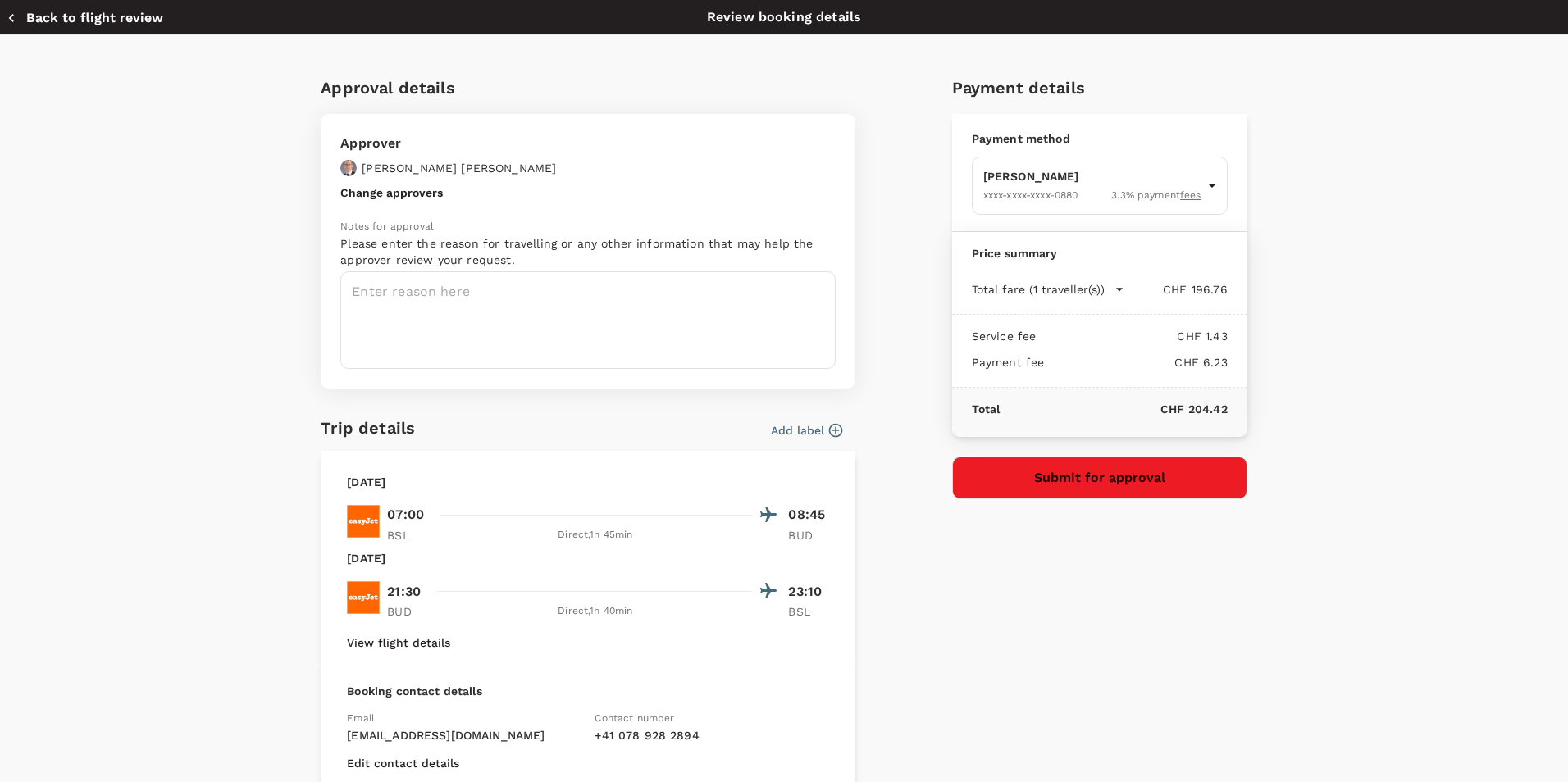
click at [883, 344] on div "Approval details Approver [PERSON_NAME] Change approvers Notes for approval Ple…" at bounding box center [777, 489] width 939 height 855
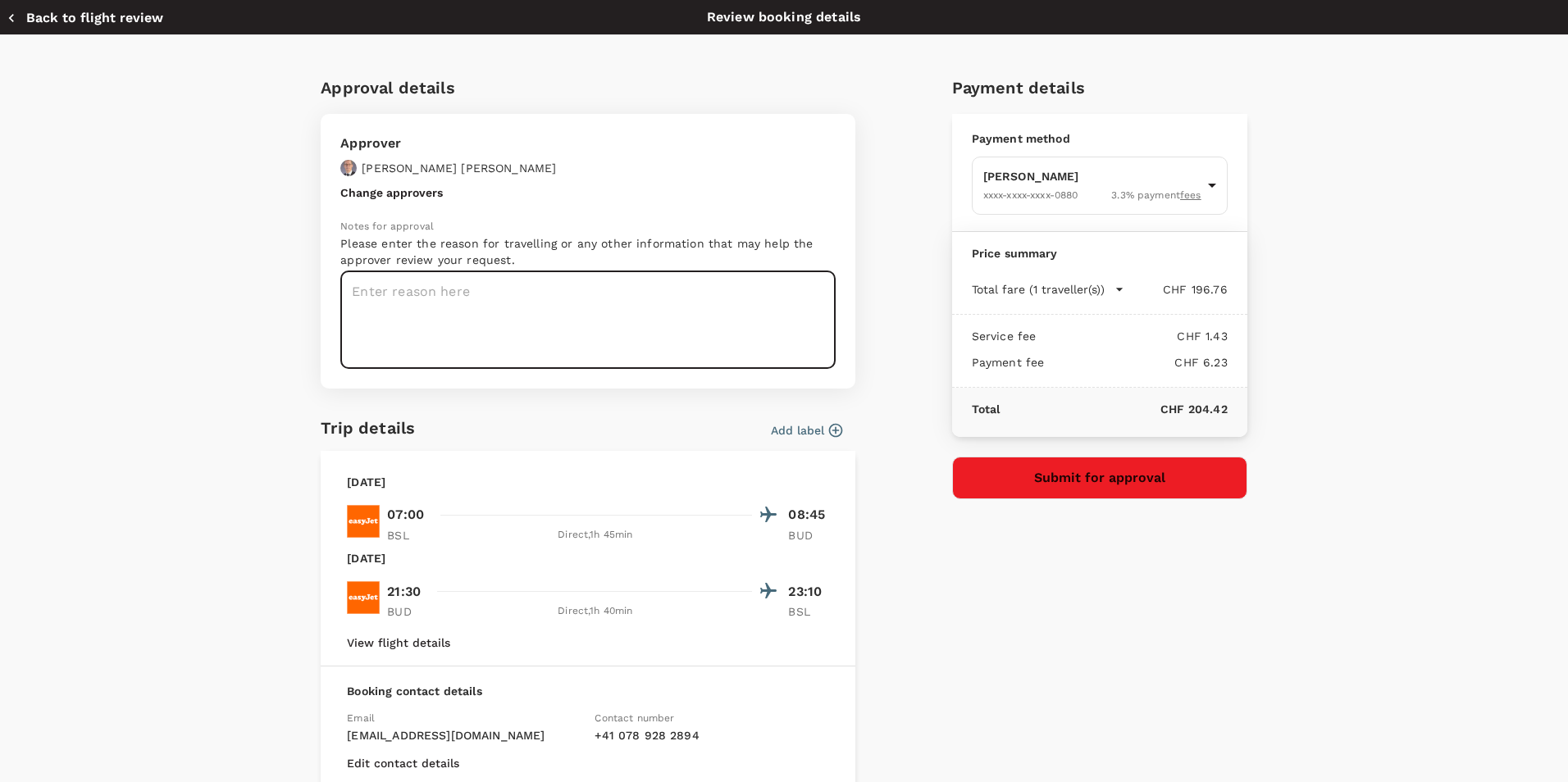
click at [521, 293] on textarea at bounding box center [588, 320] width 496 height 97
click at [391, 192] on button "Change approvers" at bounding box center [391, 193] width 102 height 13
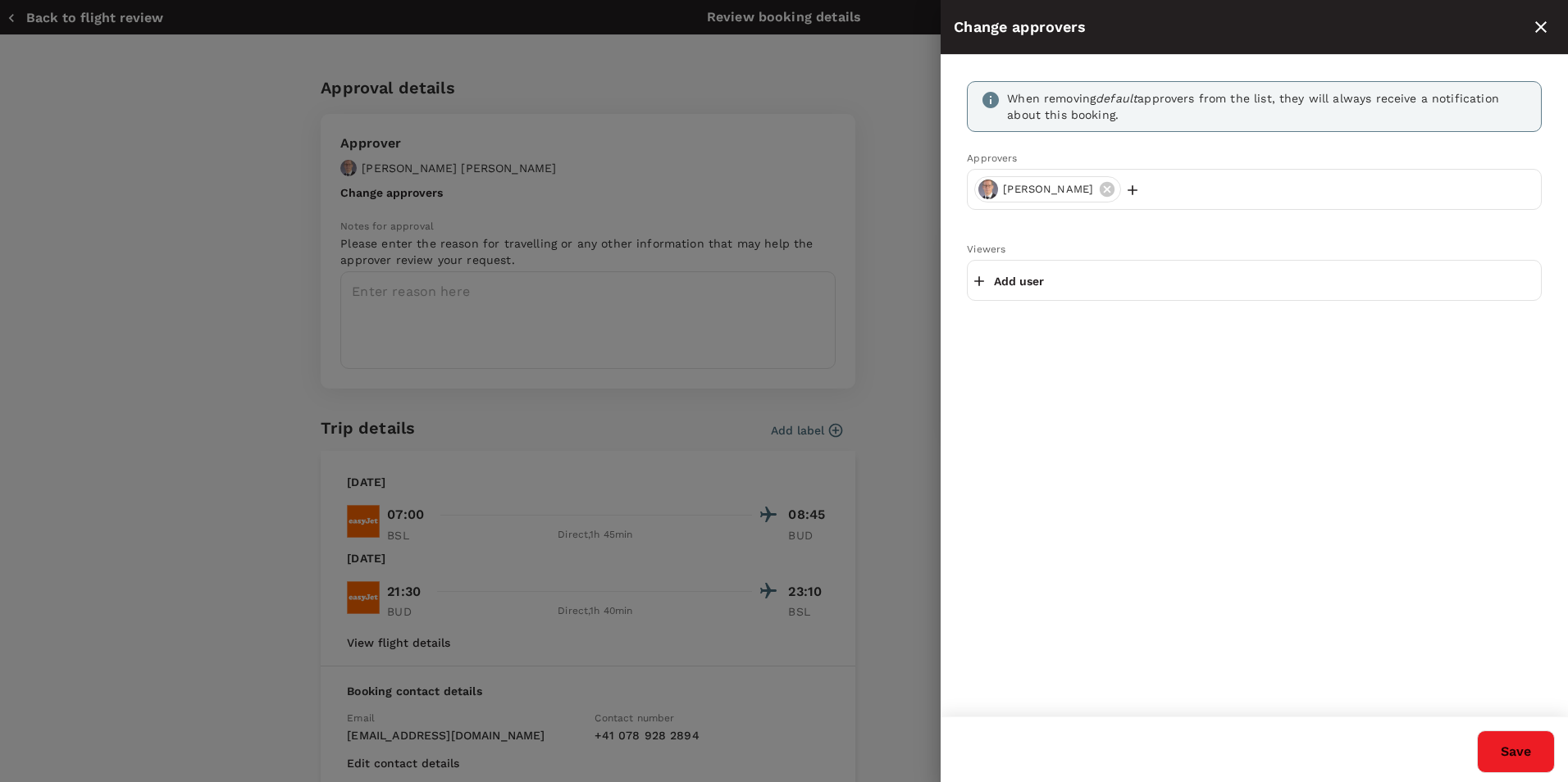
click at [1546, 29] on icon "close" at bounding box center [1540, 27] width 19 height 19
